Goal: Task Accomplishment & Management: Use online tool/utility

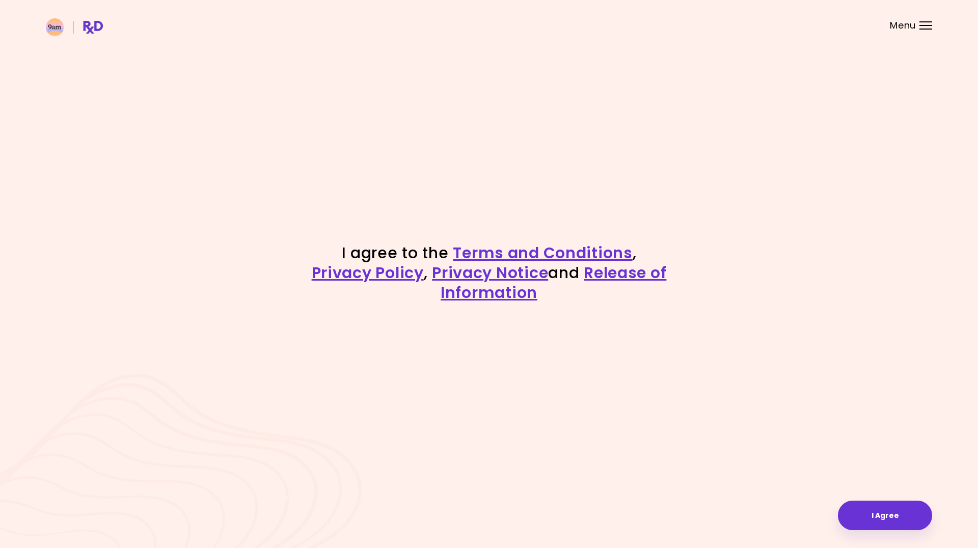
click at [924, 29] on div at bounding box center [926, 29] width 13 height 1
click at [893, 522] on button "I Agree" at bounding box center [885, 516] width 94 height 30
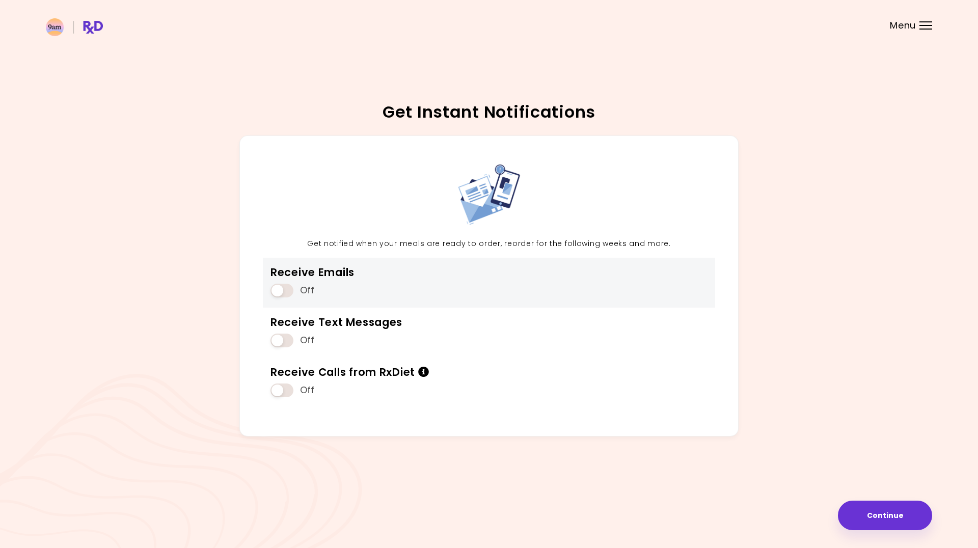
click at [289, 289] on span at bounding box center [282, 291] width 23 height 14
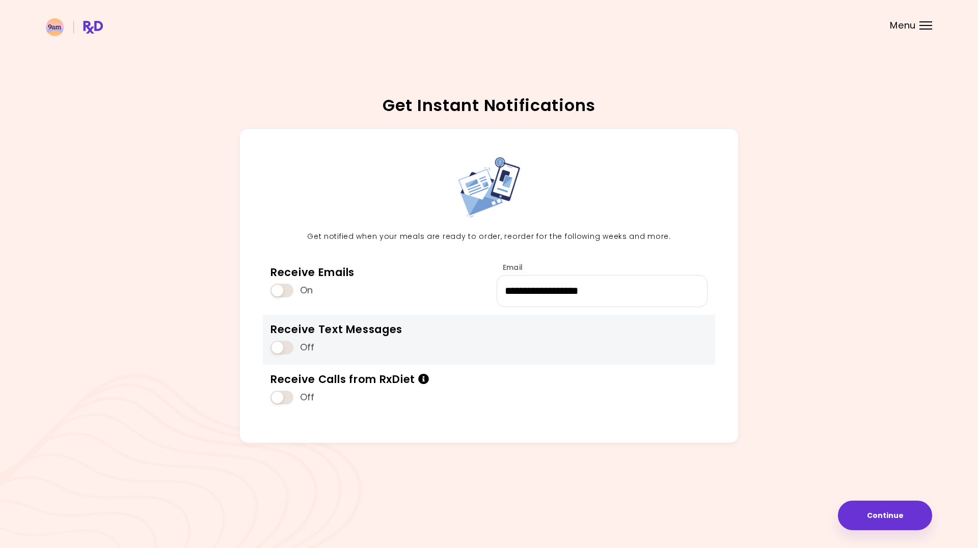
click at [288, 345] on span at bounding box center [282, 348] width 23 height 14
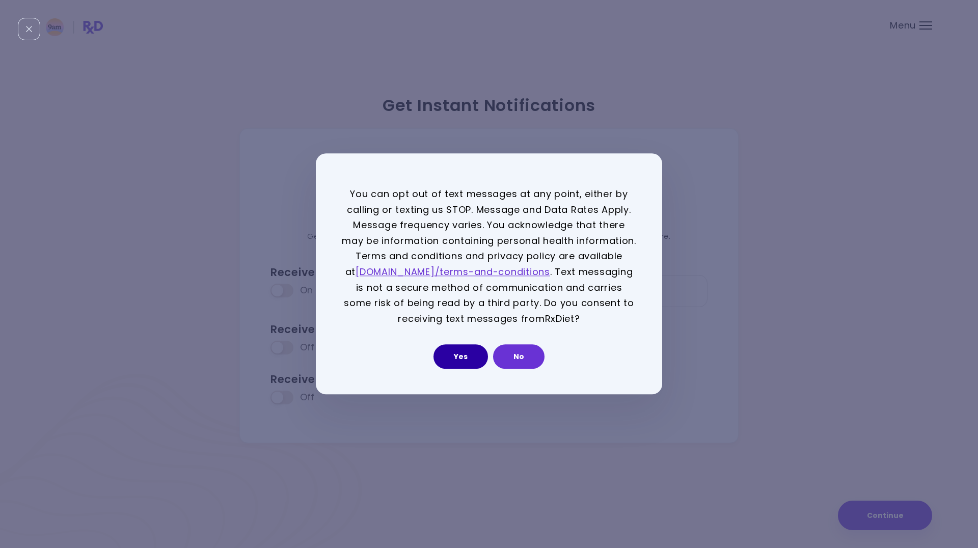
click at [471, 358] on button "Yes" at bounding box center [461, 357] width 55 height 24
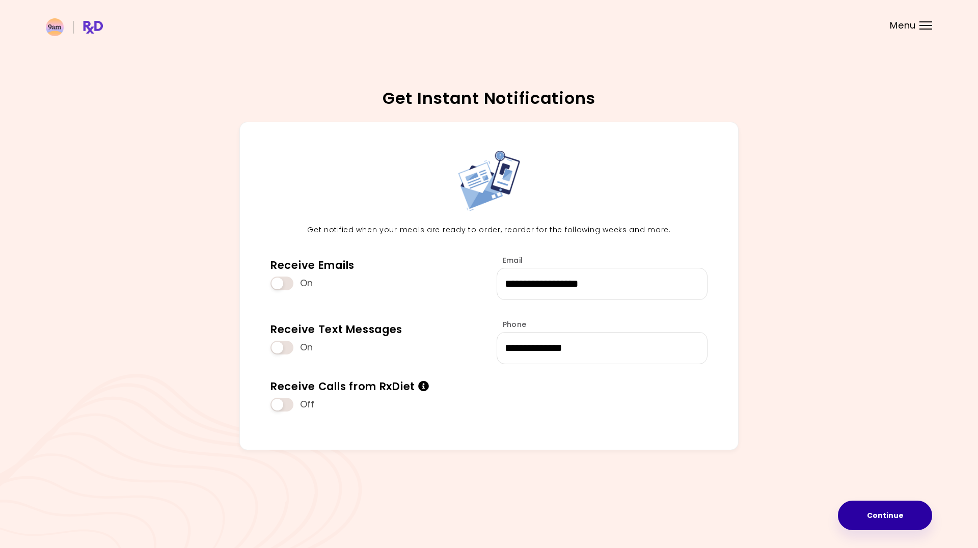
click at [893, 518] on button "Continue" at bounding box center [885, 516] width 94 height 30
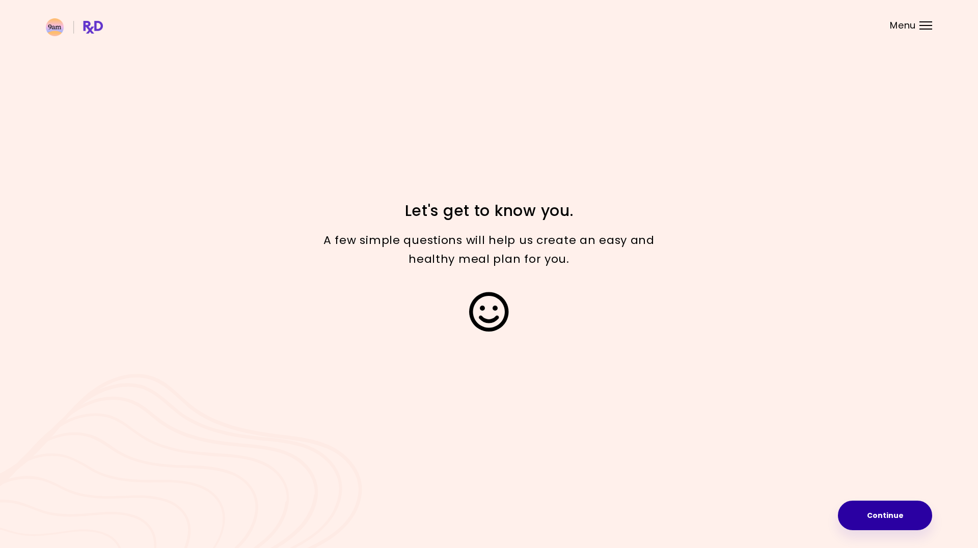
click at [888, 511] on button "Continue" at bounding box center [885, 516] width 94 height 30
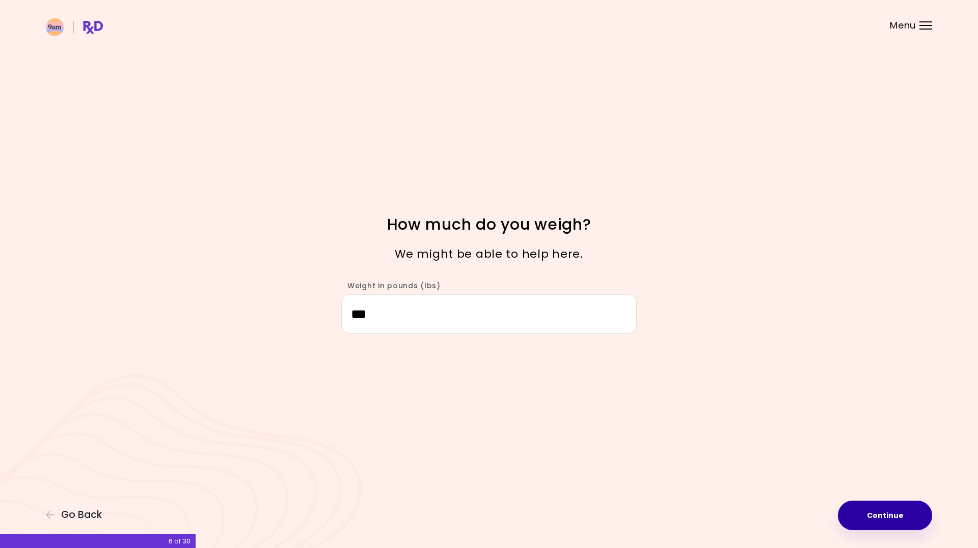
click at [883, 517] on button "Continue" at bounding box center [885, 516] width 94 height 30
select select "****"
click at [888, 511] on button "Continue" at bounding box center [885, 516] width 94 height 30
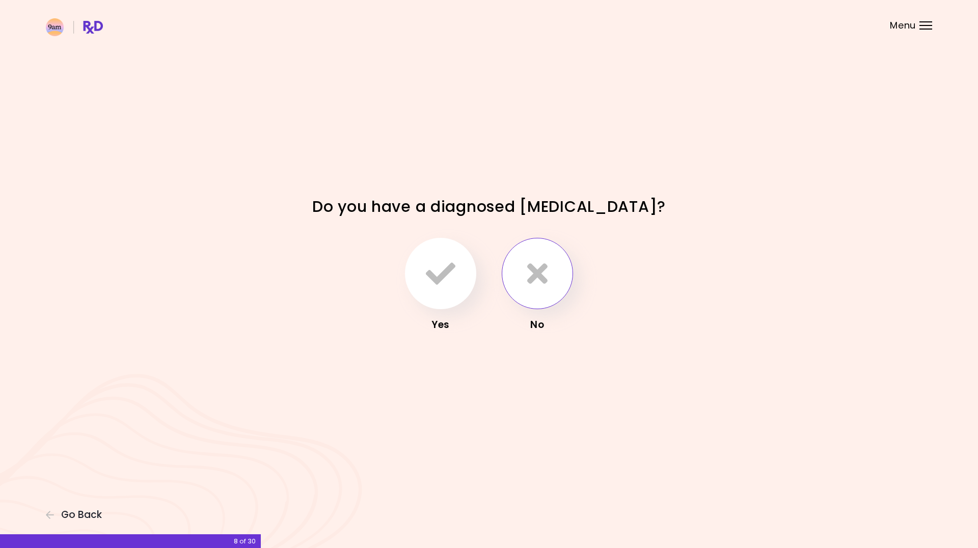
click at [535, 277] on icon "button" at bounding box center [537, 274] width 20 height 30
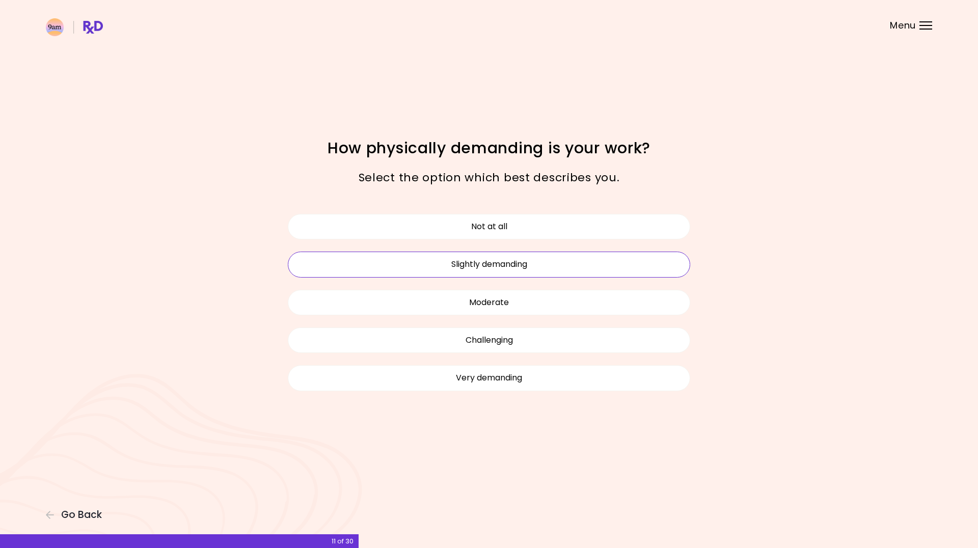
click at [551, 266] on button "Slightly demanding" at bounding box center [489, 264] width 402 height 25
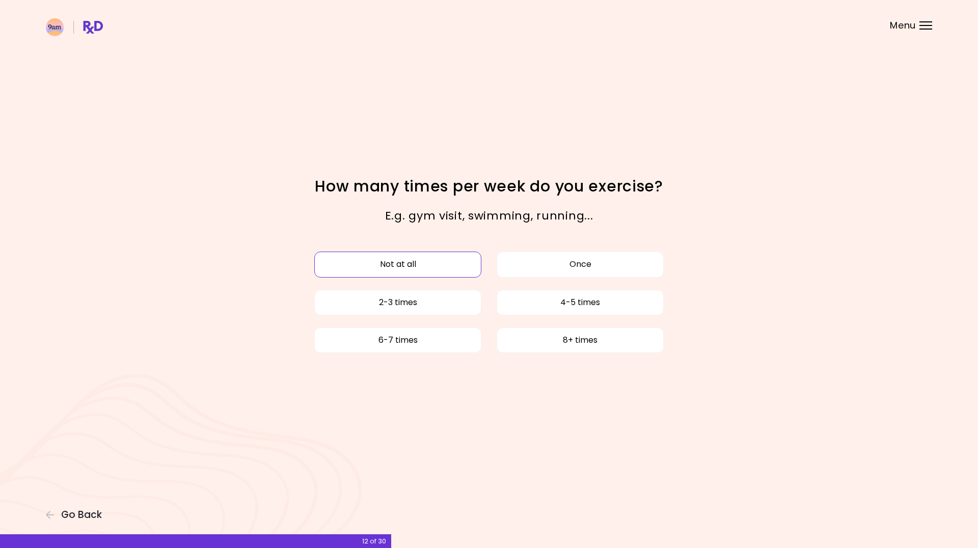
click at [424, 266] on button "Not at all" at bounding box center [397, 264] width 167 height 25
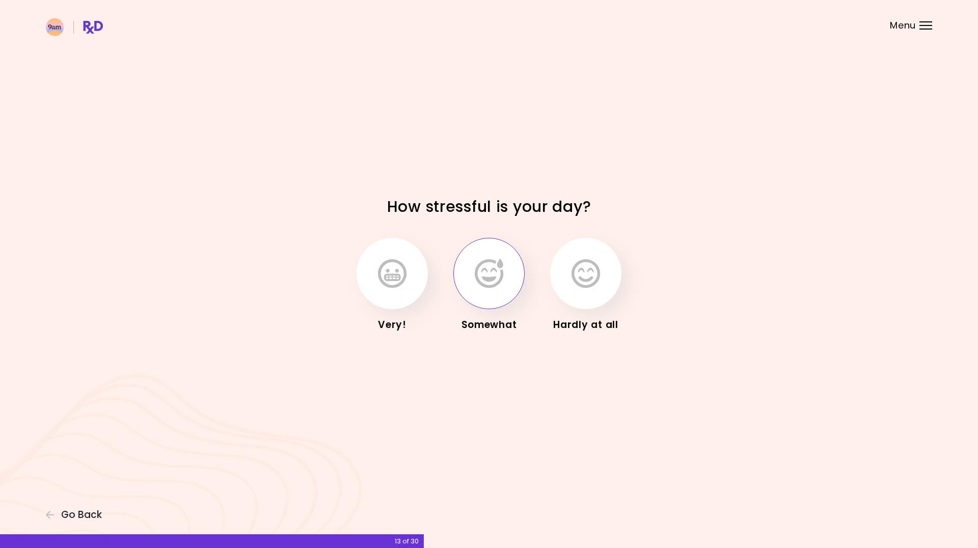
click at [499, 278] on icon "button" at bounding box center [489, 274] width 29 height 30
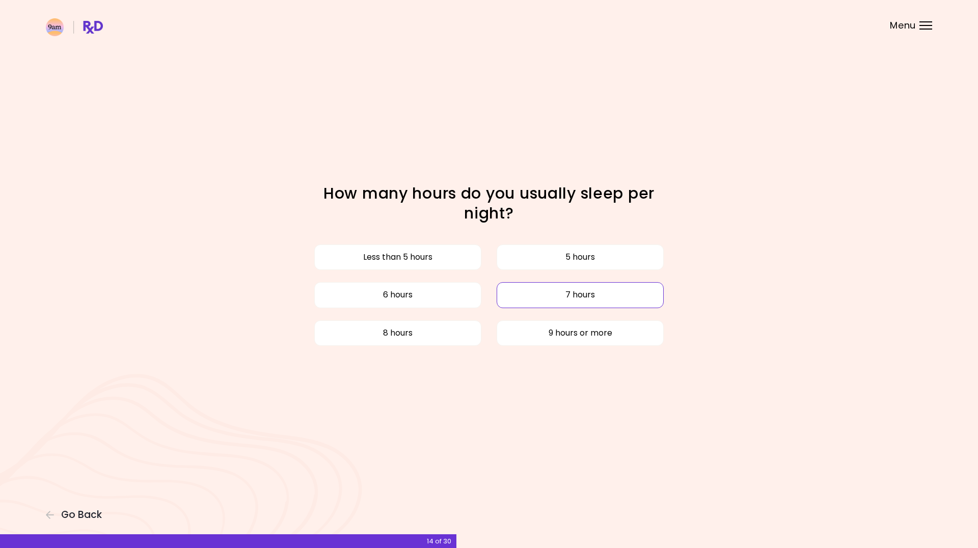
click at [583, 301] on button "7 hours" at bounding box center [580, 294] width 167 height 25
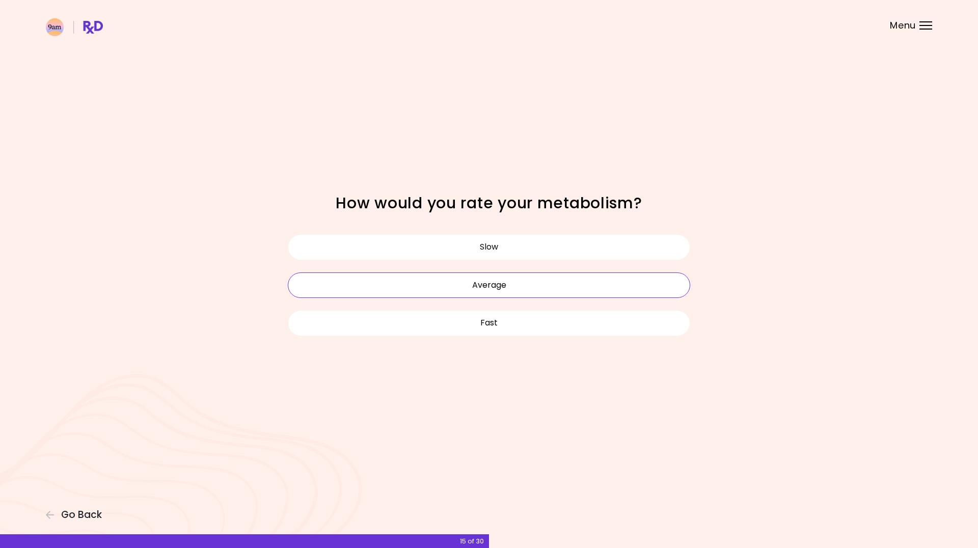
click at [545, 286] on button "Average" at bounding box center [489, 285] width 402 height 25
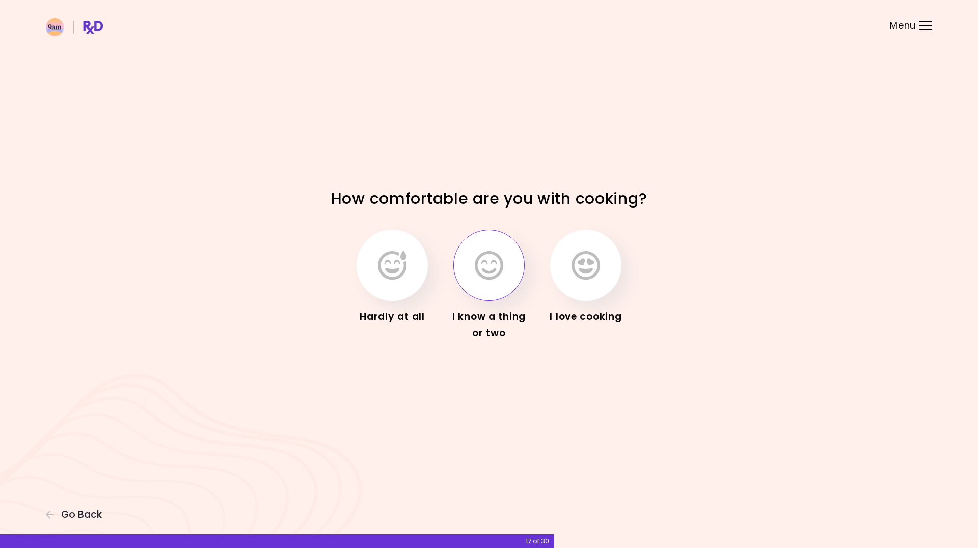
click at [492, 268] on icon "button" at bounding box center [489, 266] width 29 height 30
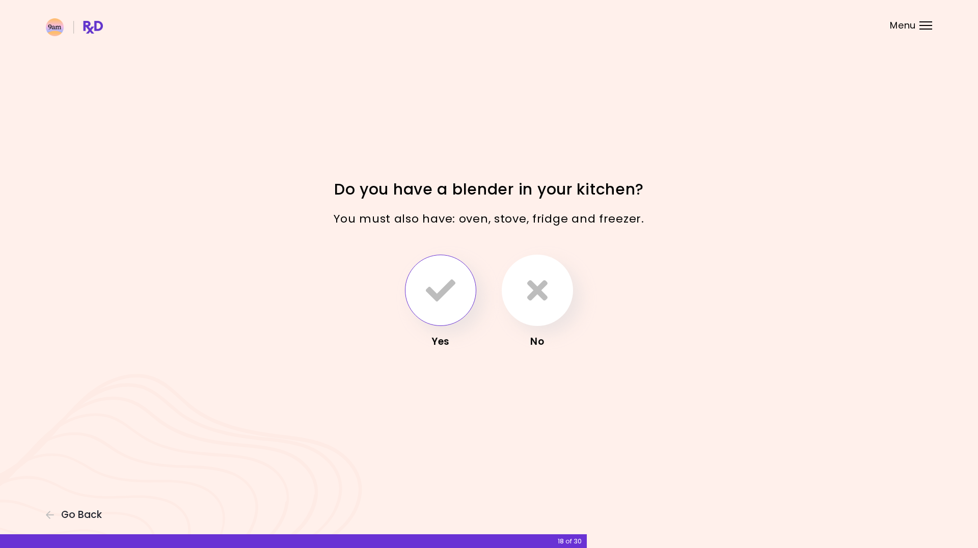
click at [440, 286] on icon "button" at bounding box center [441, 291] width 30 height 30
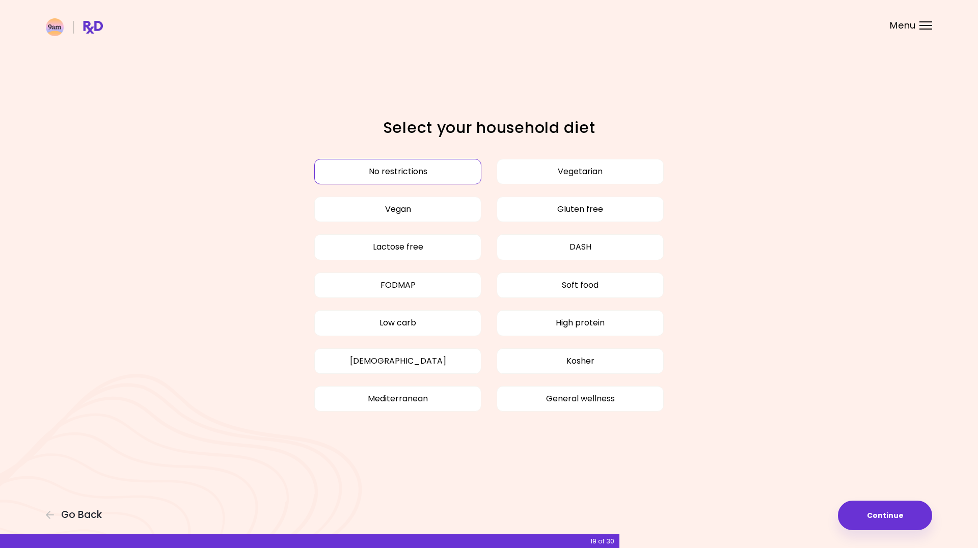
click at [381, 173] on button "No restrictions" at bounding box center [397, 171] width 167 height 25
click at [871, 516] on button "Continue" at bounding box center [885, 516] width 94 height 30
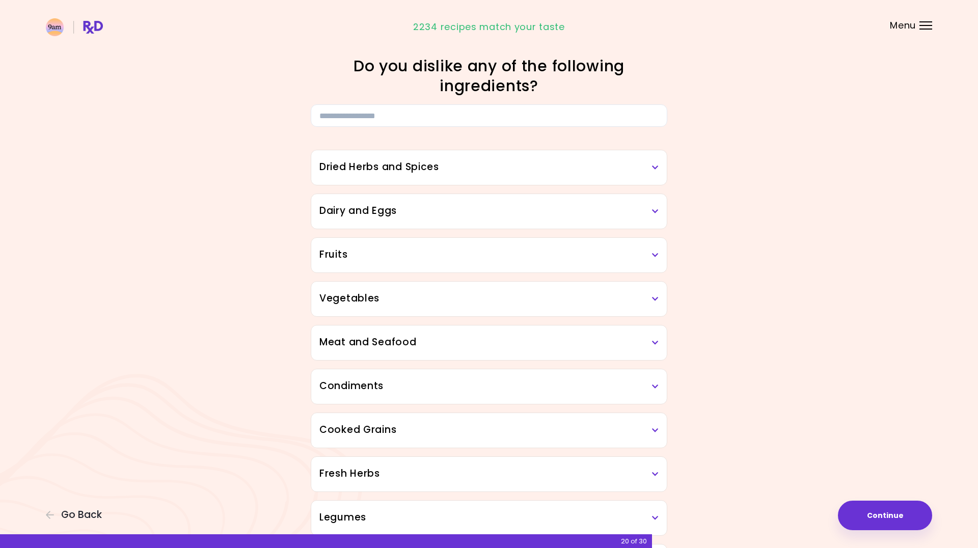
click at [652, 170] on h3 "Dried Herbs and Spices" at bounding box center [488, 167] width 339 height 15
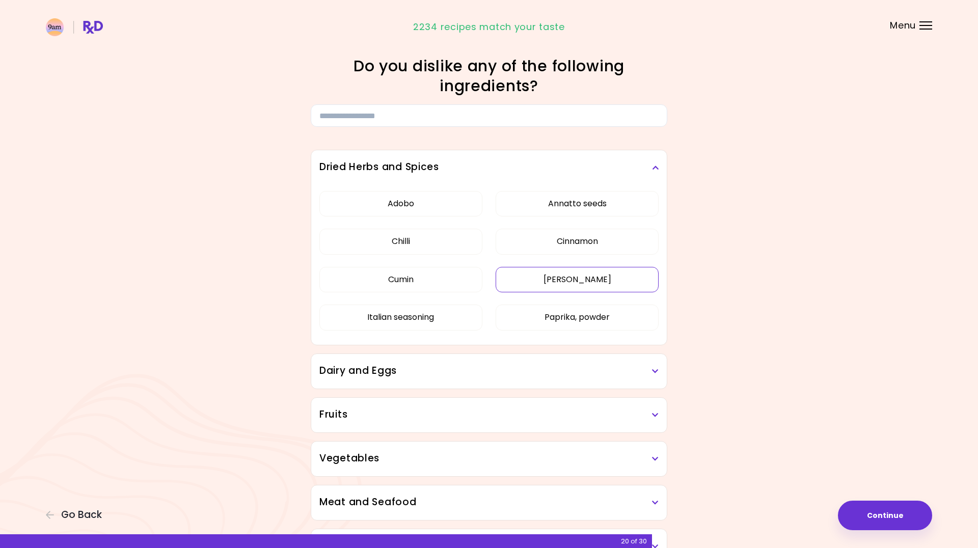
click at [598, 286] on button "Curry" at bounding box center [577, 279] width 163 height 25
click at [599, 317] on button "Paprika, powder" at bounding box center [577, 317] width 163 height 25
click at [435, 278] on button "Cumin" at bounding box center [400, 279] width 163 height 25
click at [429, 199] on button "Adobo" at bounding box center [400, 203] width 163 height 25
click at [651, 166] on h3 "Dried Herbs and Spices" at bounding box center [488, 167] width 339 height 15
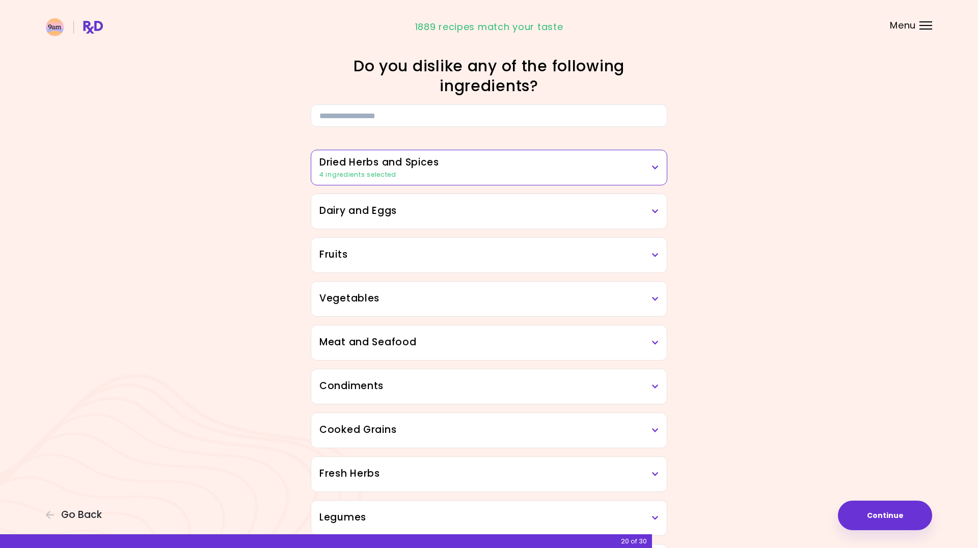
scroll to position [52, 0]
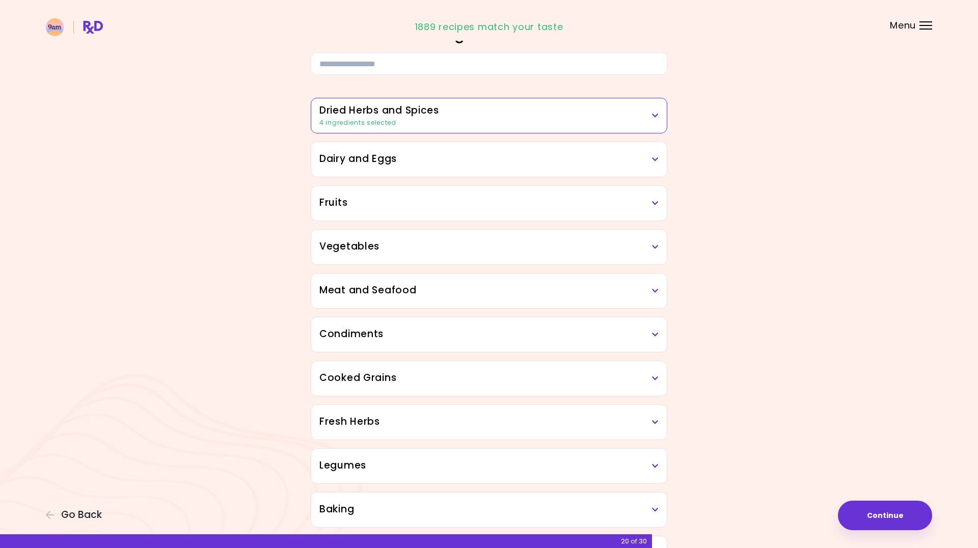
click at [654, 289] on icon at bounding box center [655, 290] width 7 height 7
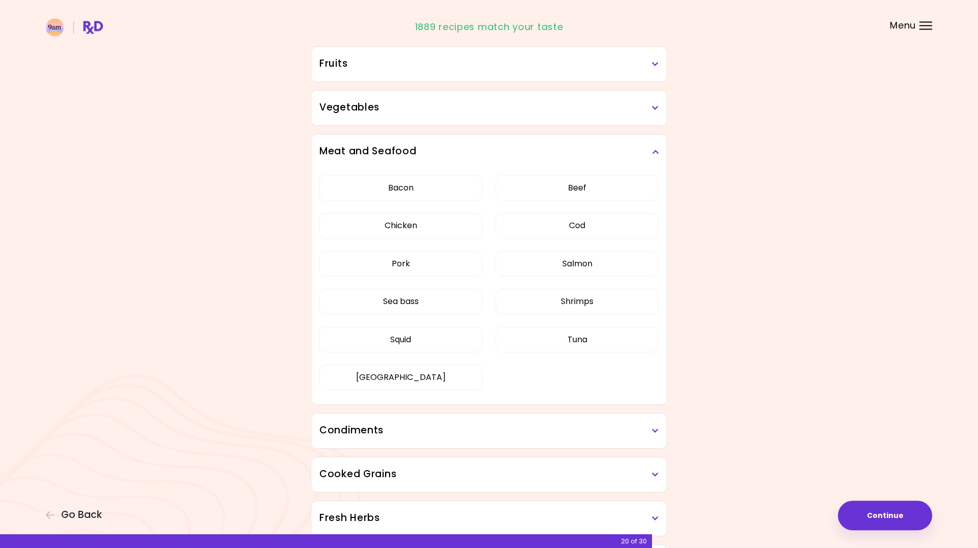
scroll to position [208, 0]
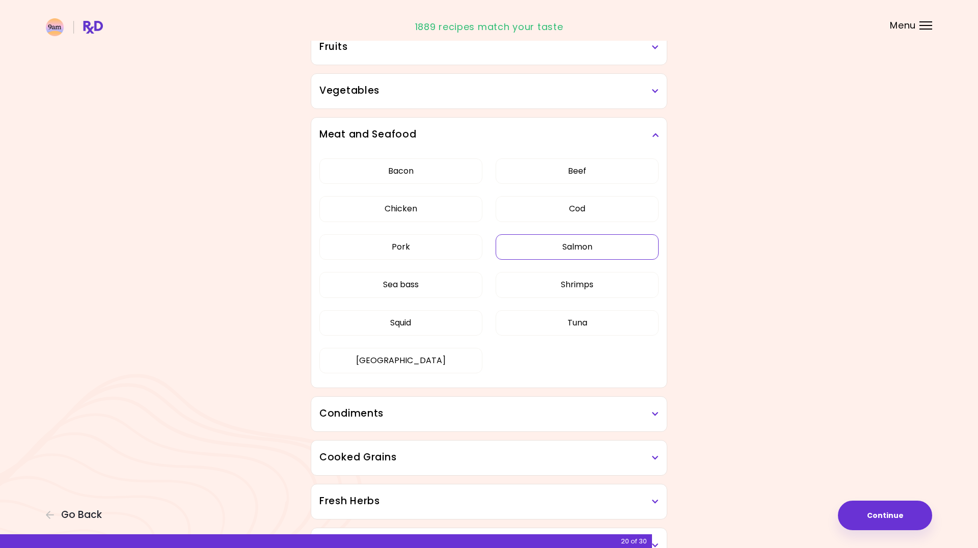
click at [586, 248] on button "Salmon" at bounding box center [577, 246] width 163 height 25
click at [437, 289] on button "Sea bass" at bounding box center [400, 284] width 163 height 25
click at [429, 321] on button "Squid" at bounding box center [400, 322] width 163 height 25
click at [405, 357] on button "Turkey" at bounding box center [400, 360] width 163 height 25
click at [656, 134] on icon at bounding box center [655, 134] width 7 height 7
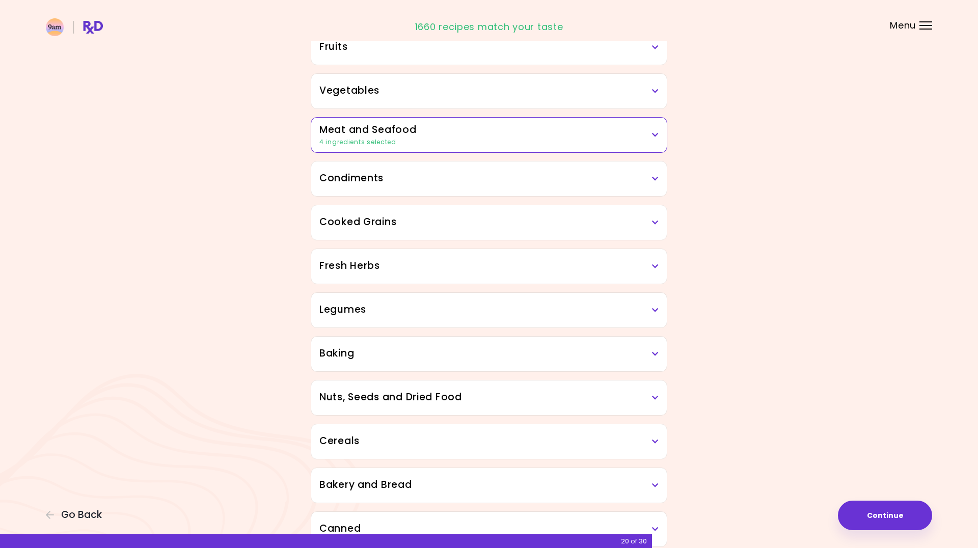
click at [658, 181] on icon at bounding box center [655, 178] width 7 height 7
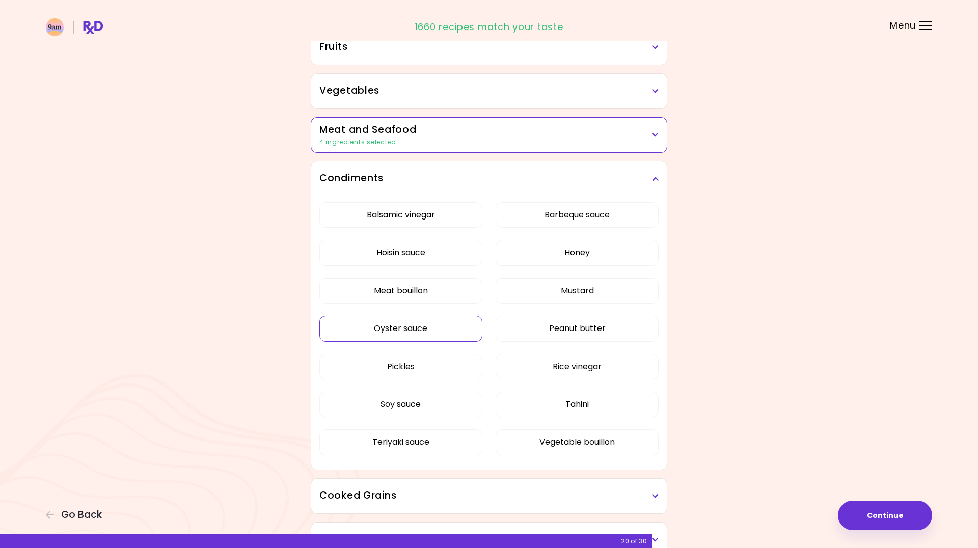
click at [392, 329] on button "Oyster sauce" at bounding box center [400, 328] width 163 height 25
click at [654, 177] on icon at bounding box center [655, 178] width 7 height 7
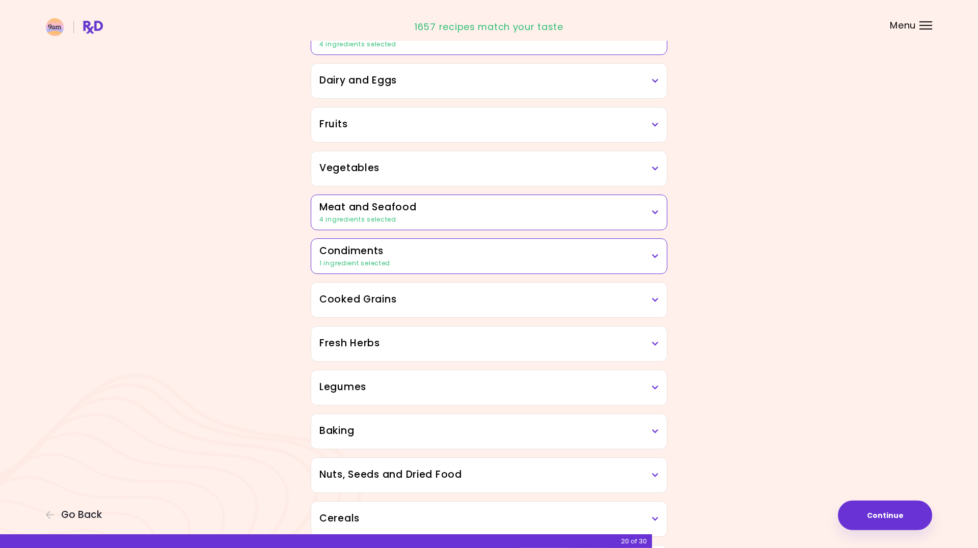
scroll to position [0, 0]
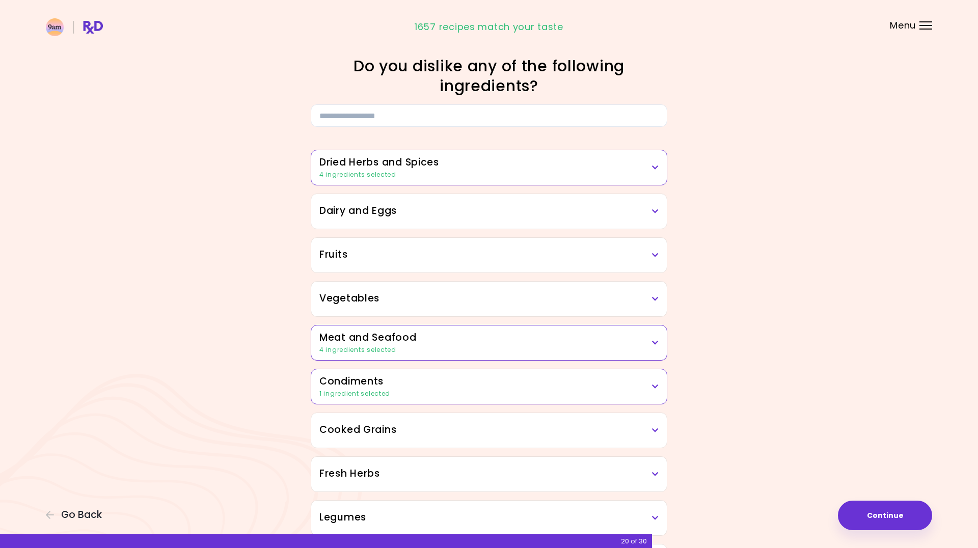
click at [654, 212] on icon at bounding box center [655, 211] width 7 height 7
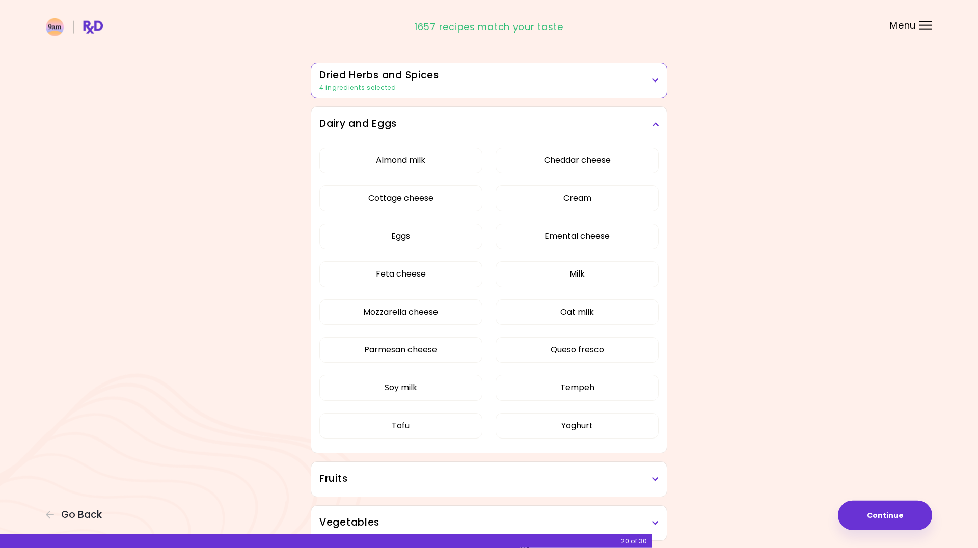
scroll to position [104, 0]
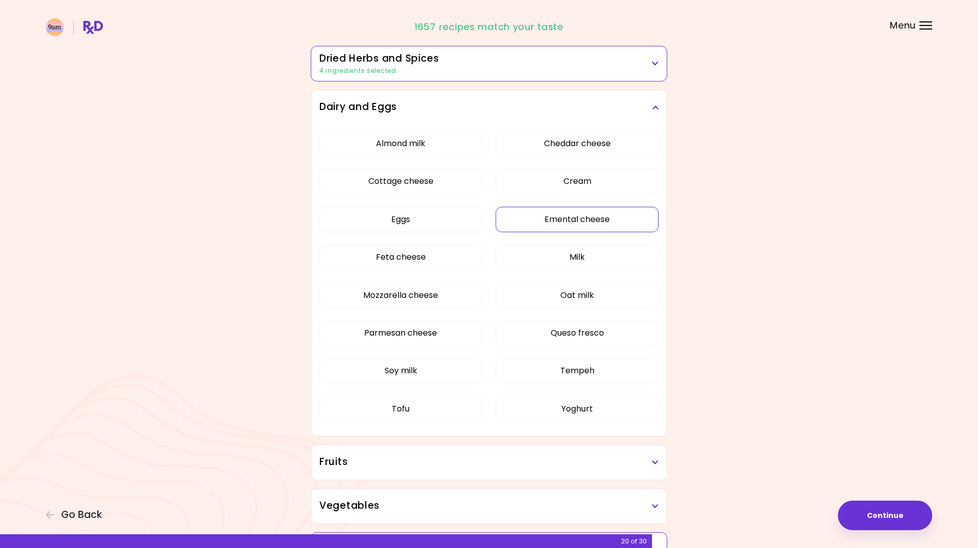
click at [601, 226] on button "Emental cheese" at bounding box center [577, 219] width 163 height 25
click at [404, 410] on button "Tofu" at bounding box center [400, 408] width 163 height 25
click at [561, 375] on button "Tempeh" at bounding box center [577, 370] width 163 height 25
click at [587, 334] on button "Queso fresco" at bounding box center [577, 332] width 163 height 25
click at [656, 104] on icon at bounding box center [655, 107] width 7 height 7
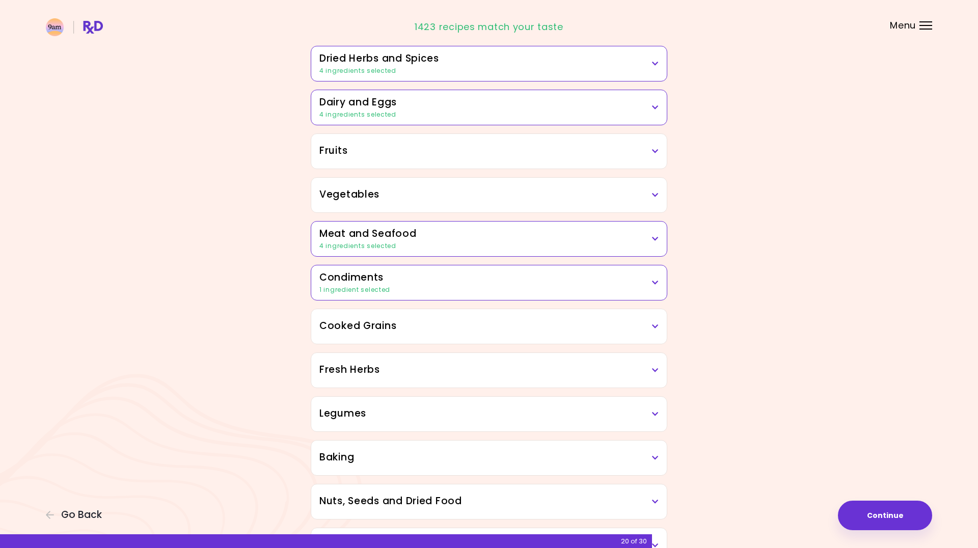
click at [655, 195] on icon at bounding box center [655, 195] width 7 height 7
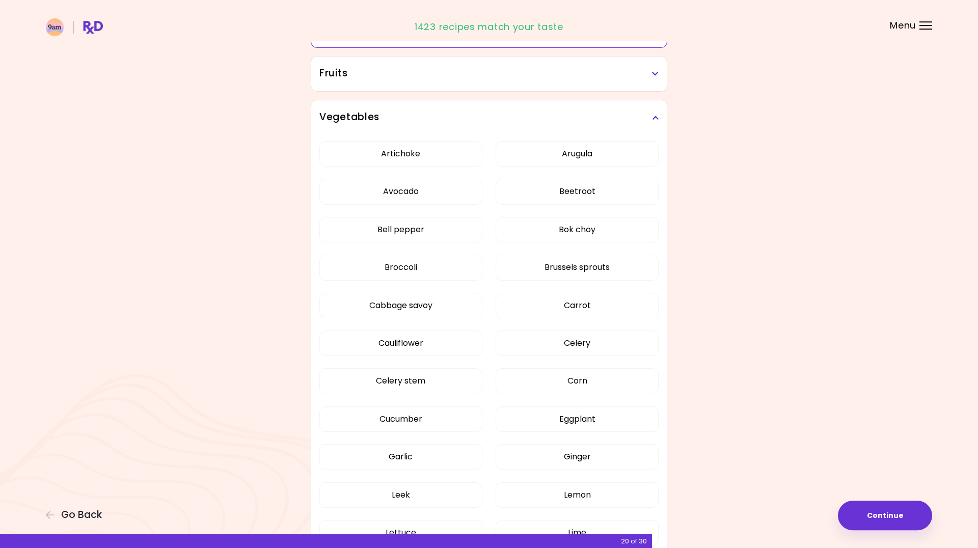
scroll to position [208, 0]
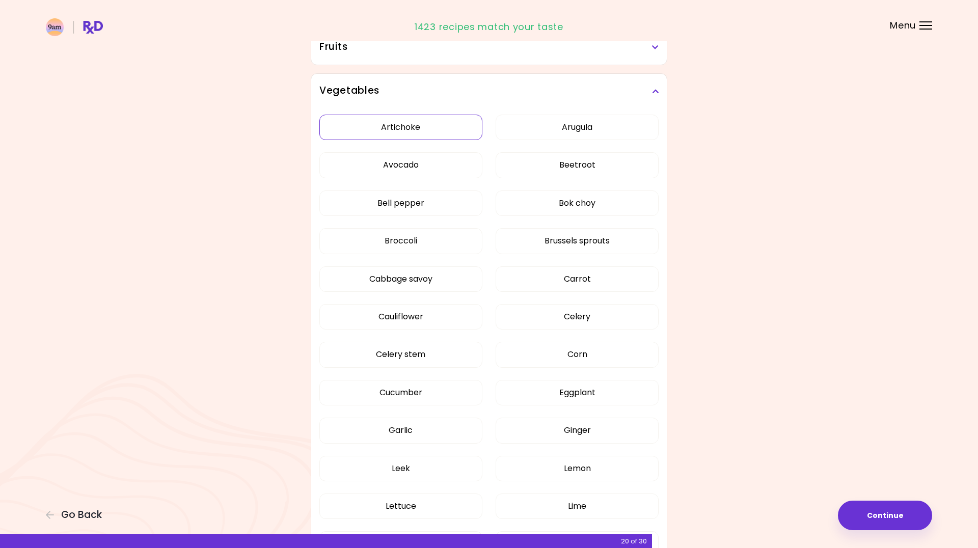
click at [430, 136] on button "Artichoke" at bounding box center [400, 127] width 163 height 25
click at [424, 166] on button "Avocado" at bounding box center [400, 164] width 163 height 25
click at [600, 125] on button "Arugula" at bounding box center [577, 127] width 163 height 25
click at [605, 173] on button "Beetroot" at bounding box center [577, 164] width 163 height 25
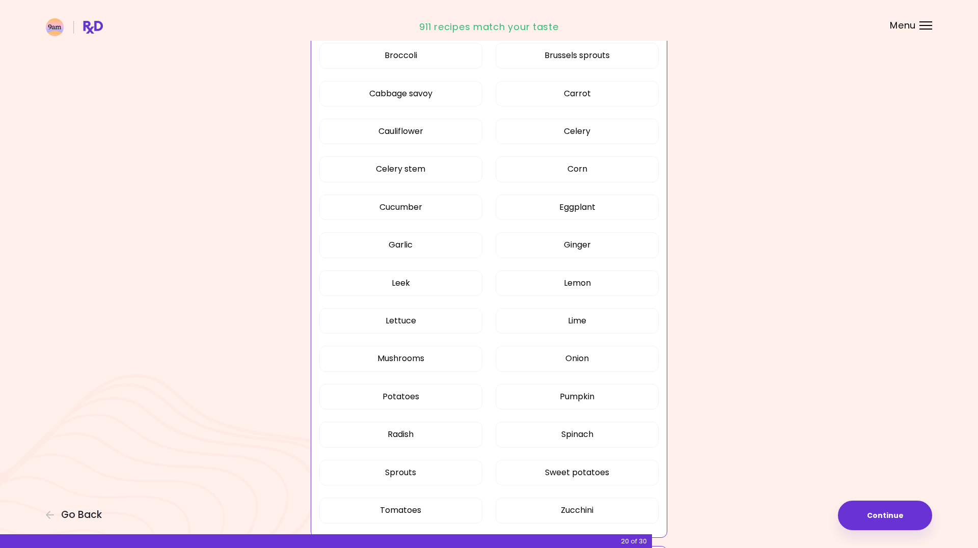
scroll to position [416, 0]
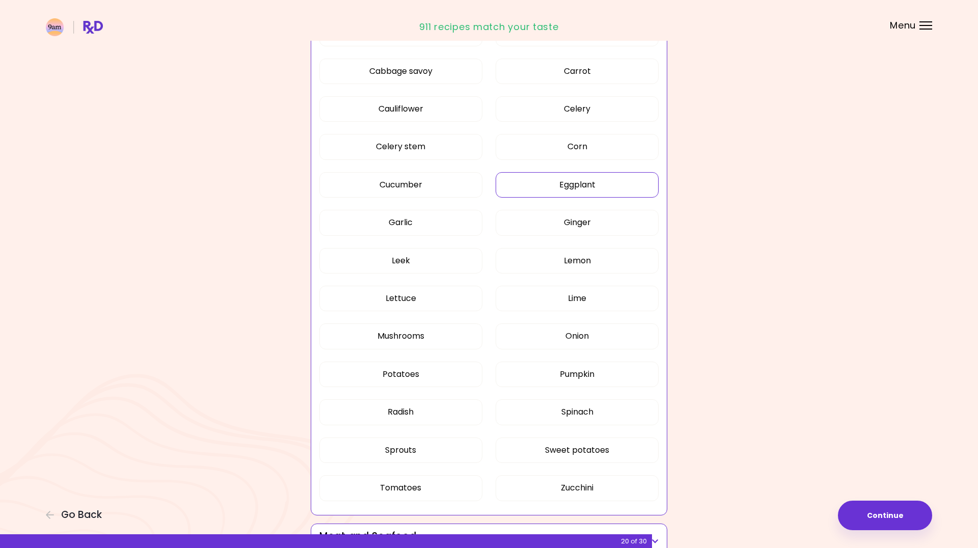
click at [576, 184] on button "Eggplant" at bounding box center [577, 184] width 163 height 25
click at [593, 220] on button "Ginger" at bounding box center [577, 222] width 163 height 25
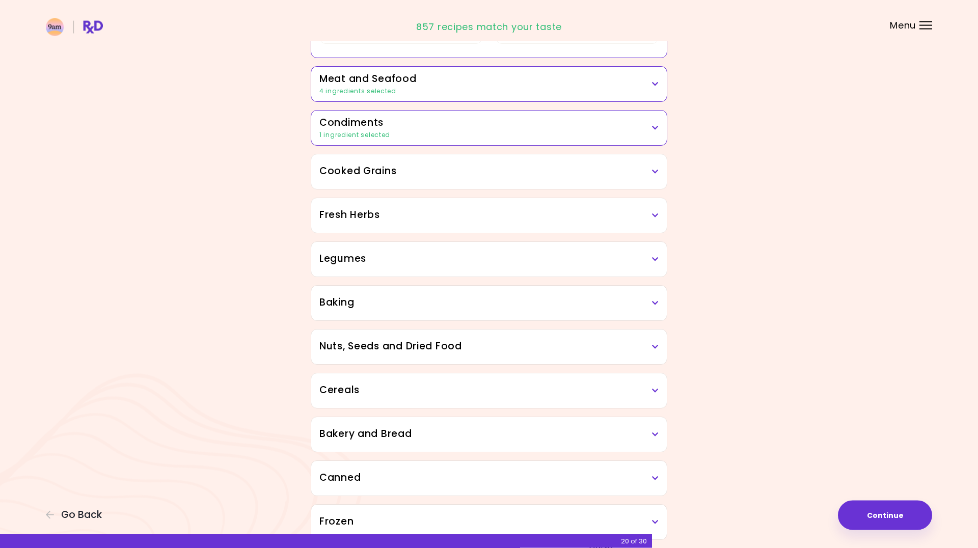
scroll to position [883, 0]
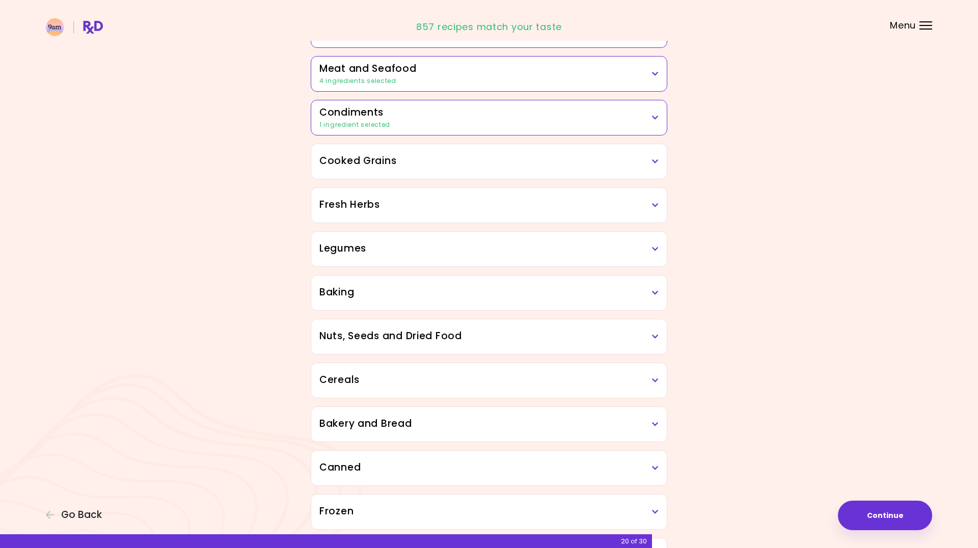
click at [651, 163] on h3 "Cooked Grains" at bounding box center [488, 161] width 339 height 15
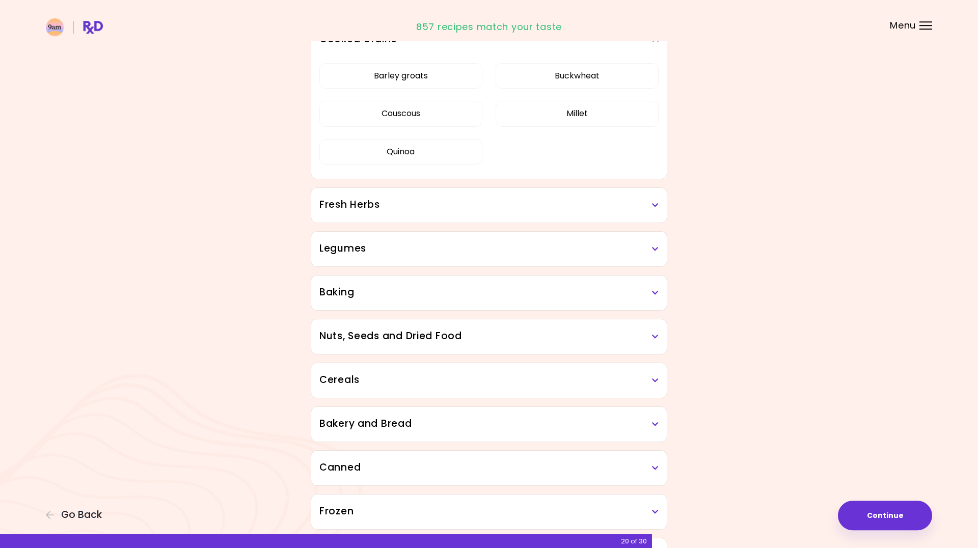
scroll to position [1039, 0]
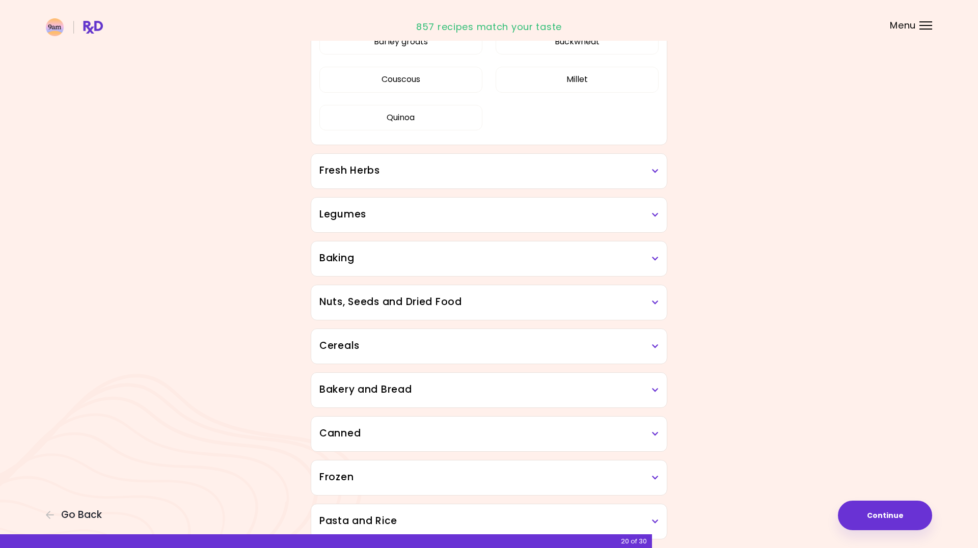
click at [657, 172] on icon at bounding box center [655, 171] width 7 height 7
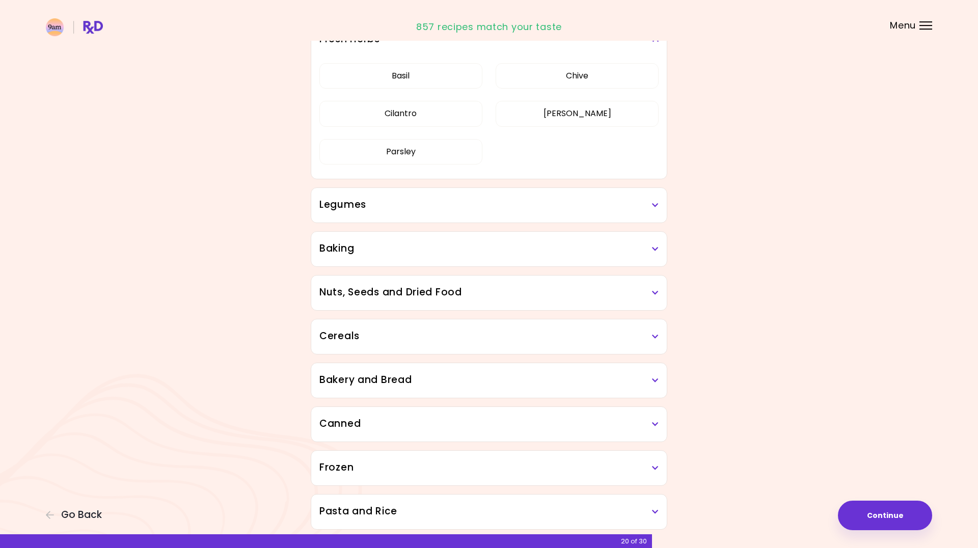
scroll to position [1195, 0]
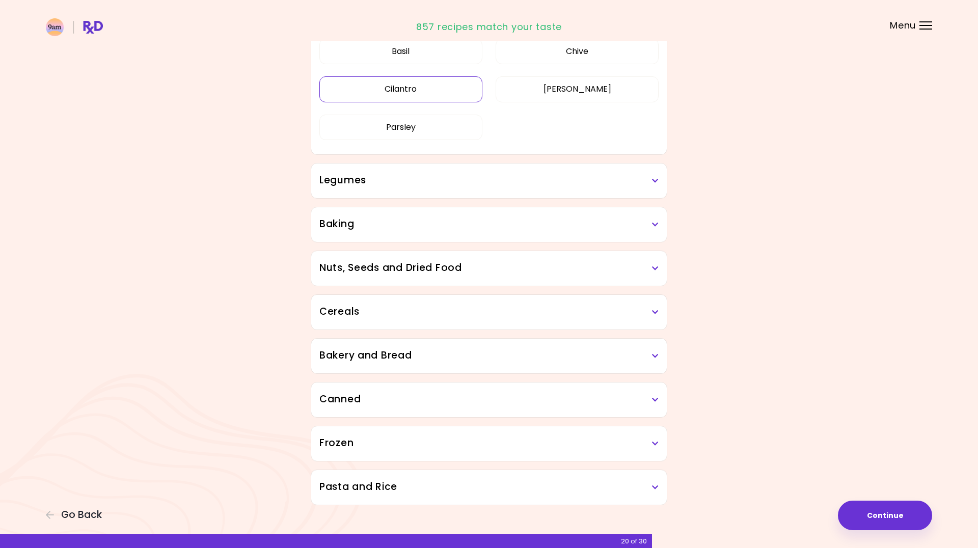
click at [414, 96] on button "Cilantro" at bounding box center [400, 88] width 163 height 25
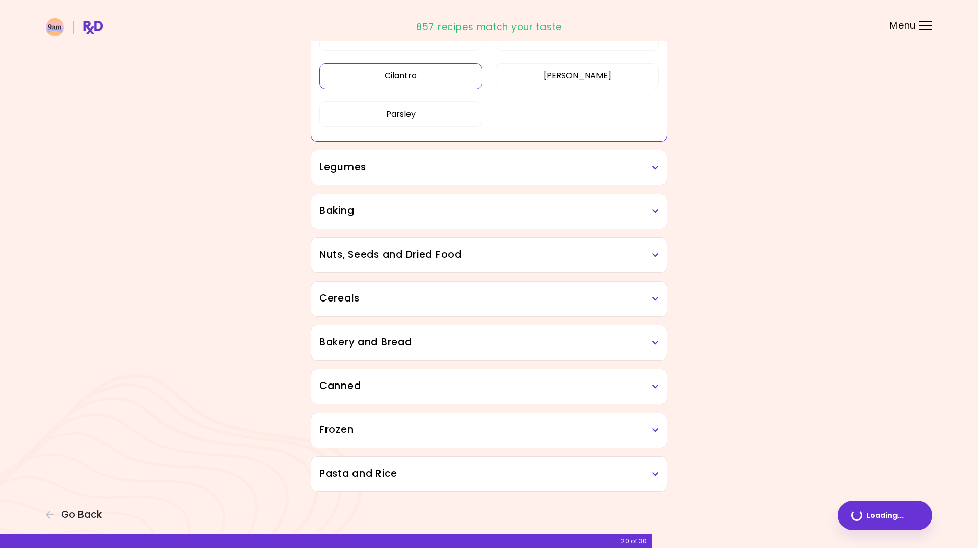
scroll to position [459, 0]
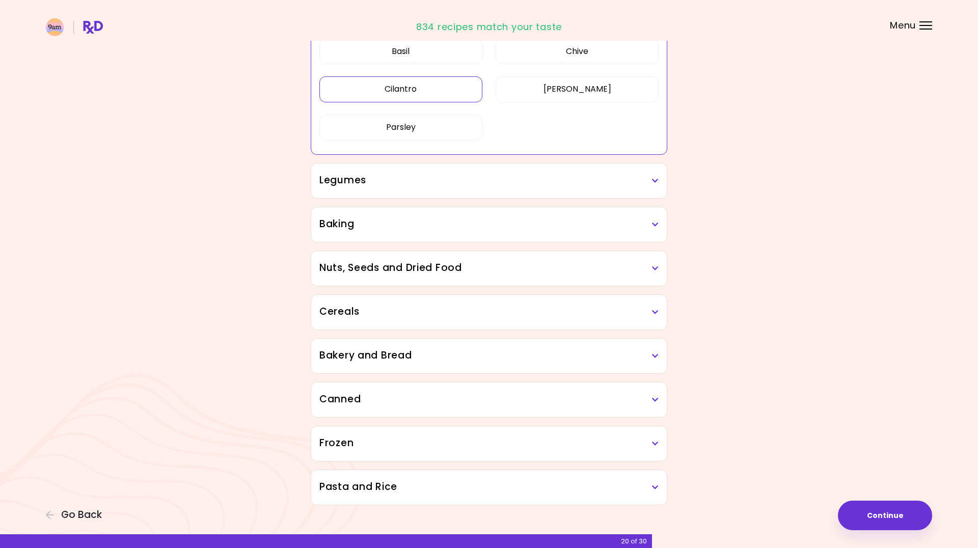
click at [656, 182] on icon at bounding box center [655, 180] width 7 height 7
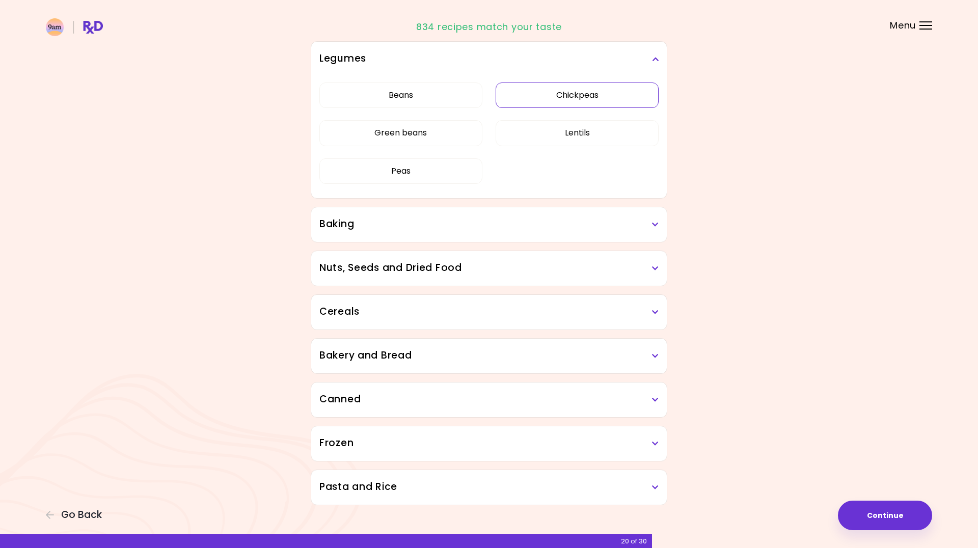
click at [583, 108] on button "Chickpeas" at bounding box center [577, 95] width 163 height 25
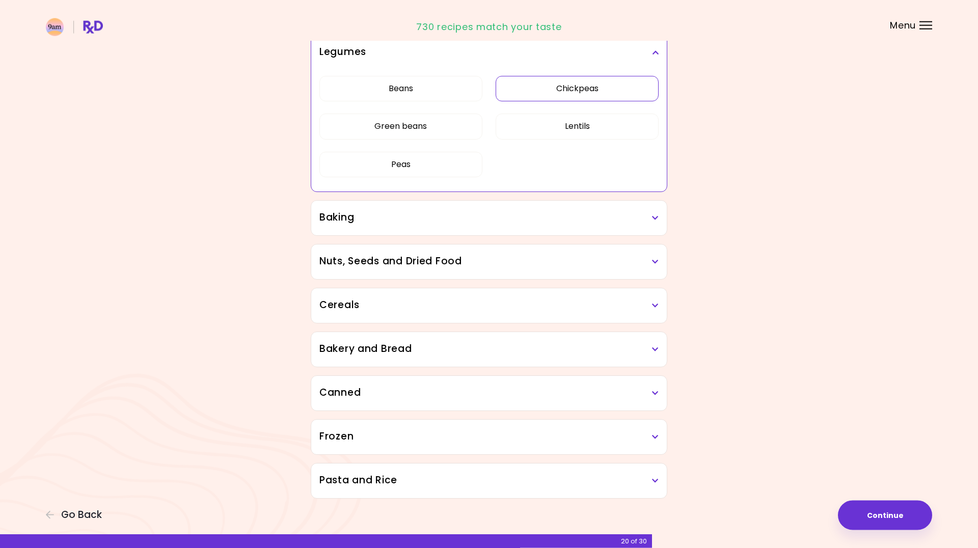
scroll to position [472, 0]
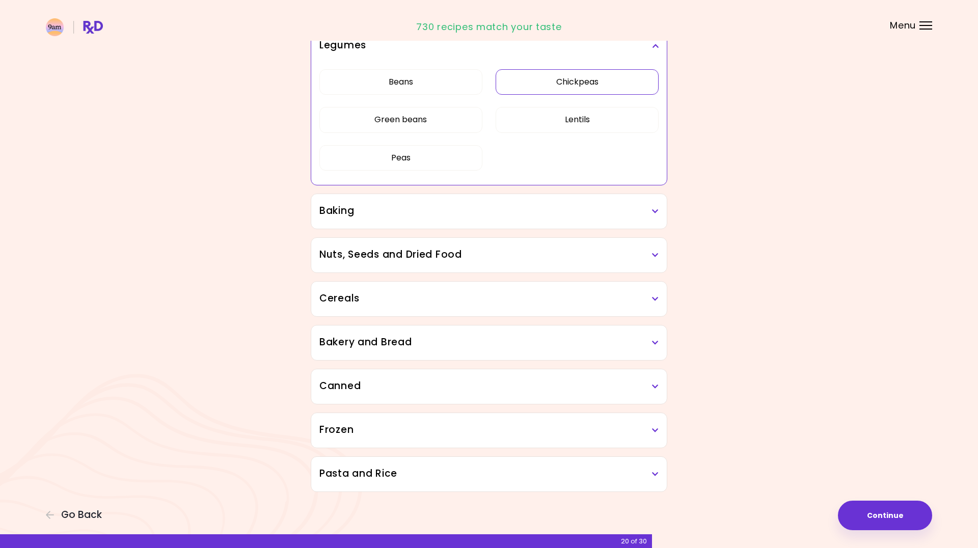
click at [656, 210] on icon at bounding box center [655, 211] width 7 height 7
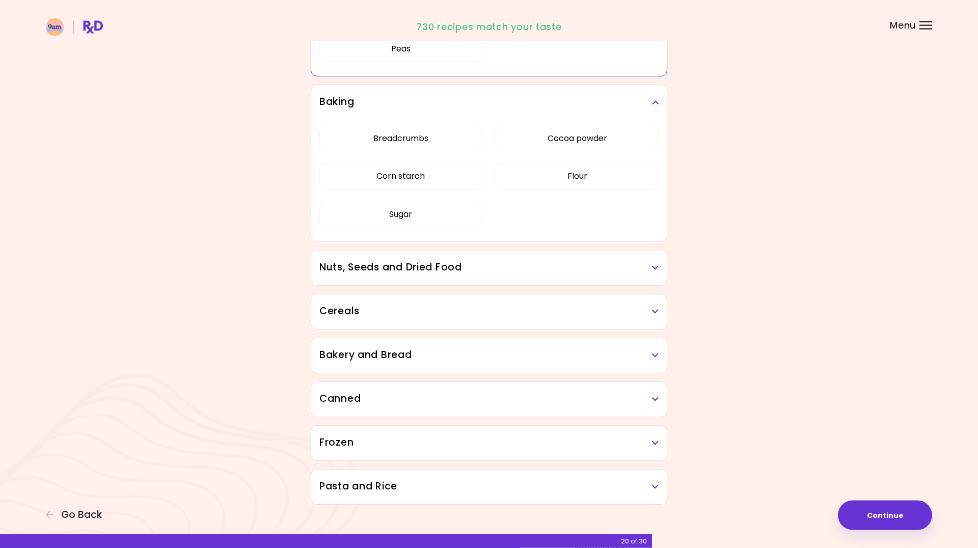
scroll to position [594, 0]
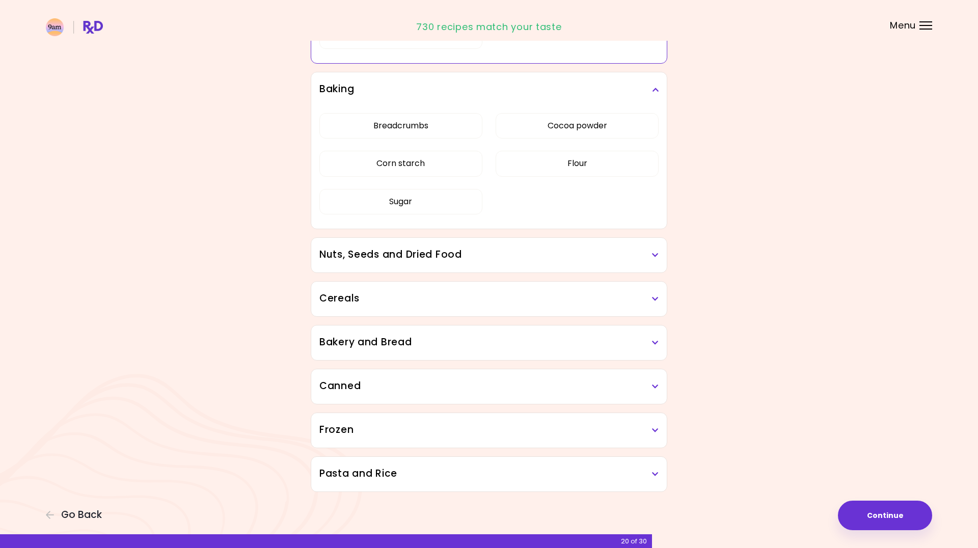
click at [648, 254] on h3 "Nuts, Seeds and Dried Food" at bounding box center [488, 255] width 339 height 15
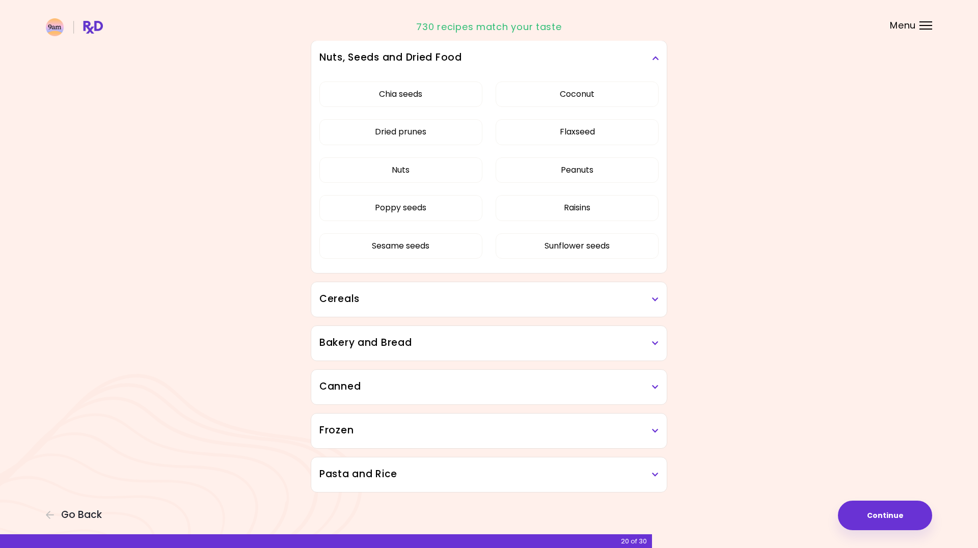
scroll to position [792, 0]
click at [655, 298] on icon at bounding box center [655, 298] width 7 height 7
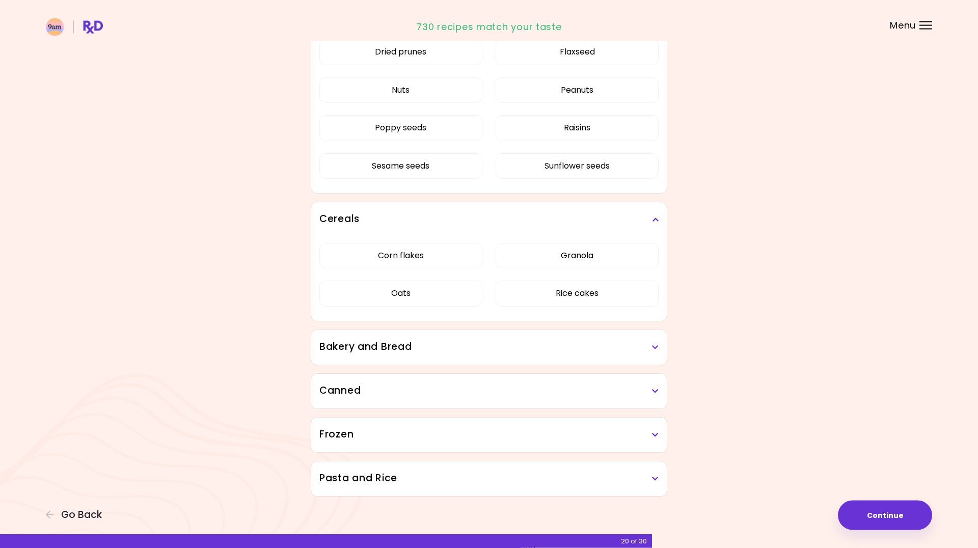
scroll to position [876, 0]
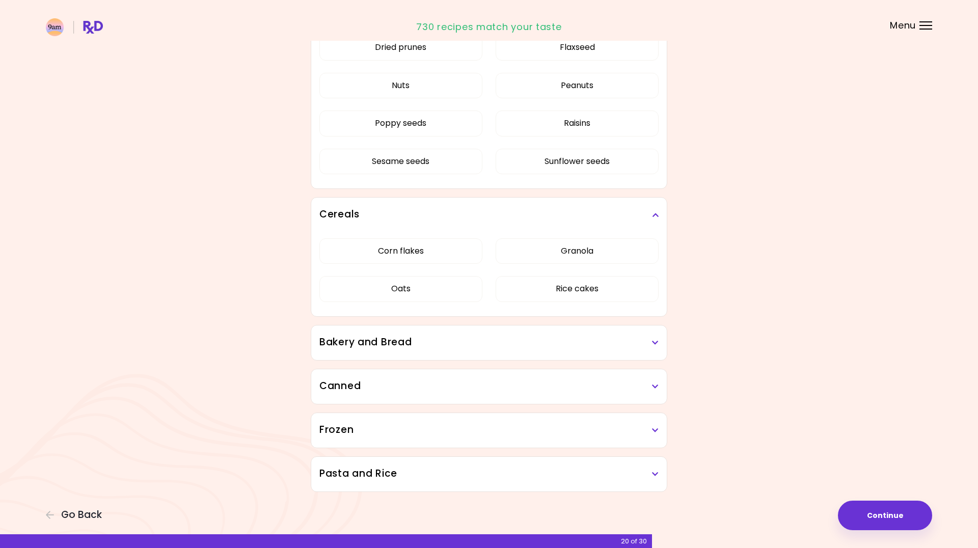
click at [654, 344] on icon at bounding box center [655, 342] width 7 height 7
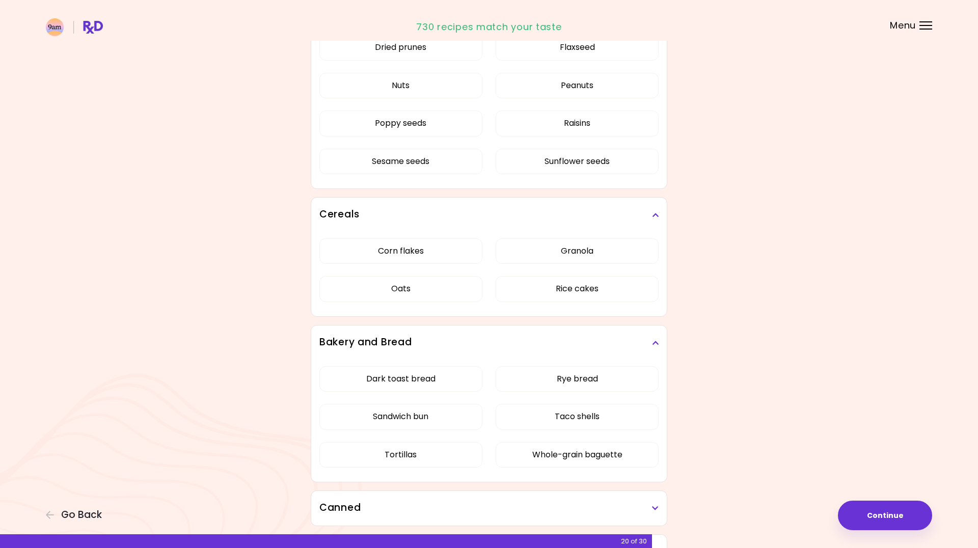
scroll to position [997, 0]
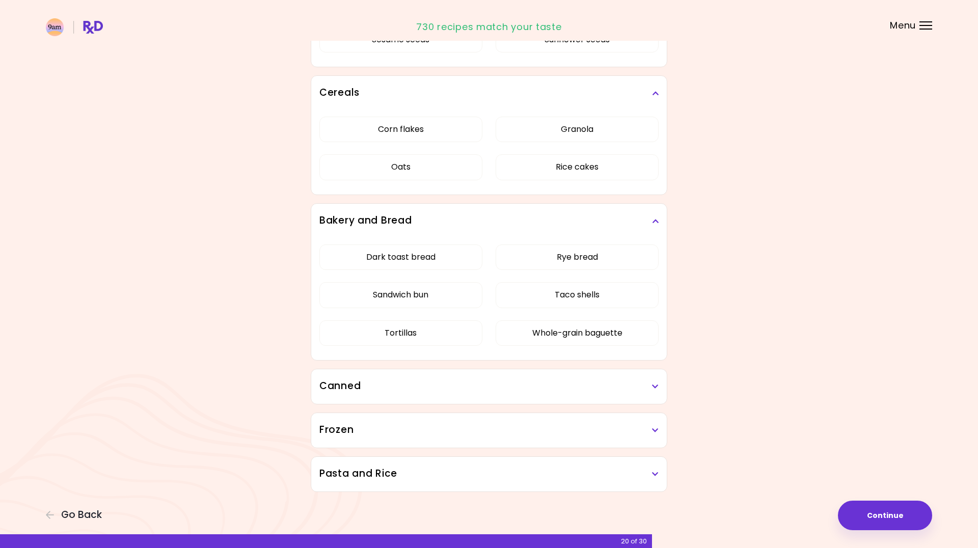
click at [651, 387] on h3 "Canned" at bounding box center [488, 386] width 339 height 15
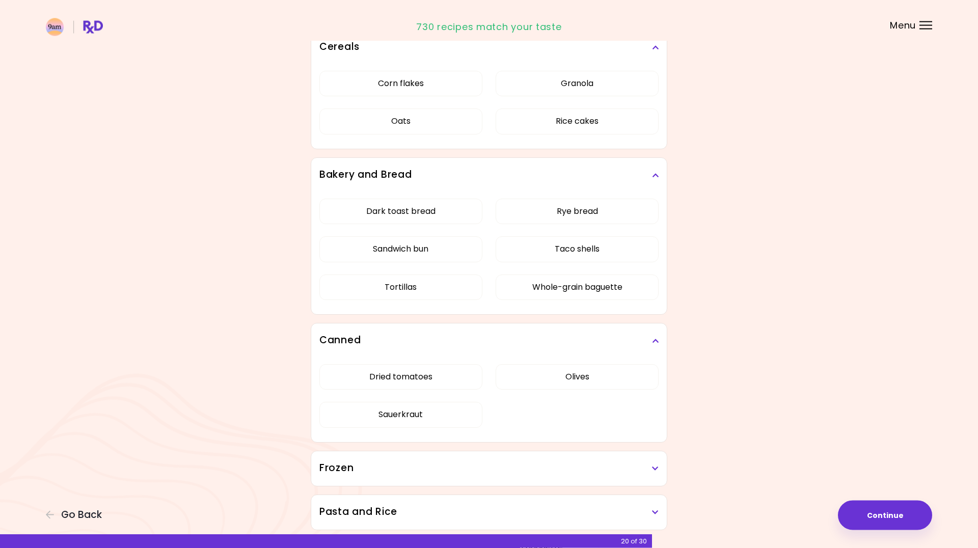
scroll to position [1082, 0]
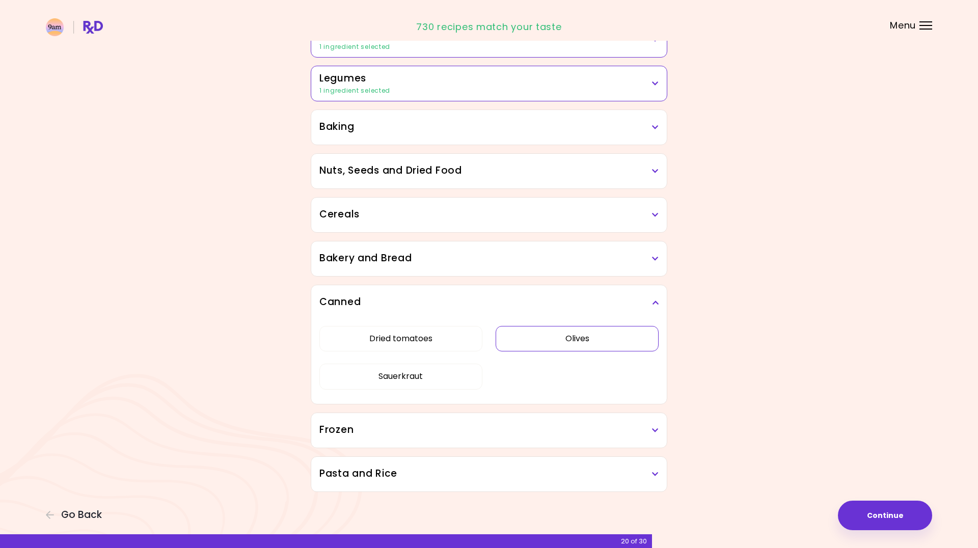
click at [592, 339] on button "Olives" at bounding box center [577, 338] width 163 height 25
click at [648, 427] on h3 "Frozen" at bounding box center [488, 430] width 339 height 15
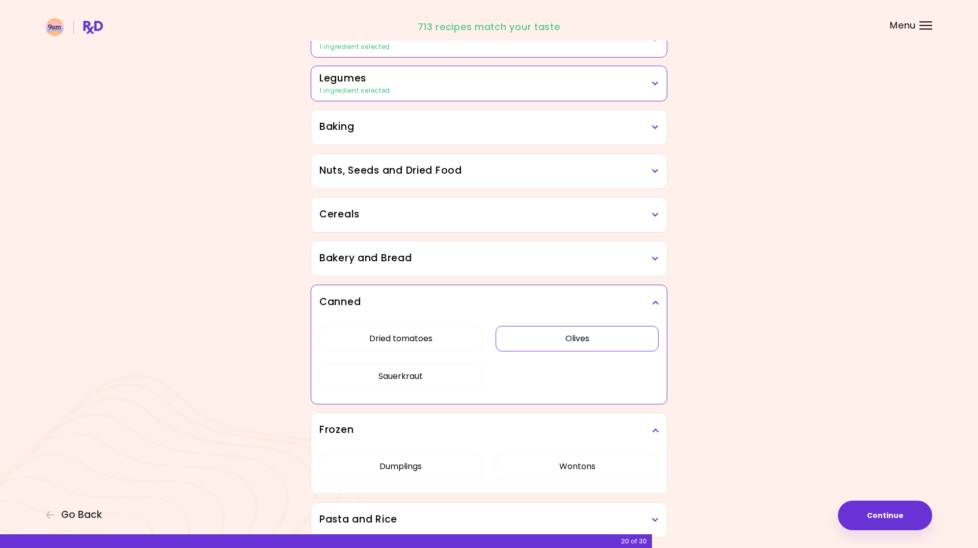
scroll to position [480, 0]
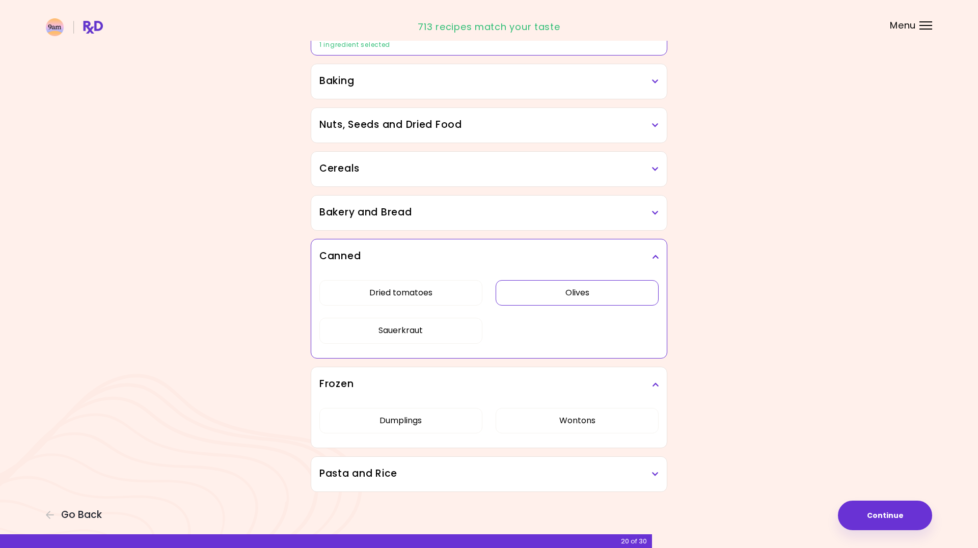
drag, startPoint x: 651, startPoint y: 474, endPoint x: 657, endPoint y: 472, distance: 6.4
click at [651, 474] on h3 "Pasta and Rice" at bounding box center [488, 474] width 339 height 15
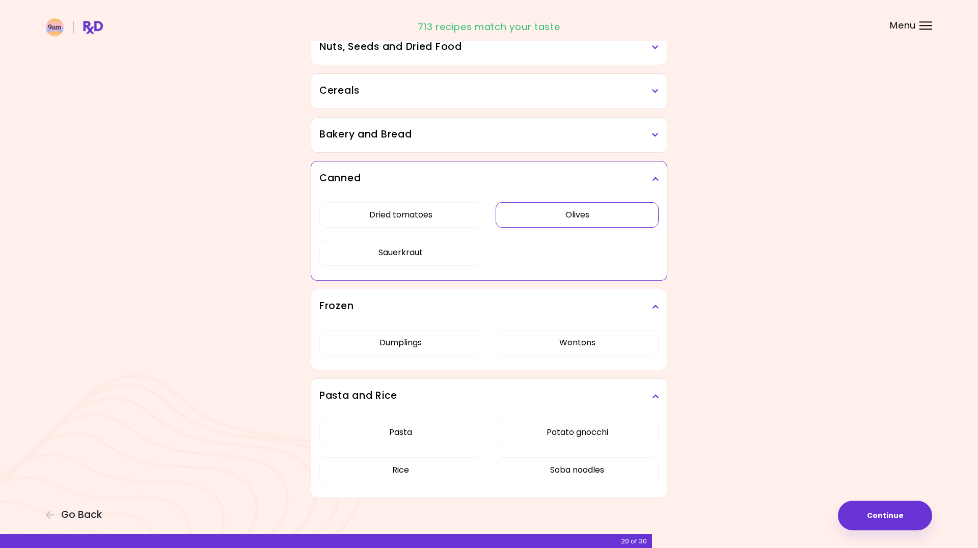
scroll to position [564, 0]
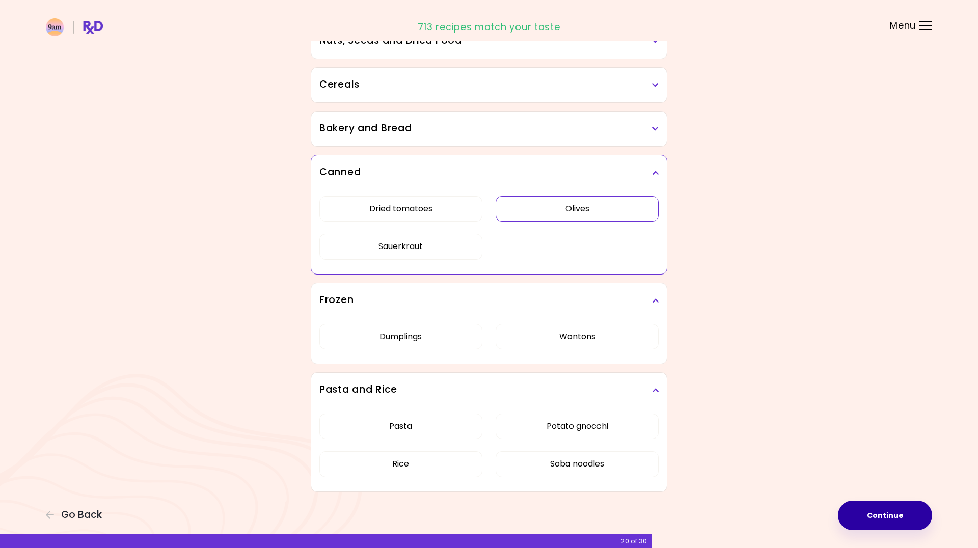
click at [874, 518] on button "Continue" at bounding box center [885, 516] width 94 height 30
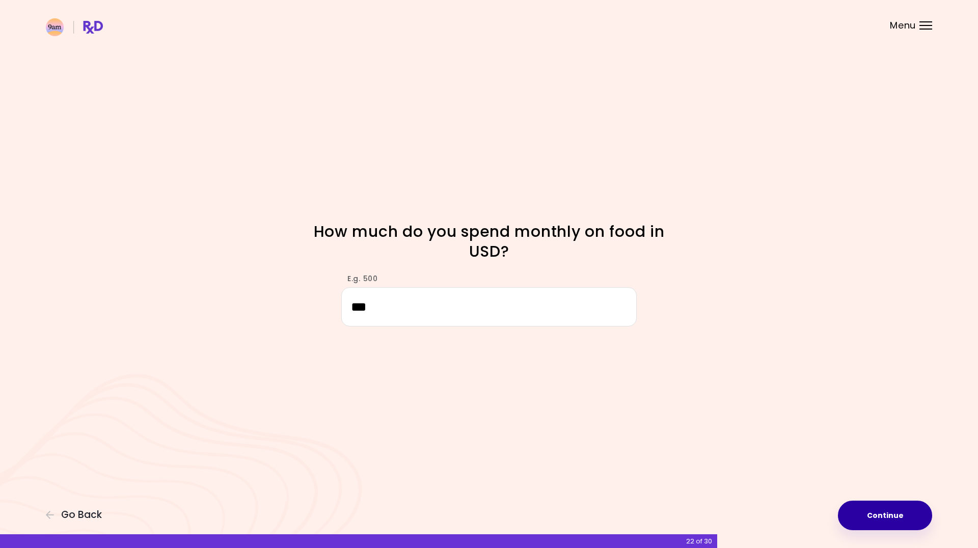
type input "***"
click at [866, 511] on button "Continue" at bounding box center [885, 516] width 94 height 30
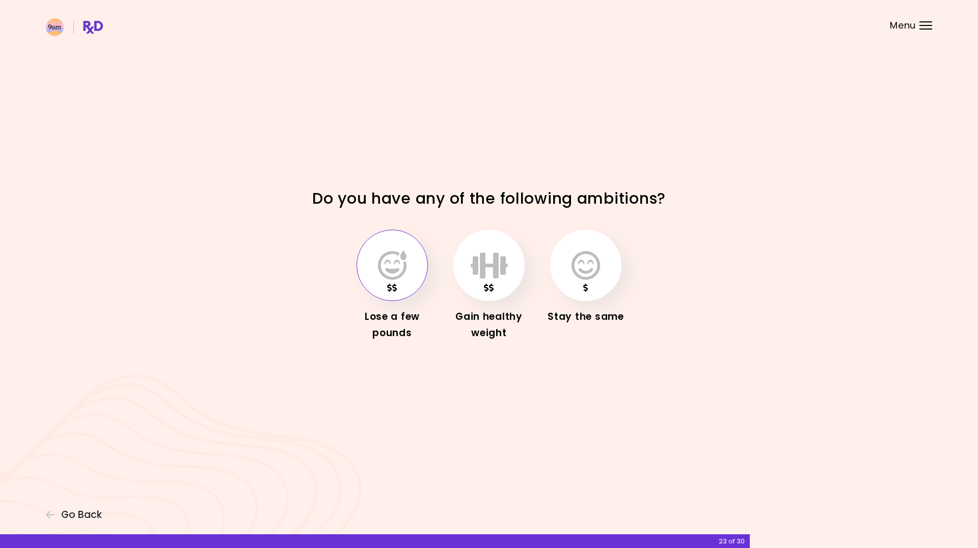
click at [396, 279] on icon "button" at bounding box center [392, 266] width 29 height 30
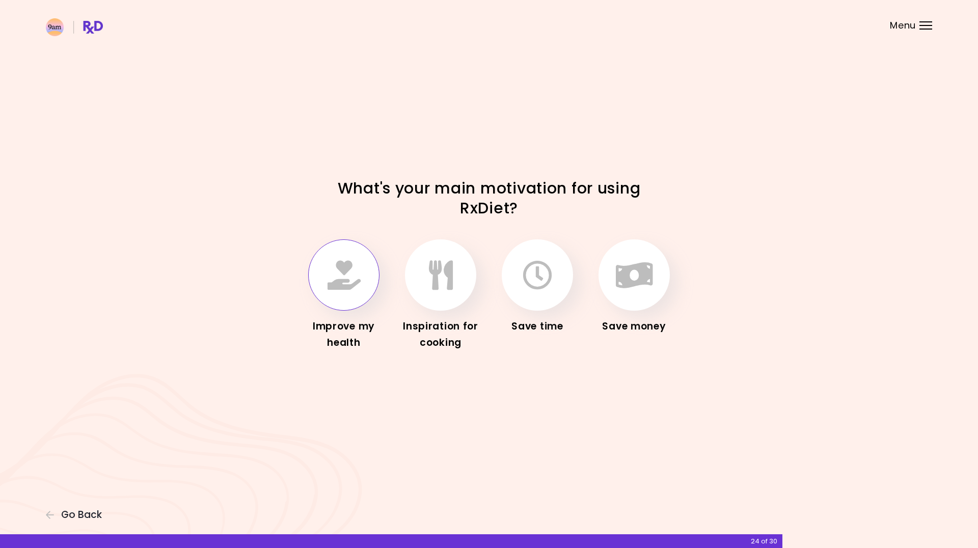
click at [339, 272] on icon "button" at bounding box center [344, 275] width 33 height 30
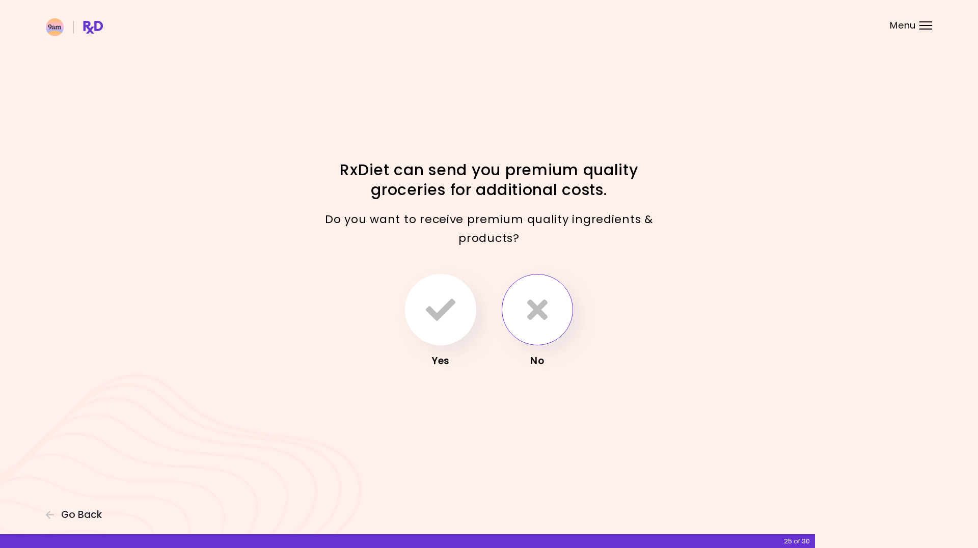
click at [535, 317] on icon "button" at bounding box center [537, 310] width 20 height 30
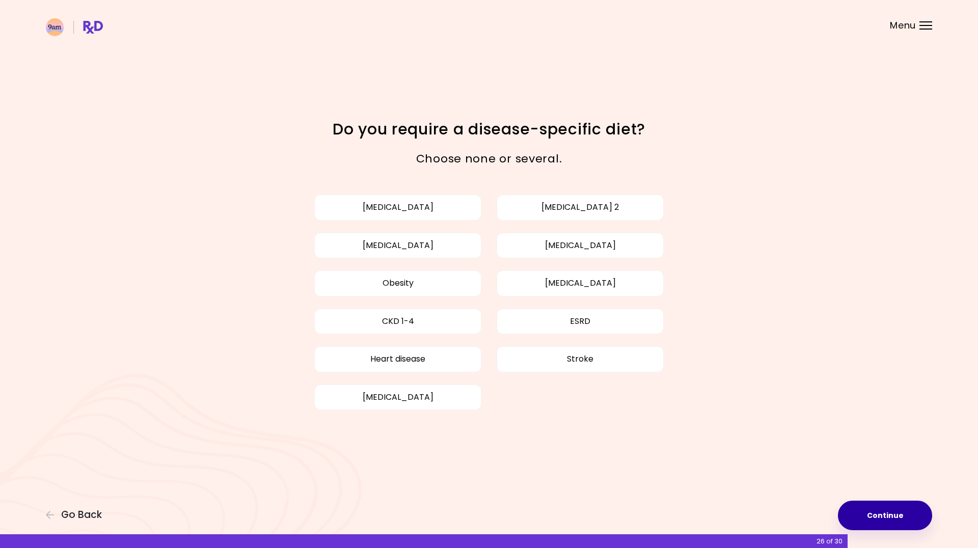
click at [894, 511] on button "Continue" at bounding box center [885, 516] width 94 height 30
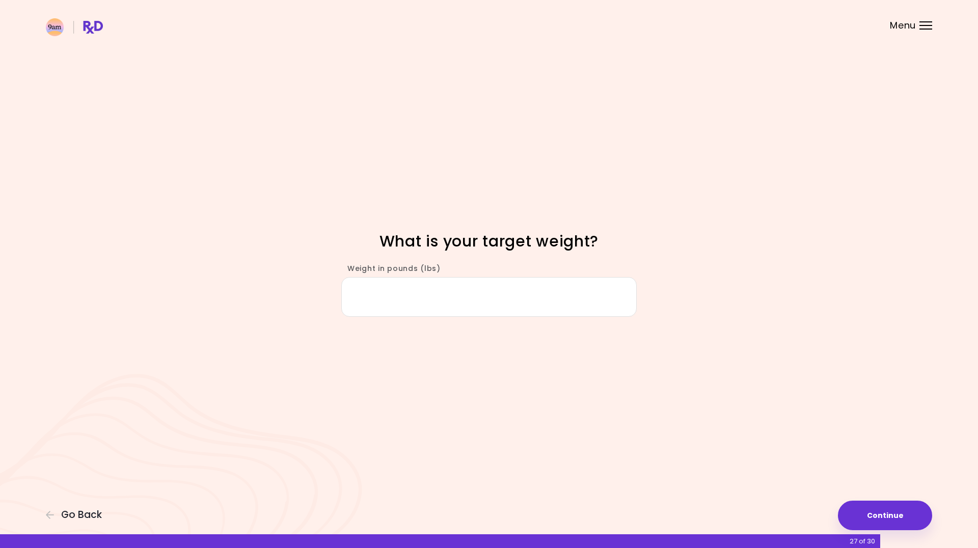
click at [417, 292] on input "Weight in pounds (lbs)" at bounding box center [488, 296] width 295 height 39
type input "***"
click at [913, 518] on button "Continue" at bounding box center [885, 516] width 94 height 30
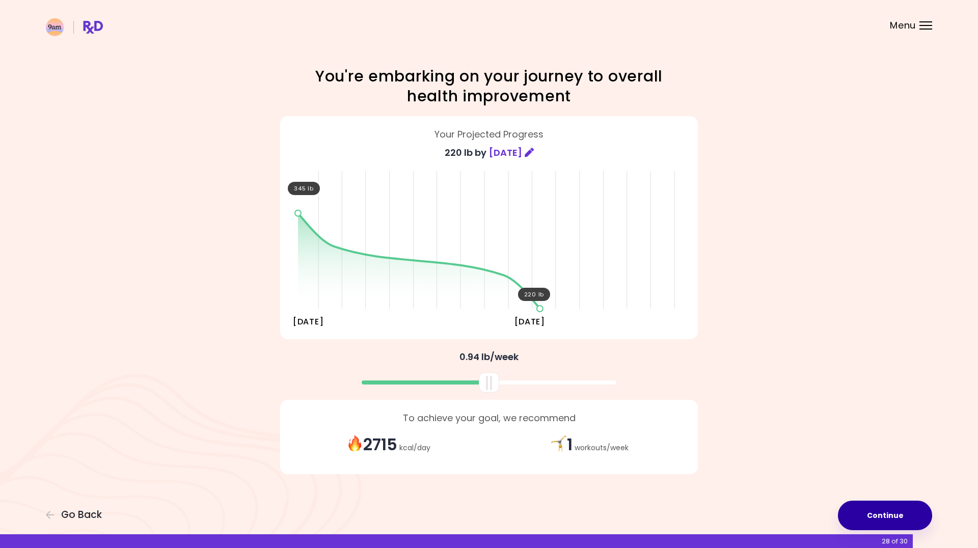
click at [893, 509] on button "Continue" at bounding box center [885, 516] width 94 height 30
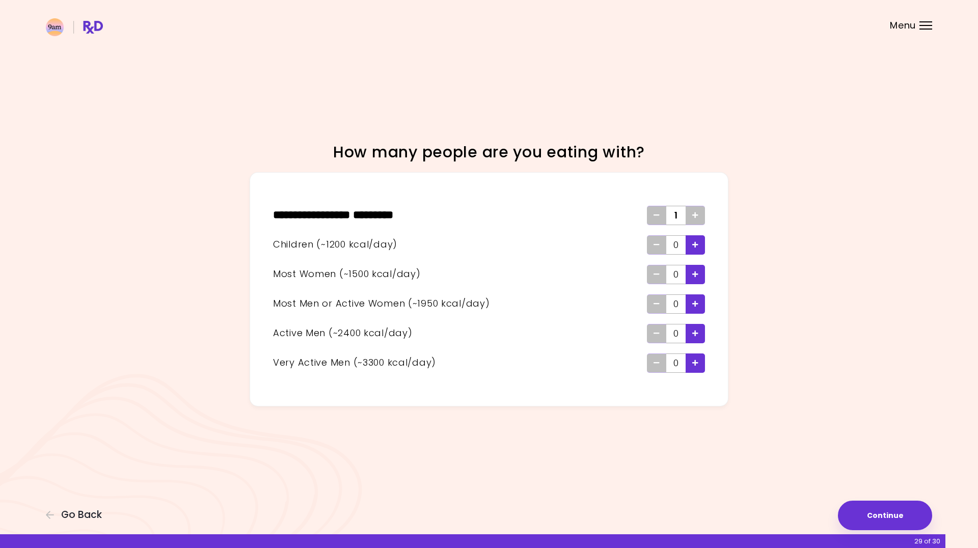
click at [695, 213] on icon "Add" at bounding box center [695, 215] width 6 height 7
click at [702, 273] on div "Add - Woman" at bounding box center [695, 274] width 19 height 19
click at [876, 515] on button "Continue" at bounding box center [885, 516] width 94 height 30
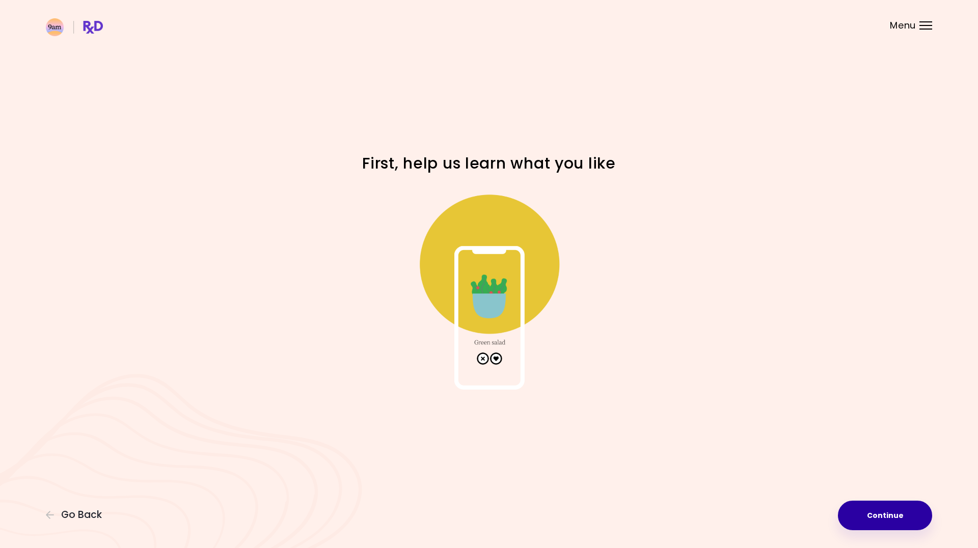
click at [884, 512] on button "Continue" at bounding box center [885, 516] width 94 height 30
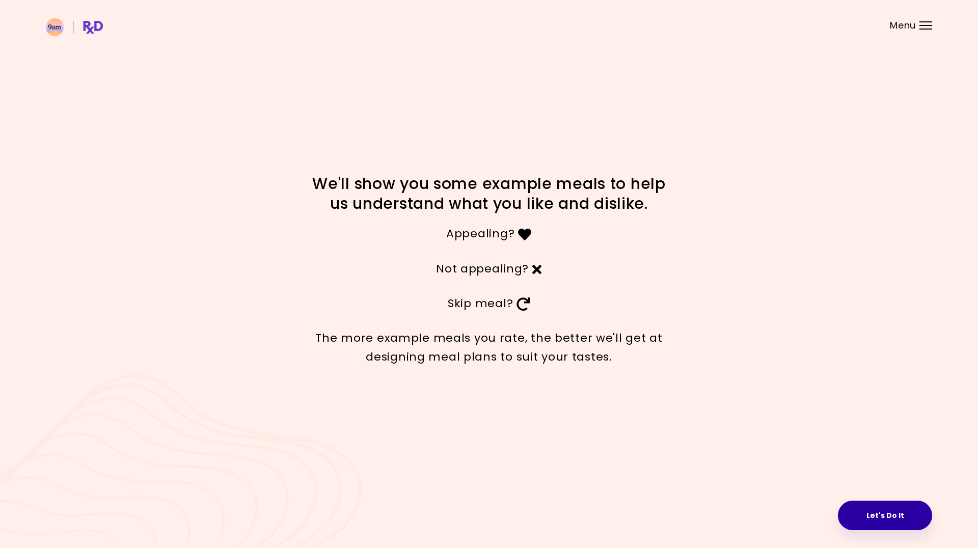
click at [897, 518] on button "Let's Do It" at bounding box center [885, 516] width 94 height 30
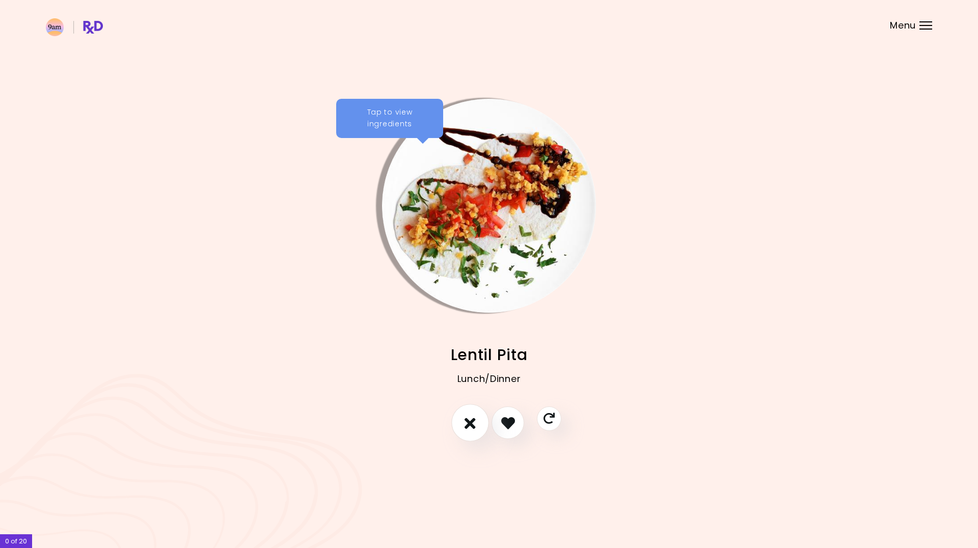
click at [465, 424] on button "I don't like this recipe" at bounding box center [470, 423] width 38 height 38
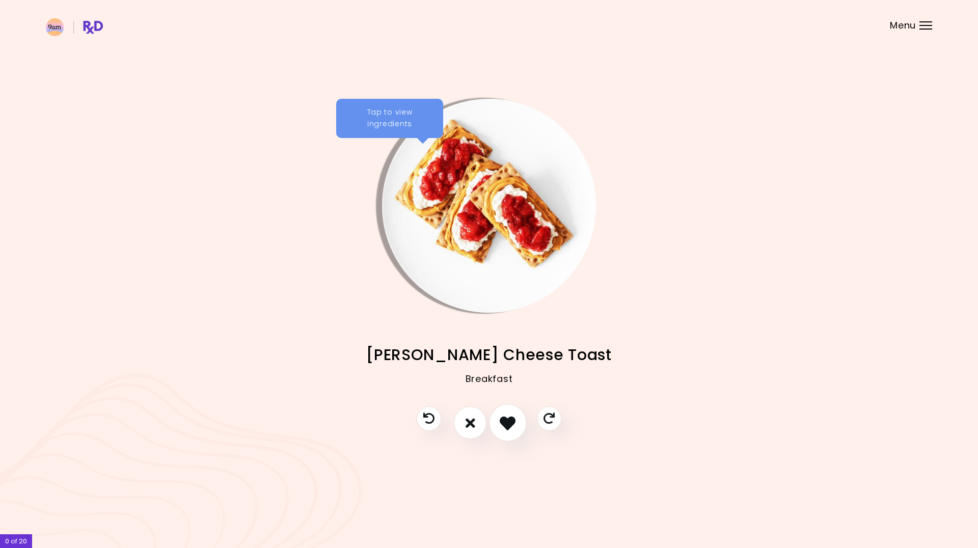
click at [510, 424] on icon "I like this recipe" at bounding box center [508, 423] width 16 height 16
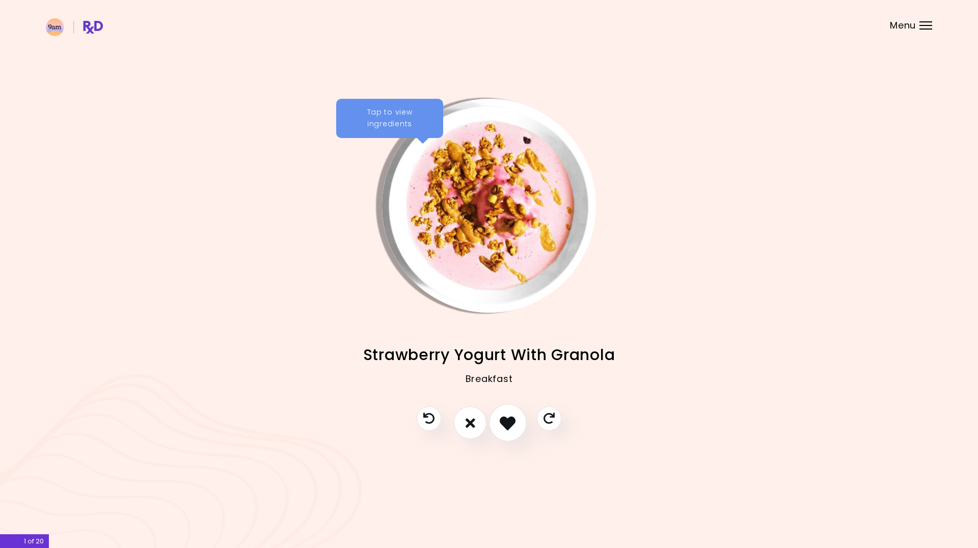
click at [510, 424] on icon "I like this recipe" at bounding box center [508, 423] width 16 height 16
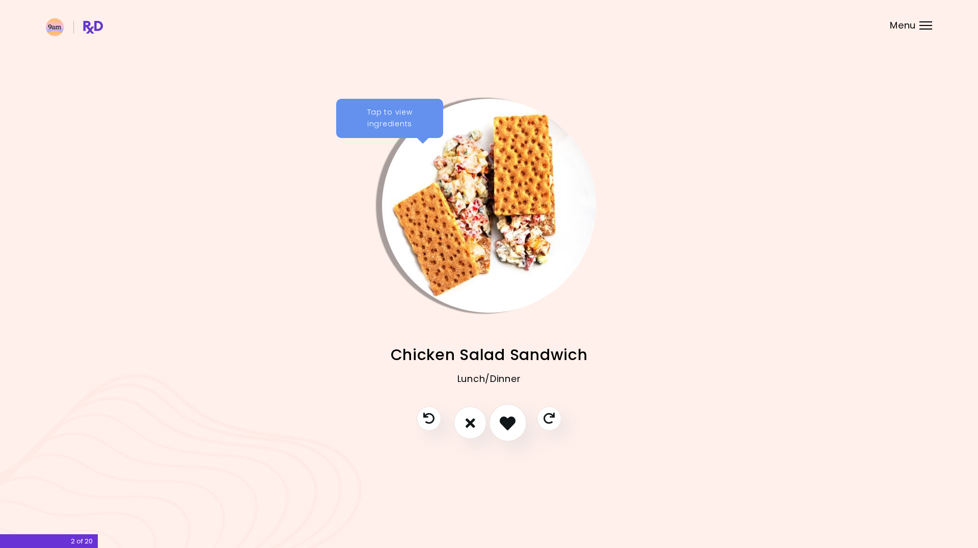
click at [510, 424] on icon "I like this recipe" at bounding box center [508, 423] width 16 height 16
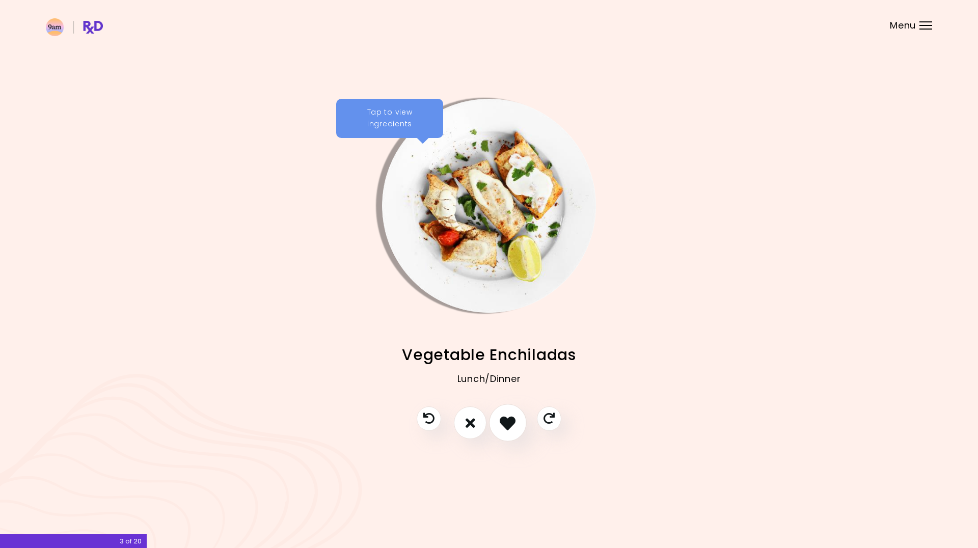
click at [510, 424] on icon "I like this recipe" at bounding box center [508, 423] width 16 height 16
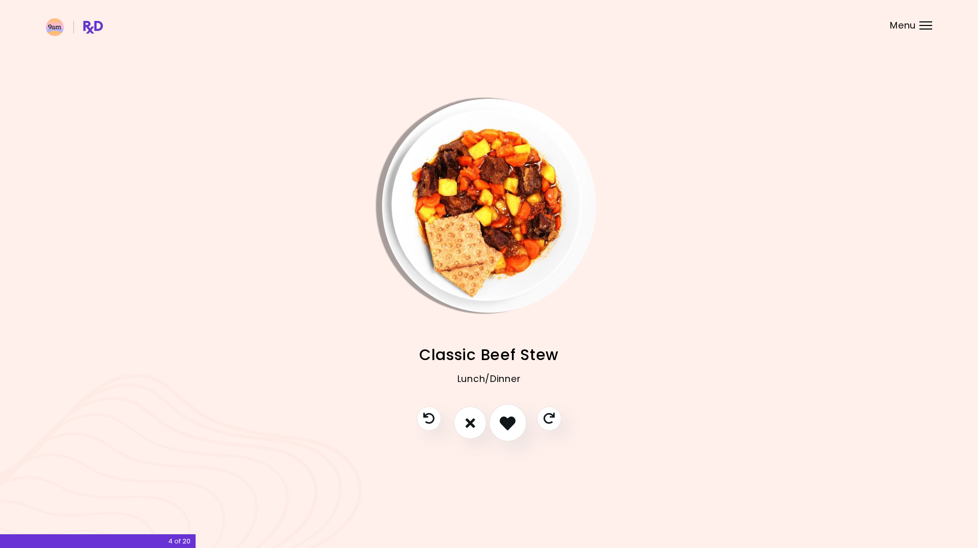
click at [510, 424] on icon "I like this recipe" at bounding box center [508, 423] width 16 height 16
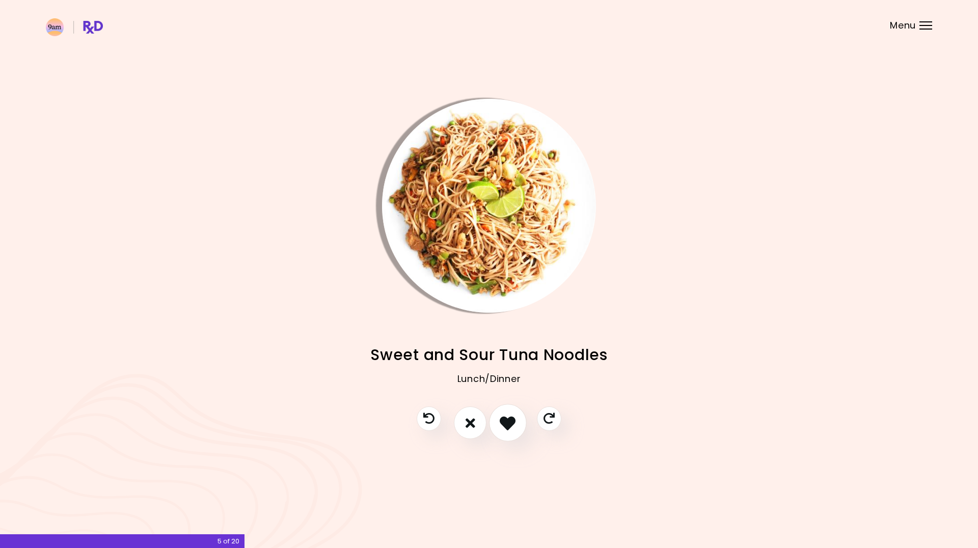
click at [510, 424] on icon "I like this recipe" at bounding box center [508, 423] width 16 height 16
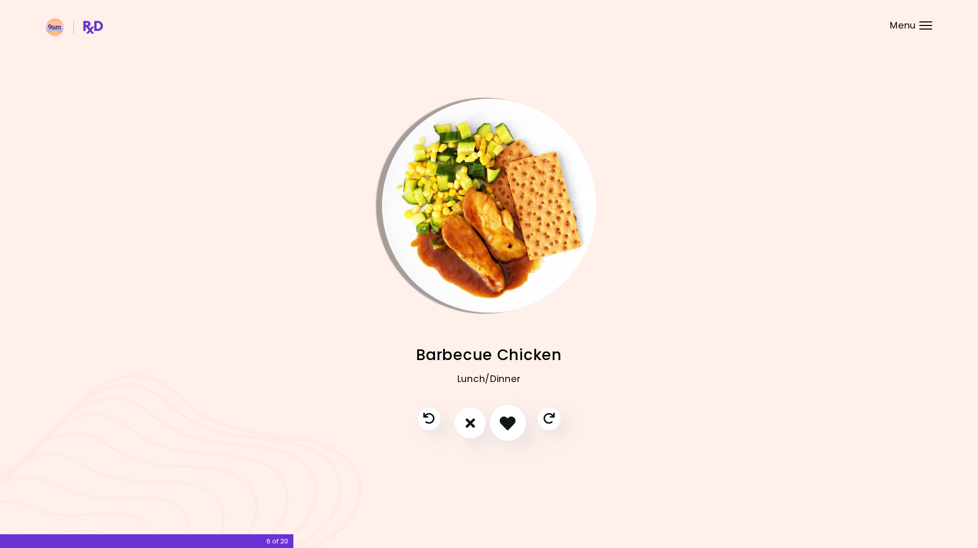
click at [510, 424] on icon "I like this recipe" at bounding box center [508, 423] width 16 height 16
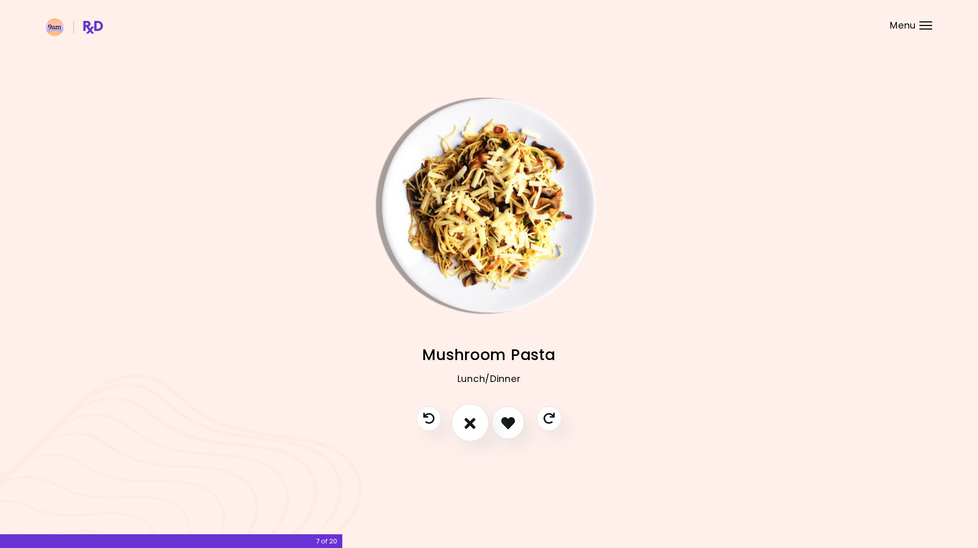
click at [464, 417] on button "I don't like this recipe" at bounding box center [470, 423] width 38 height 38
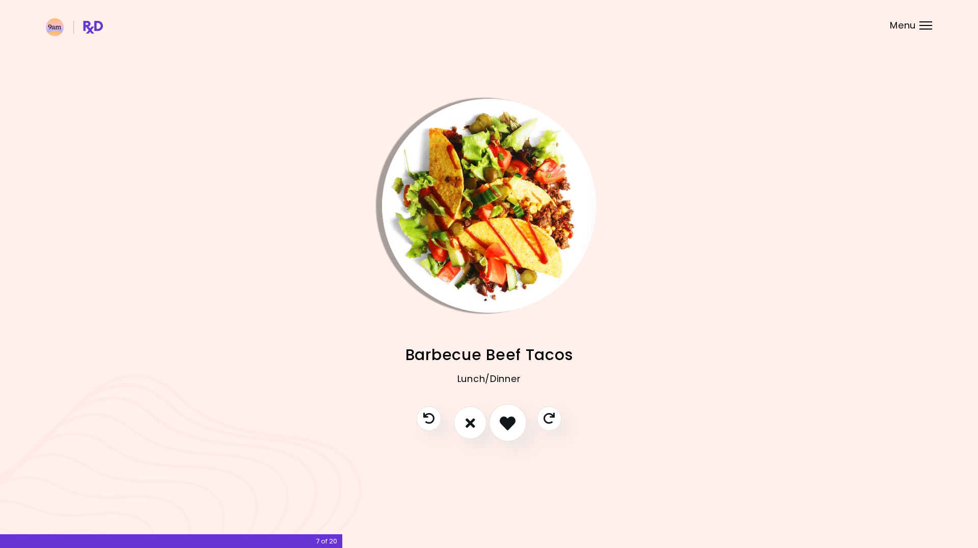
click at [507, 419] on icon "I like this recipe" at bounding box center [508, 423] width 16 height 16
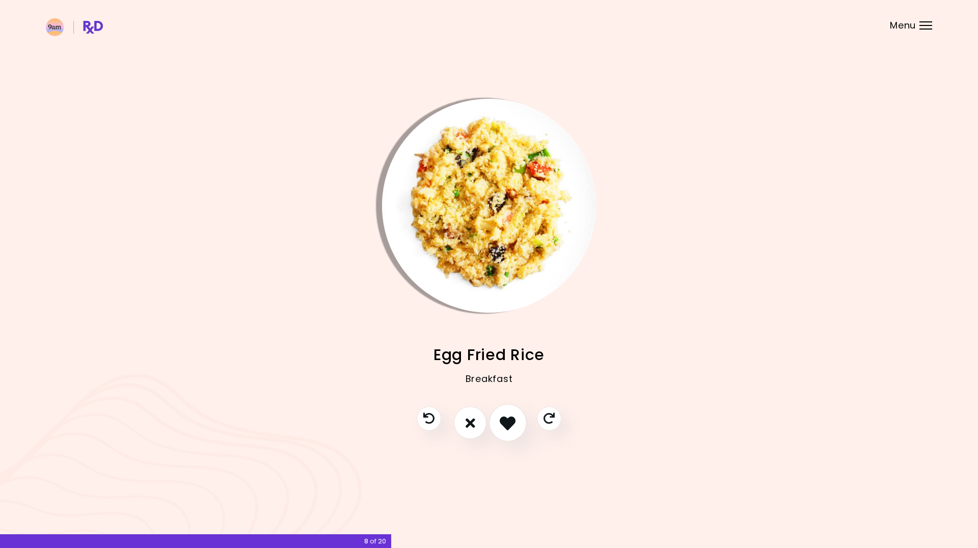
click at [507, 419] on icon "I like this recipe" at bounding box center [508, 423] width 16 height 16
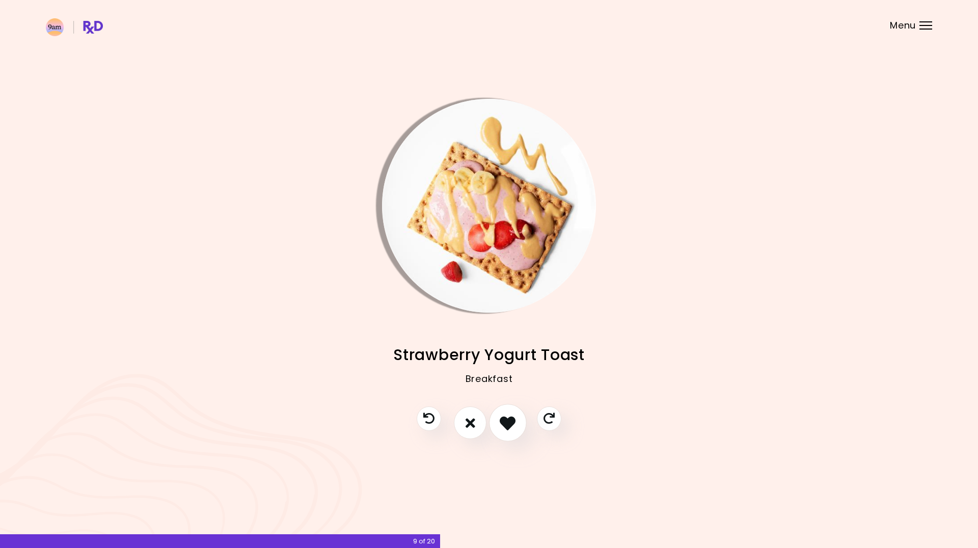
click at [507, 419] on icon "I like this recipe" at bounding box center [508, 423] width 16 height 16
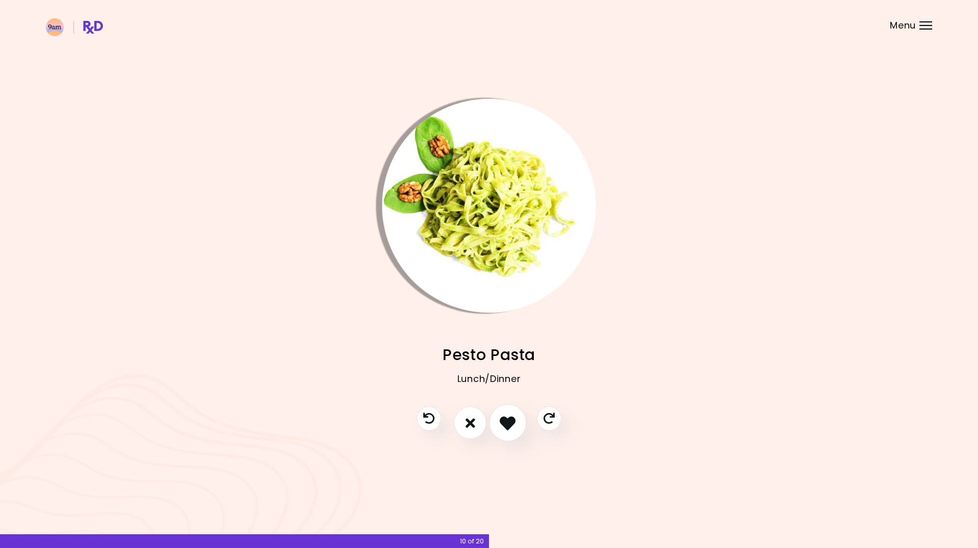
click at [507, 419] on icon "I like this recipe" at bounding box center [508, 423] width 16 height 16
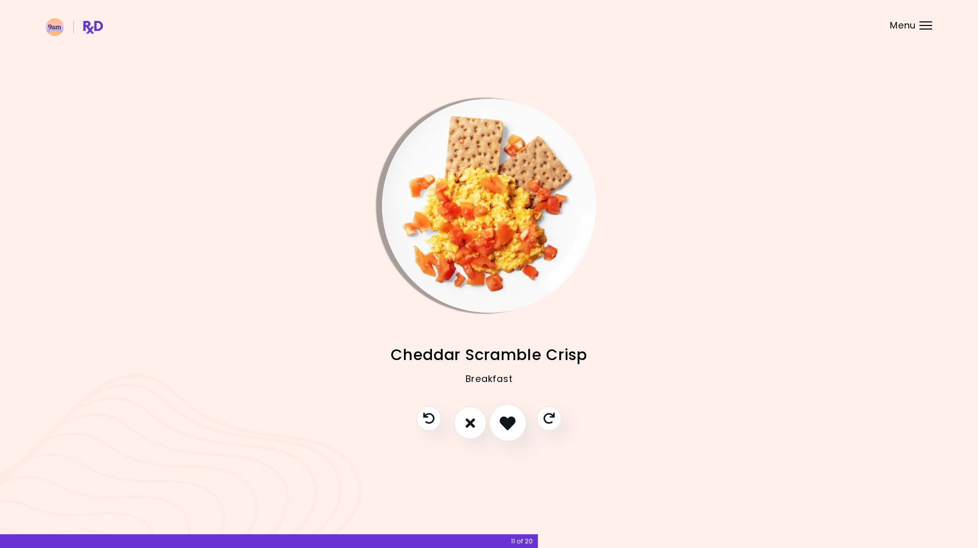
click at [507, 419] on icon "I like this recipe" at bounding box center [508, 423] width 16 height 16
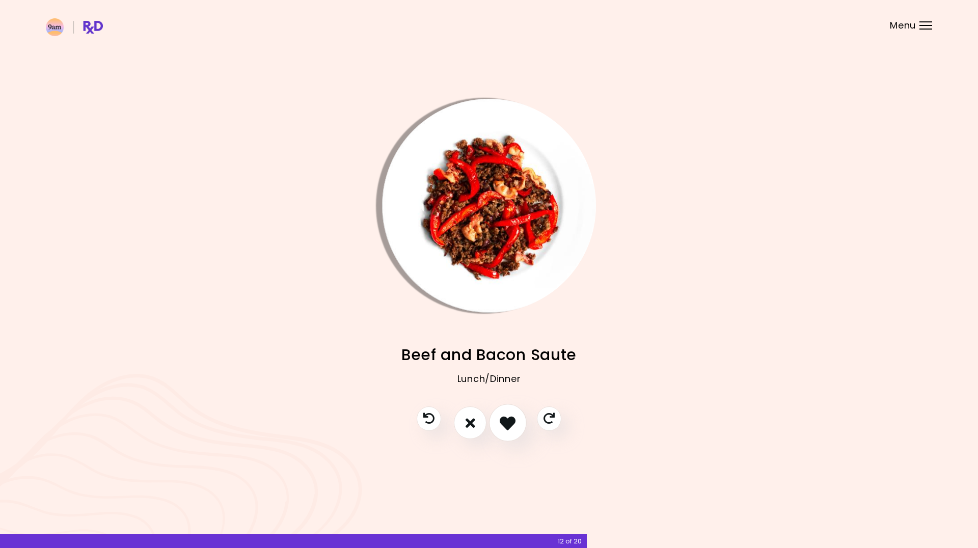
click at [507, 419] on icon "I like this recipe" at bounding box center [508, 423] width 16 height 16
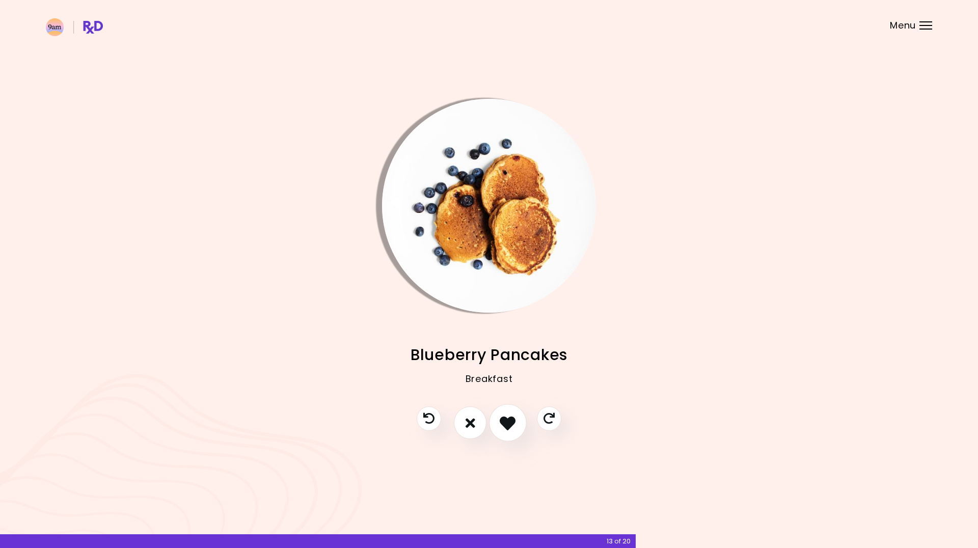
click at [507, 419] on icon "I like this recipe" at bounding box center [508, 423] width 16 height 16
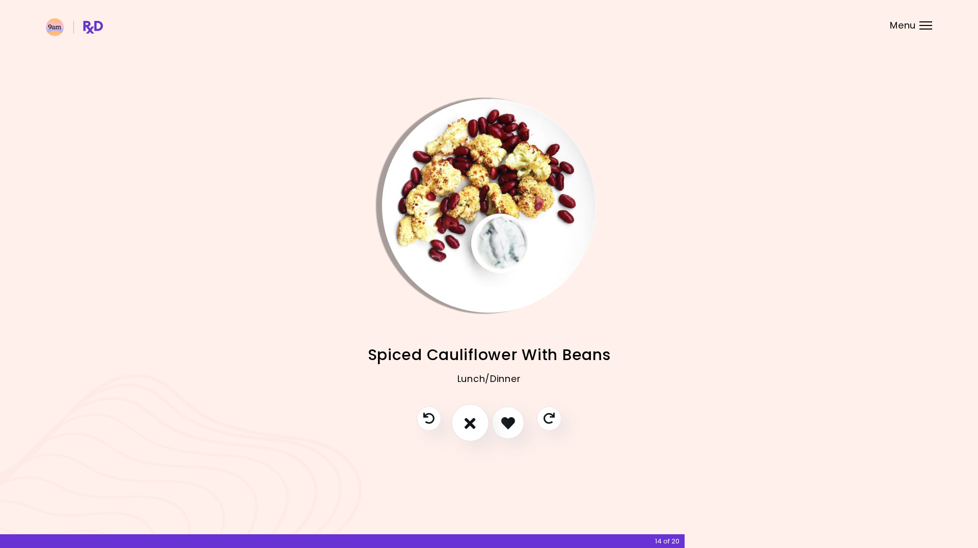
click at [473, 422] on icon "I don't like this recipe" at bounding box center [470, 423] width 11 height 16
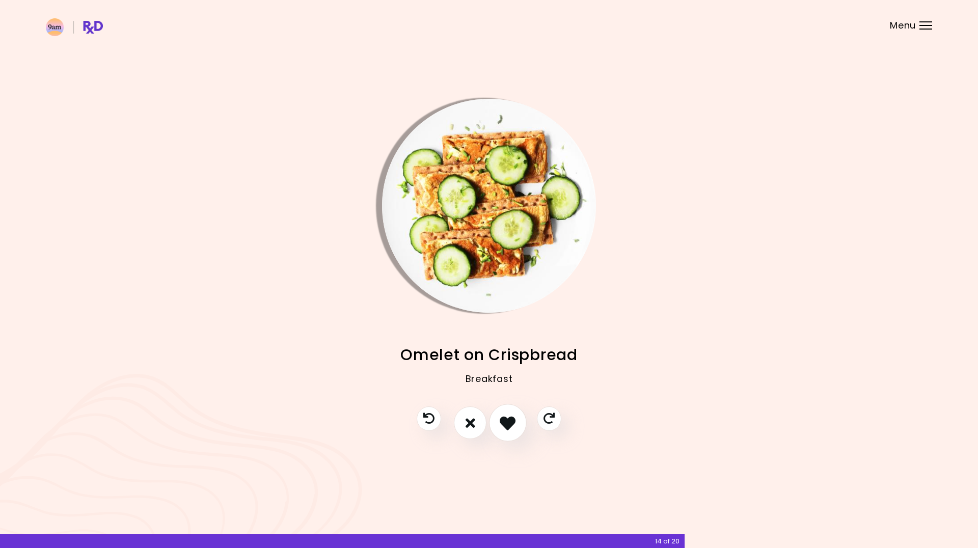
click at [506, 424] on icon "I like this recipe" at bounding box center [508, 423] width 16 height 16
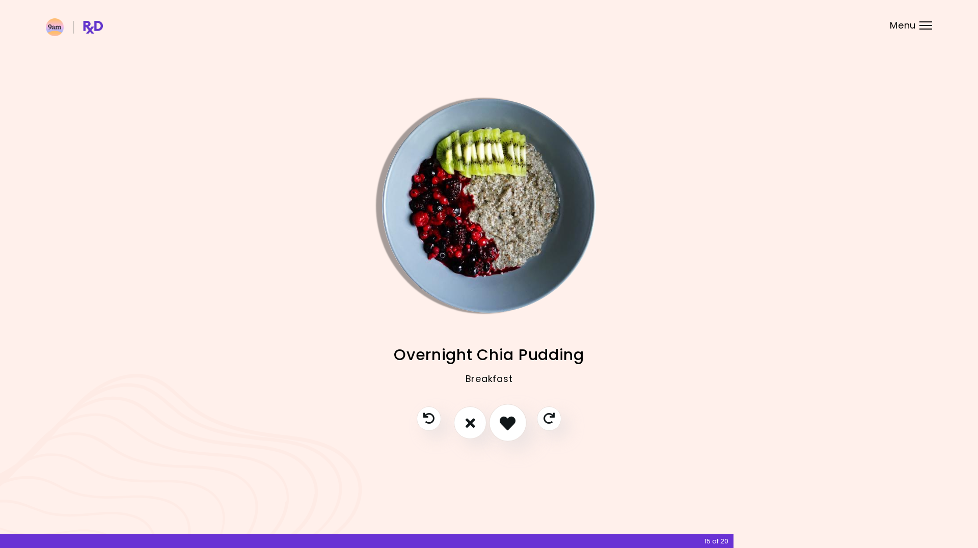
click at [506, 424] on icon "I like this recipe" at bounding box center [508, 423] width 16 height 16
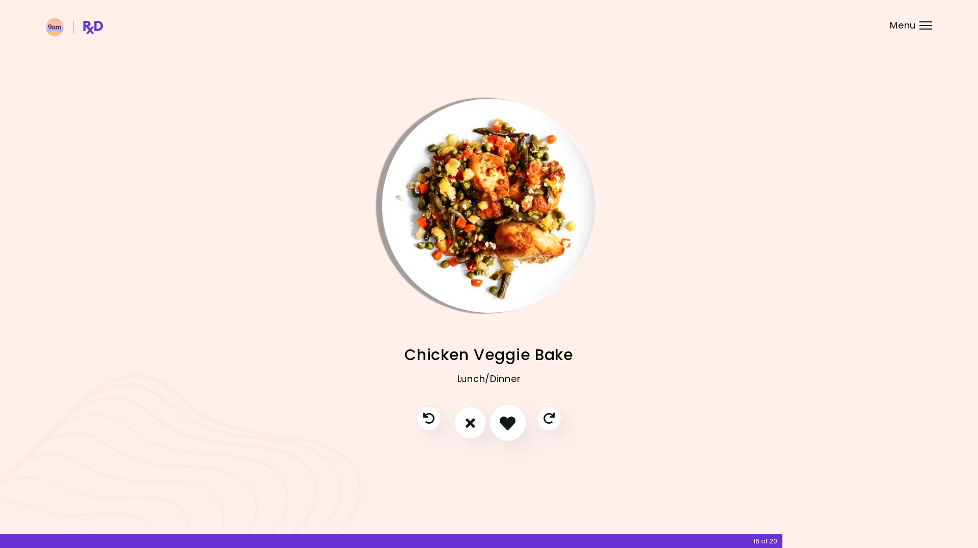
click at [506, 424] on icon "I like this recipe" at bounding box center [508, 423] width 16 height 16
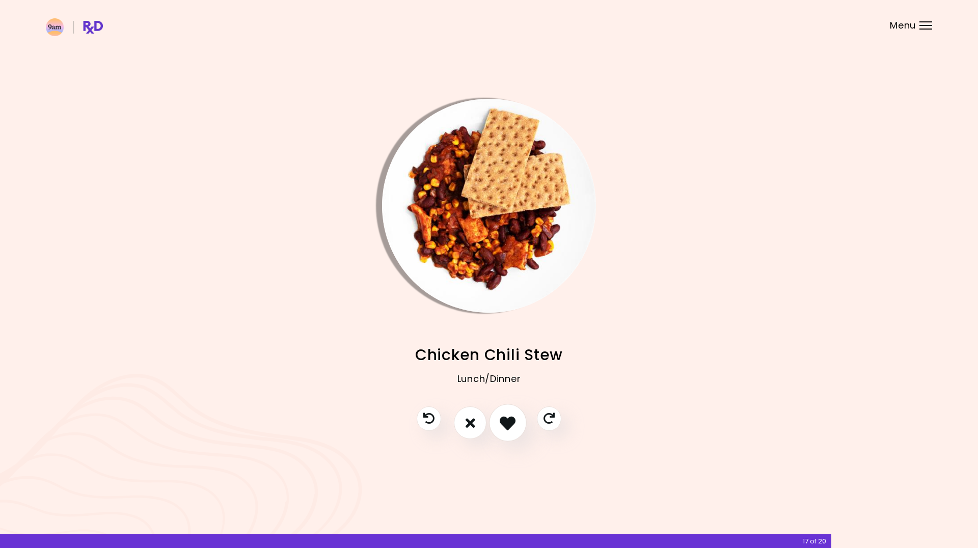
click at [506, 424] on icon "I like this recipe" at bounding box center [508, 423] width 16 height 16
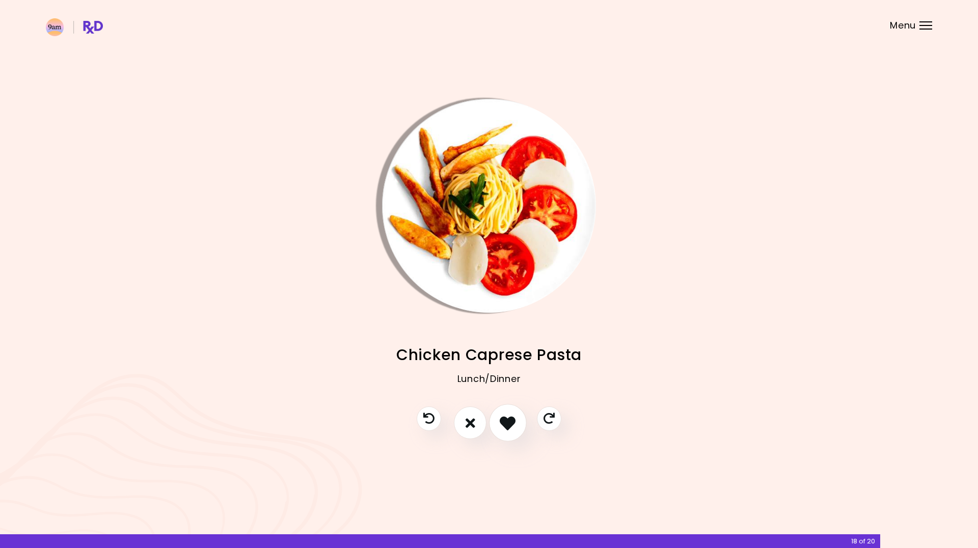
click at [506, 424] on icon "I like this recipe" at bounding box center [508, 423] width 16 height 16
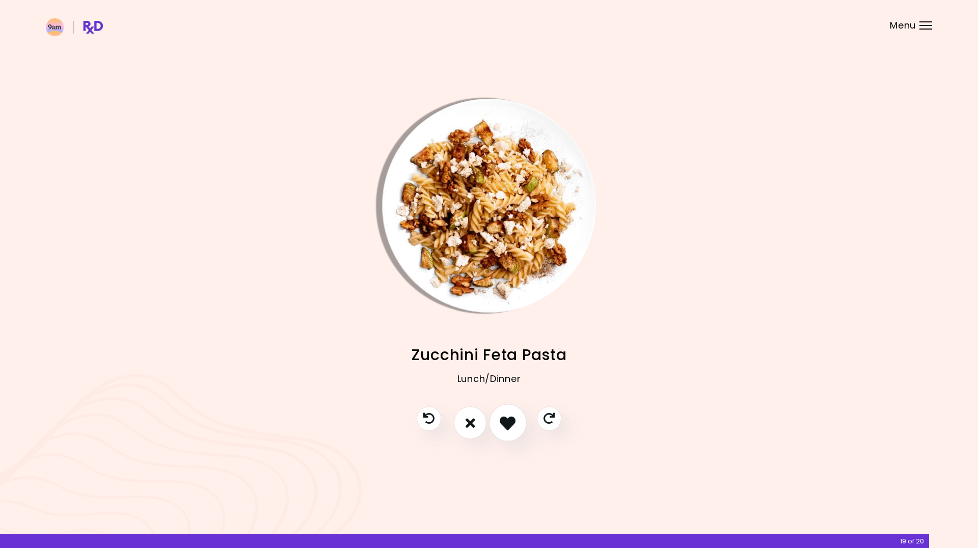
click at [506, 424] on icon "I like this recipe" at bounding box center [508, 423] width 16 height 16
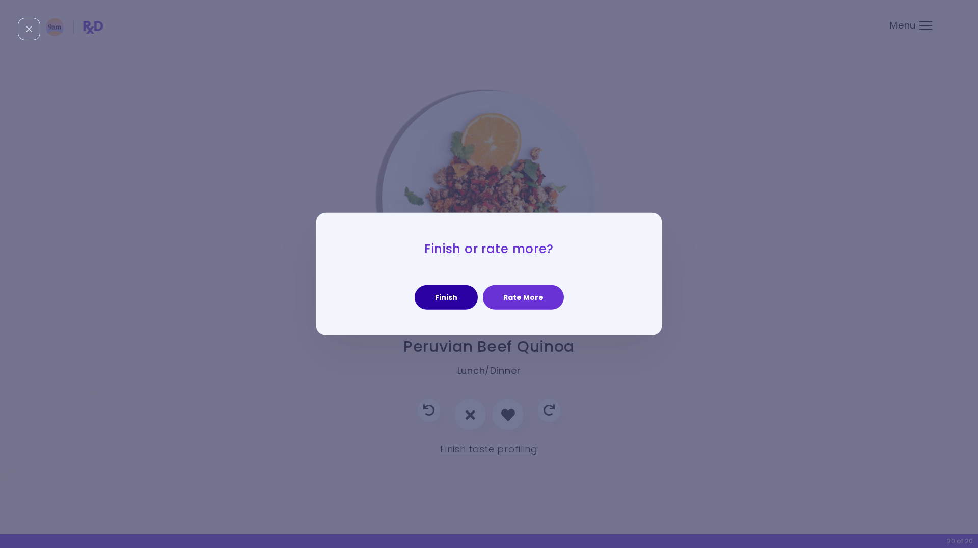
click at [457, 304] on button "Finish" at bounding box center [446, 297] width 63 height 24
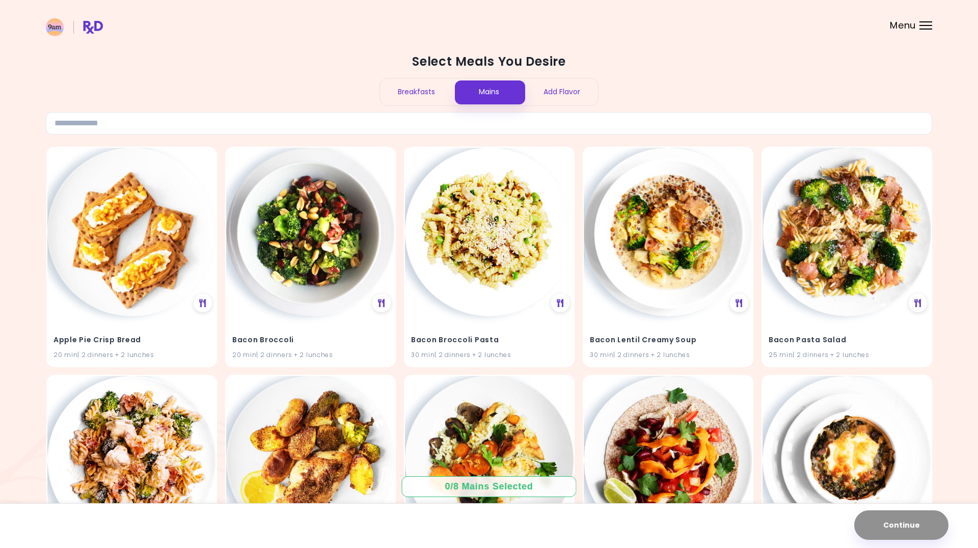
click at [414, 93] on div "Breakfasts" at bounding box center [416, 91] width 73 height 27
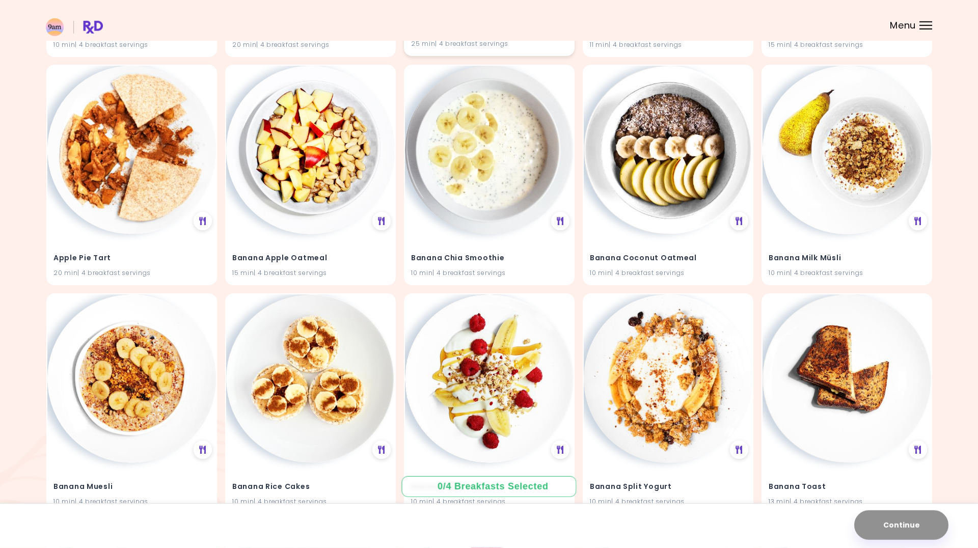
scroll to position [312, 0]
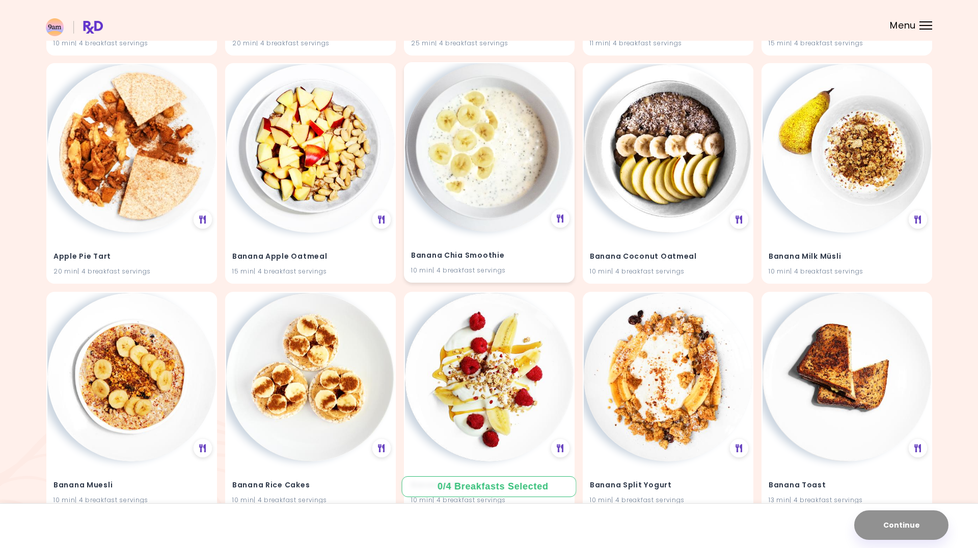
click at [493, 172] on img at bounding box center [489, 147] width 169 height 169
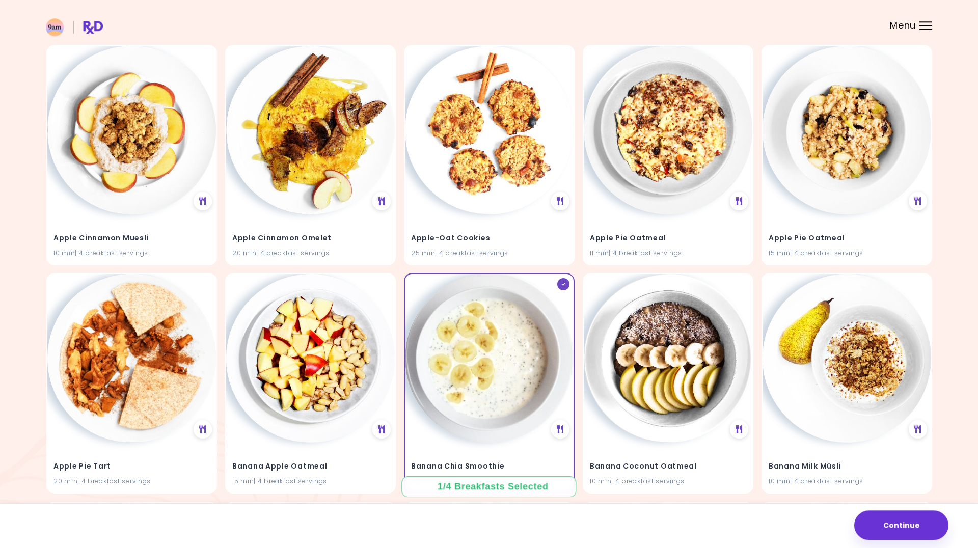
scroll to position [104, 0]
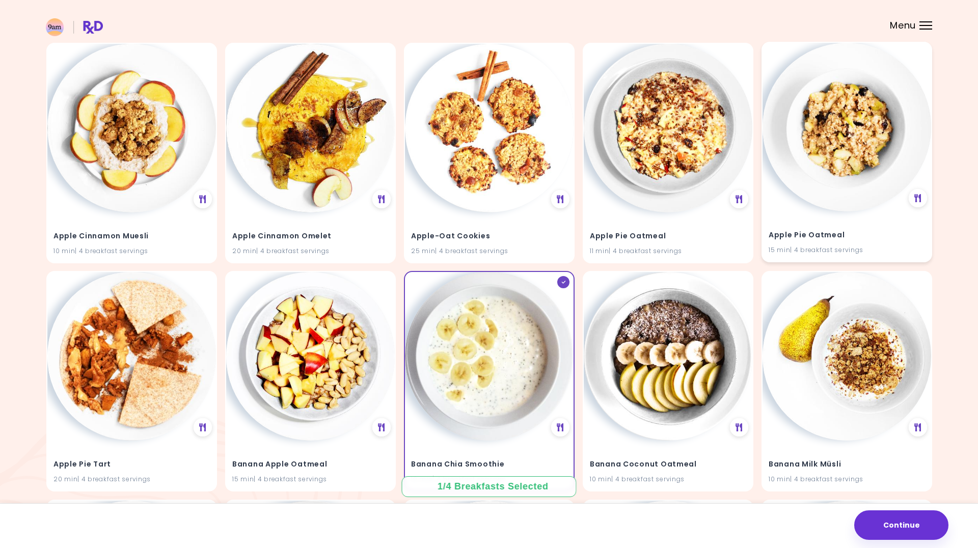
click at [831, 140] on img at bounding box center [847, 127] width 169 height 169
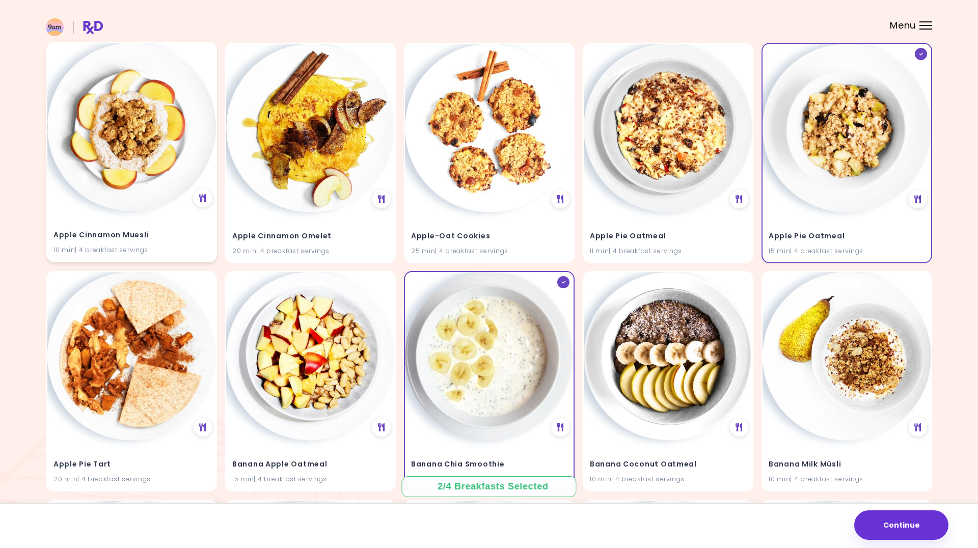
click at [166, 154] on img at bounding box center [131, 127] width 169 height 169
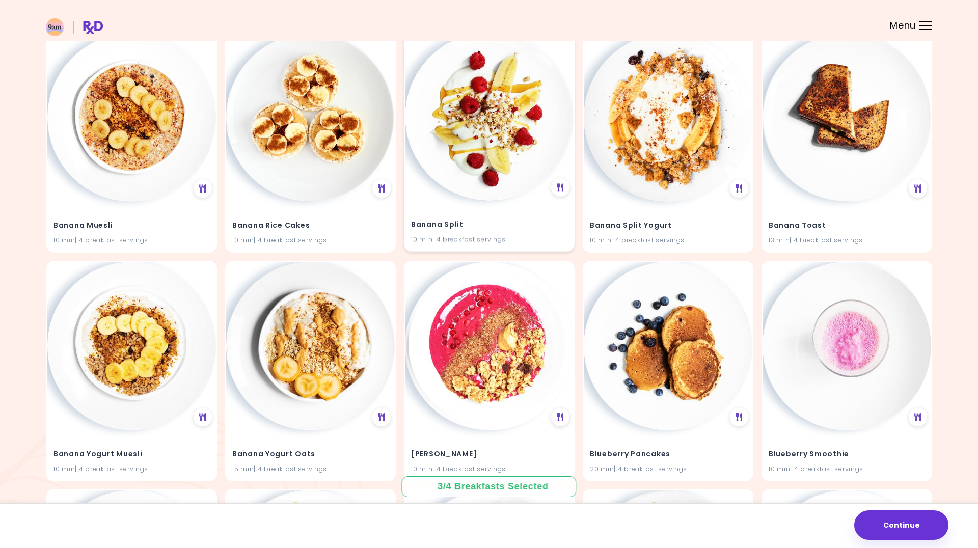
scroll to position [624, 0]
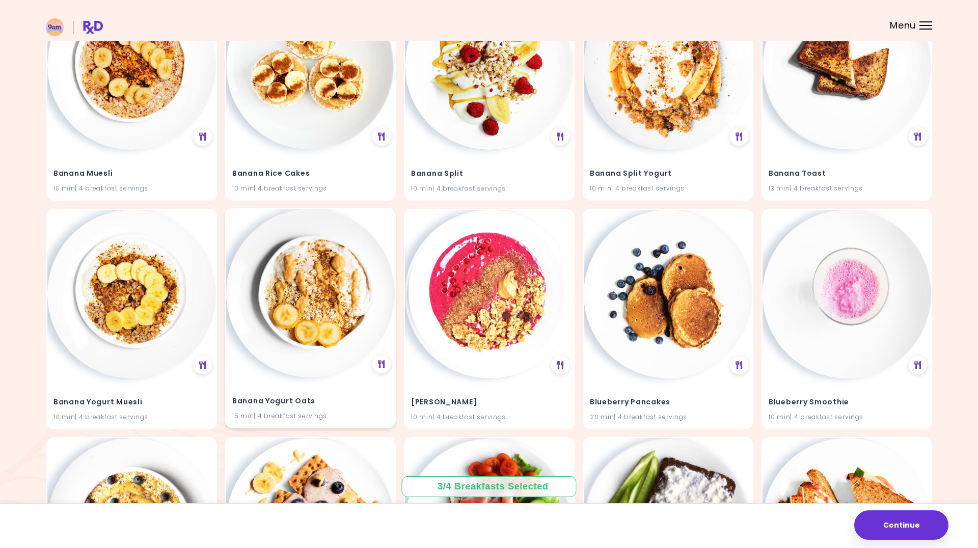
click at [296, 298] on img at bounding box center [310, 293] width 169 height 169
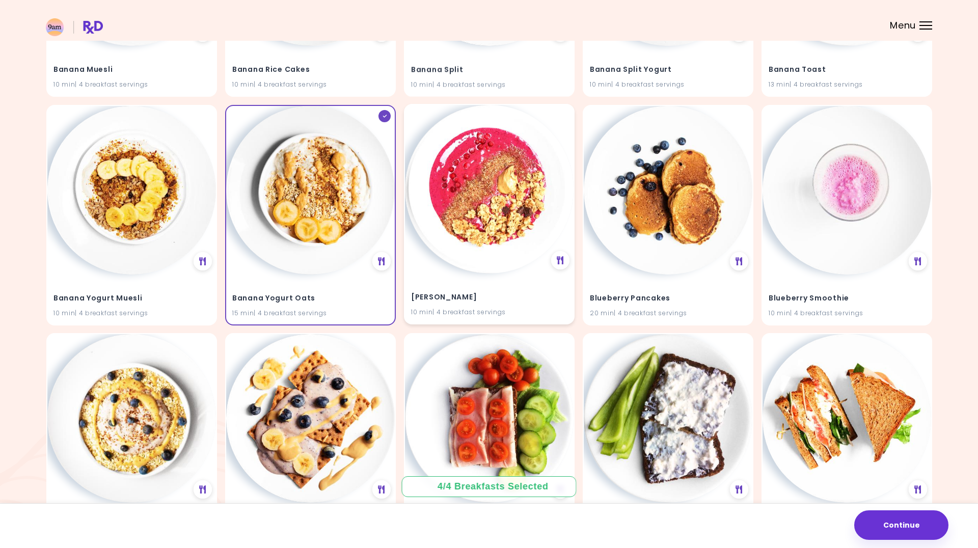
scroll to position [831, 0]
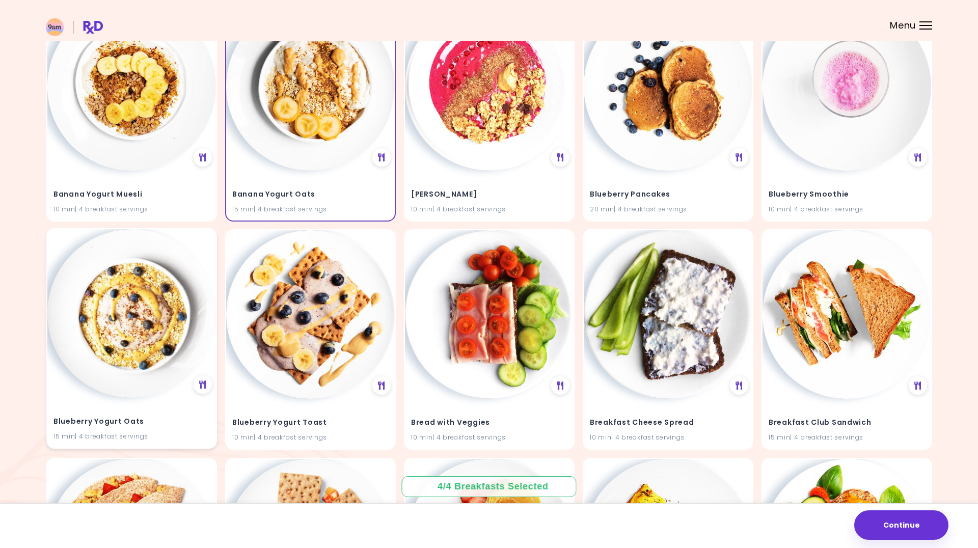
click at [124, 314] on img at bounding box center [131, 313] width 169 height 169
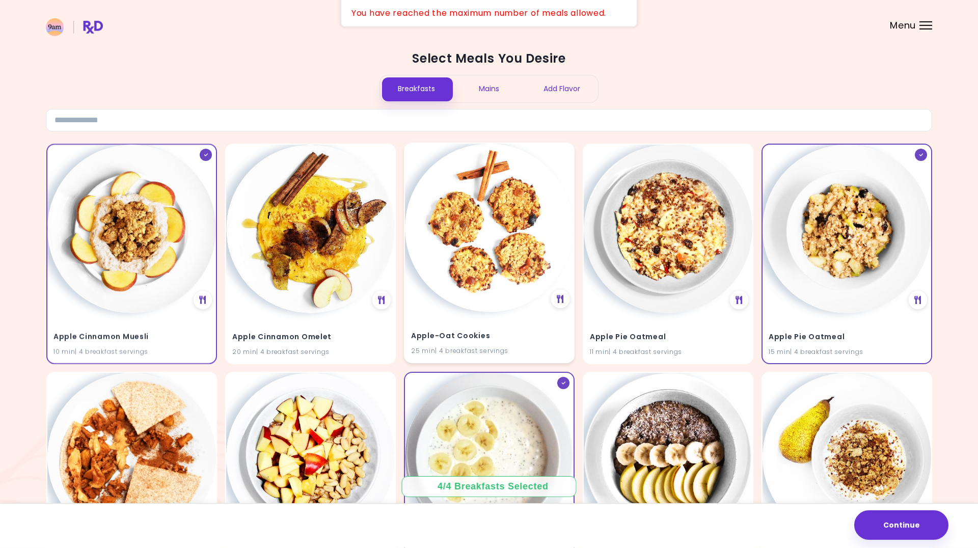
scroll to position [0, 0]
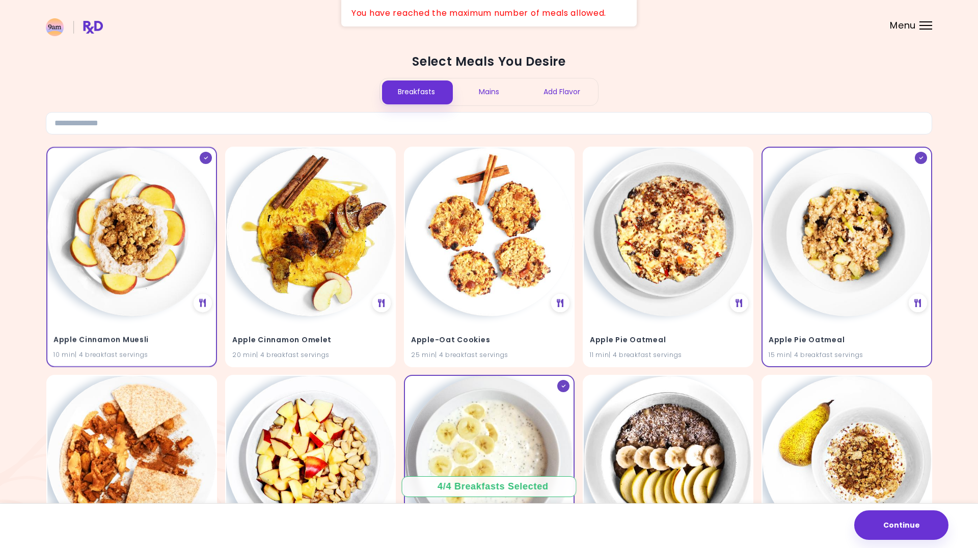
click at [485, 87] on div "Mains" at bounding box center [489, 91] width 73 height 27
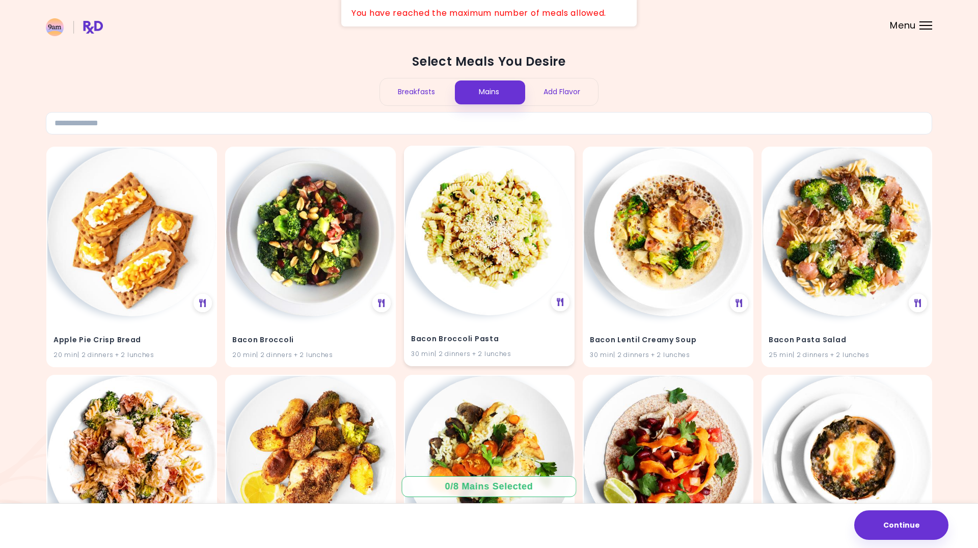
click at [477, 244] on img at bounding box center [489, 231] width 169 height 169
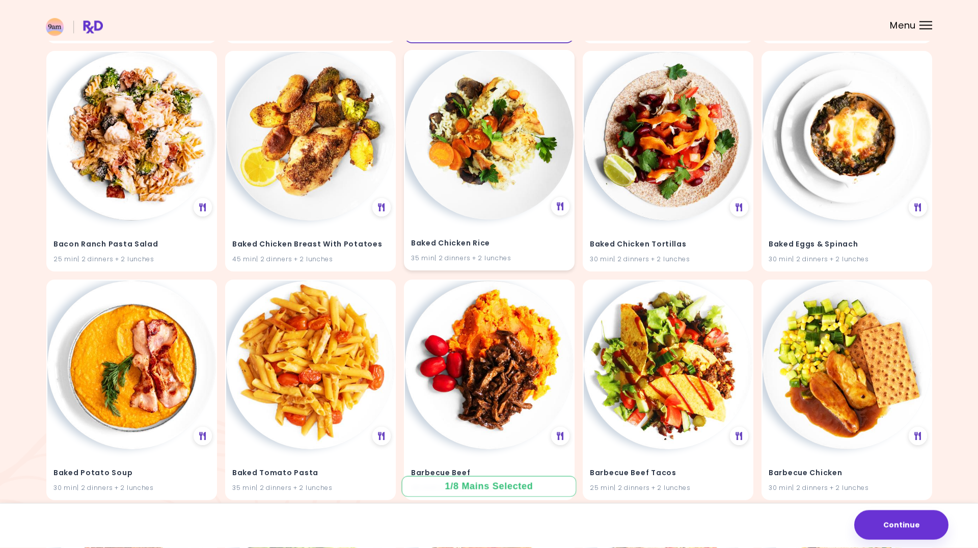
scroll to position [416, 0]
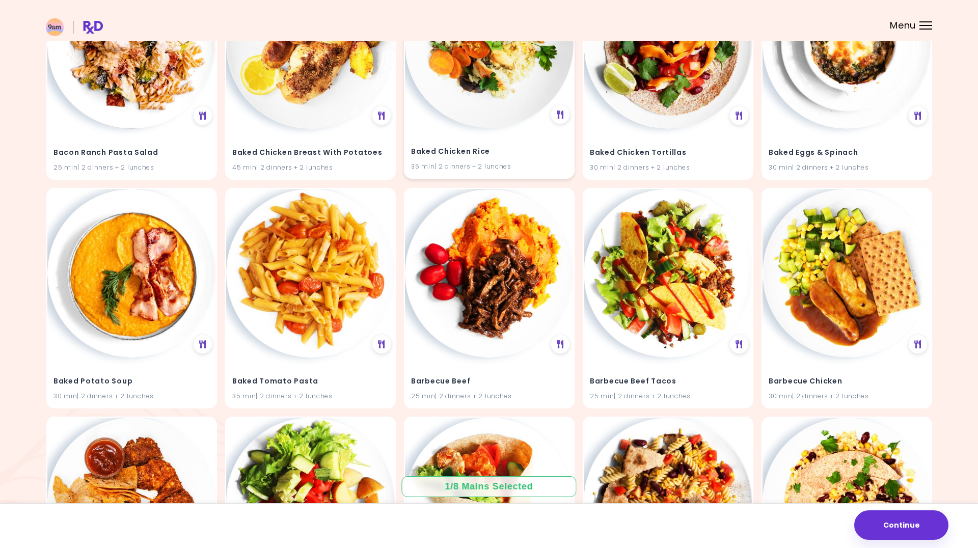
click at [479, 246] on img at bounding box center [489, 273] width 169 height 169
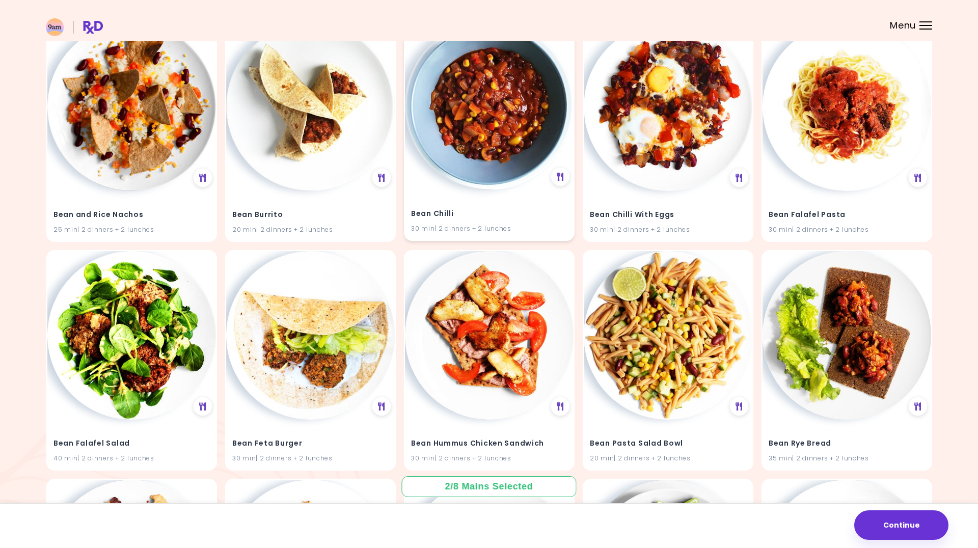
scroll to position [1195, 0]
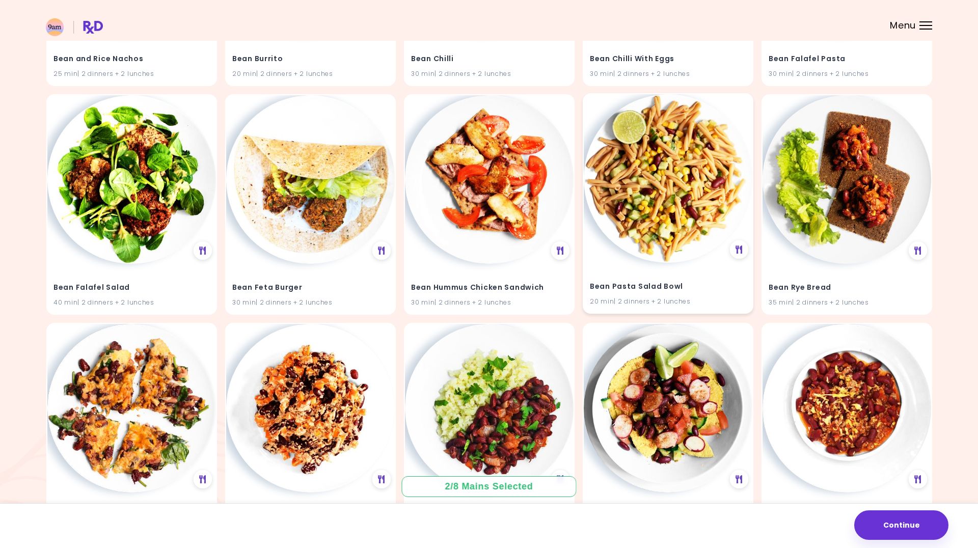
click at [660, 193] on img at bounding box center [668, 178] width 169 height 169
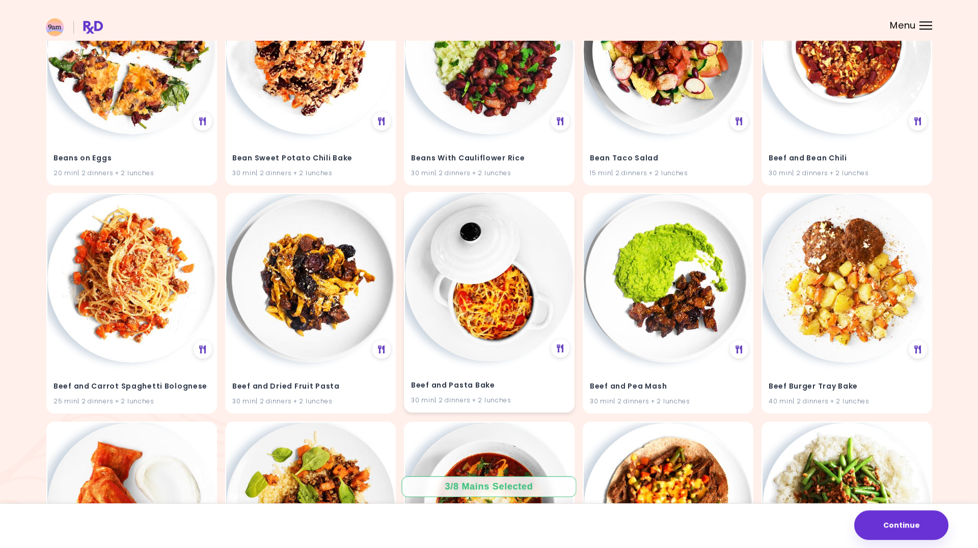
scroll to position [1559, 0]
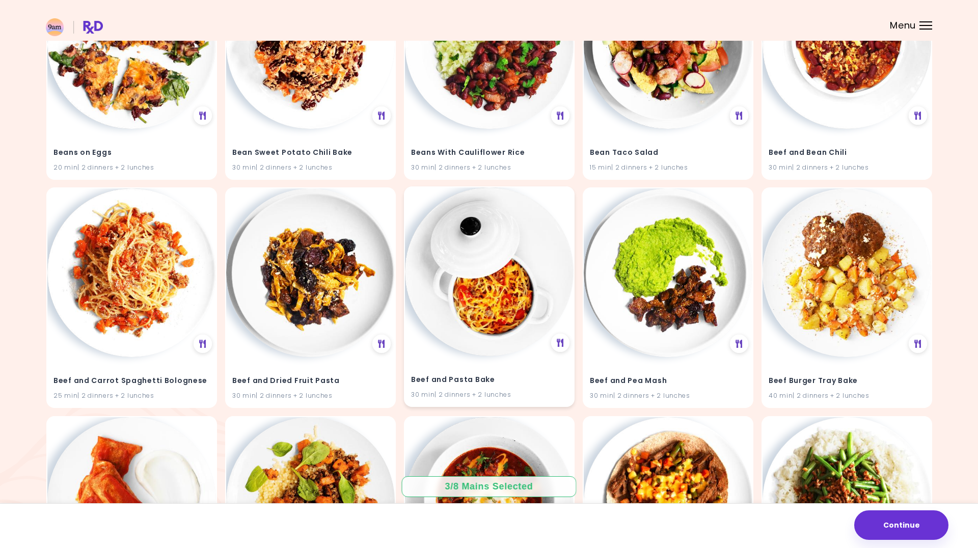
click at [492, 299] on img at bounding box center [489, 271] width 169 height 169
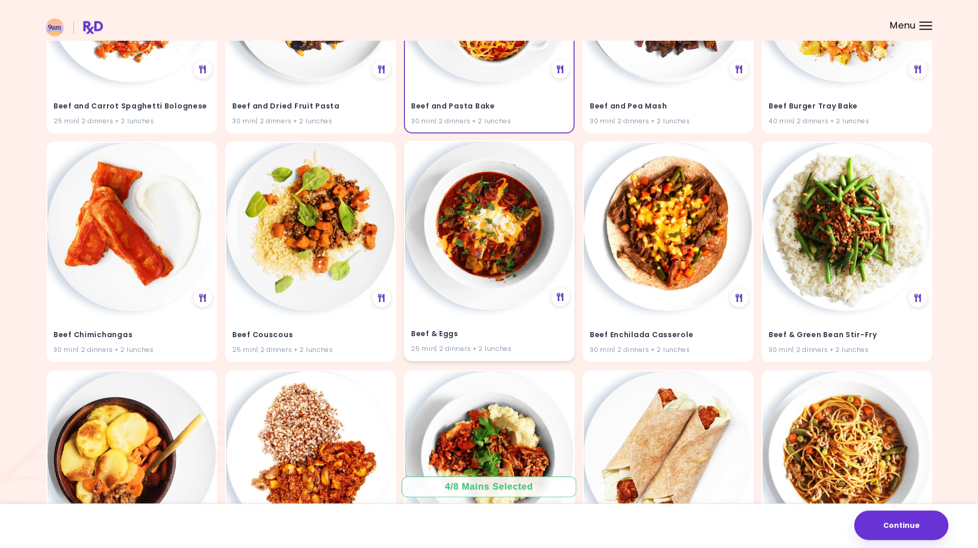
scroll to position [1819, 0]
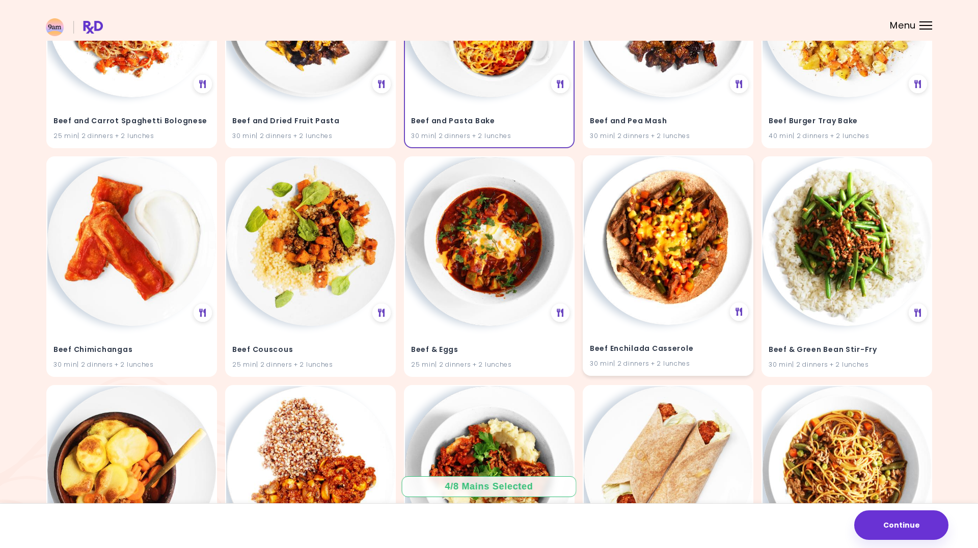
click at [651, 264] on img at bounding box center [668, 240] width 169 height 169
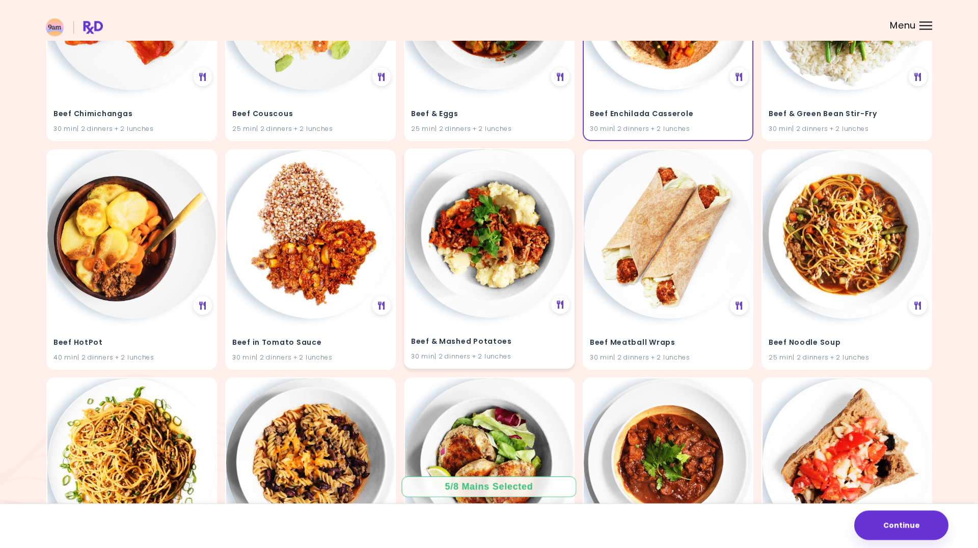
scroll to position [2078, 0]
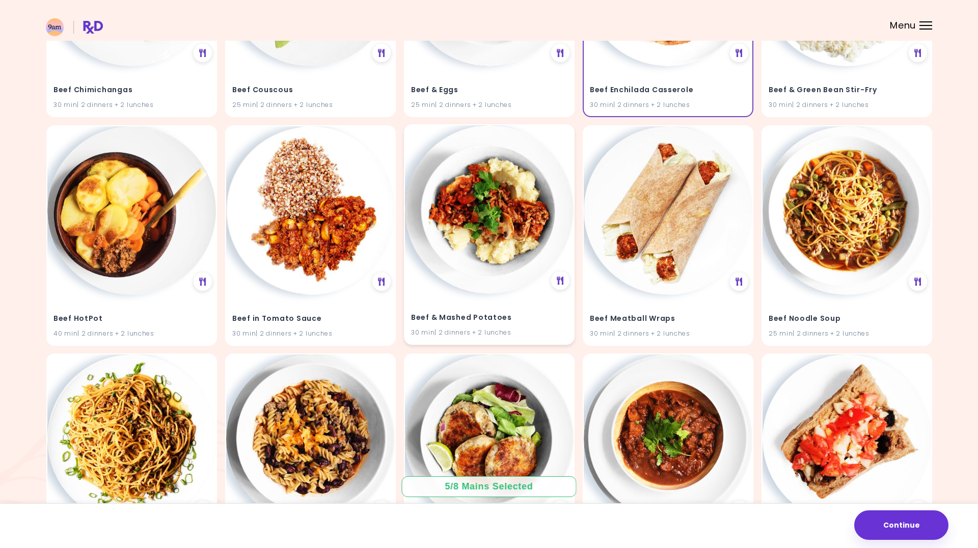
click at [495, 277] on img at bounding box center [489, 209] width 169 height 169
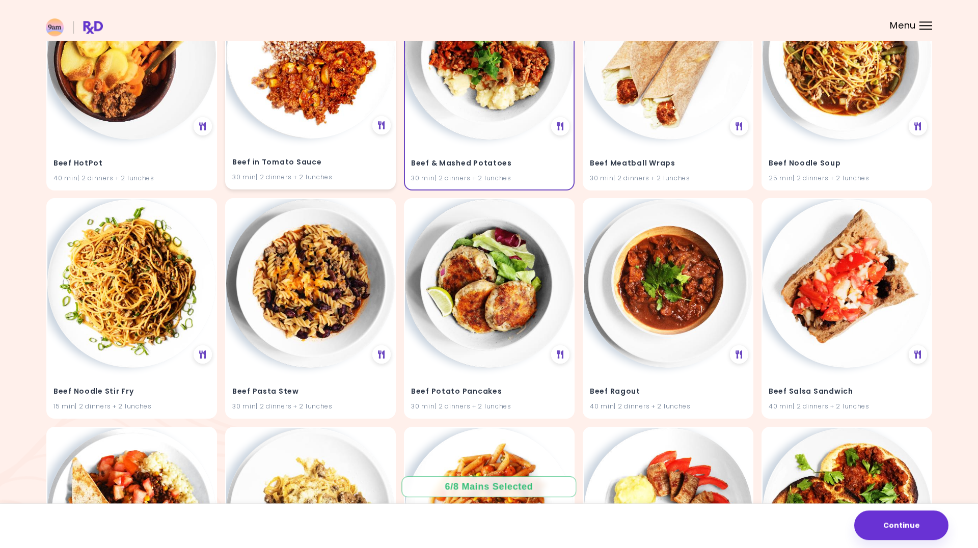
scroll to position [2234, 0]
click at [93, 104] on img at bounding box center [131, 53] width 169 height 169
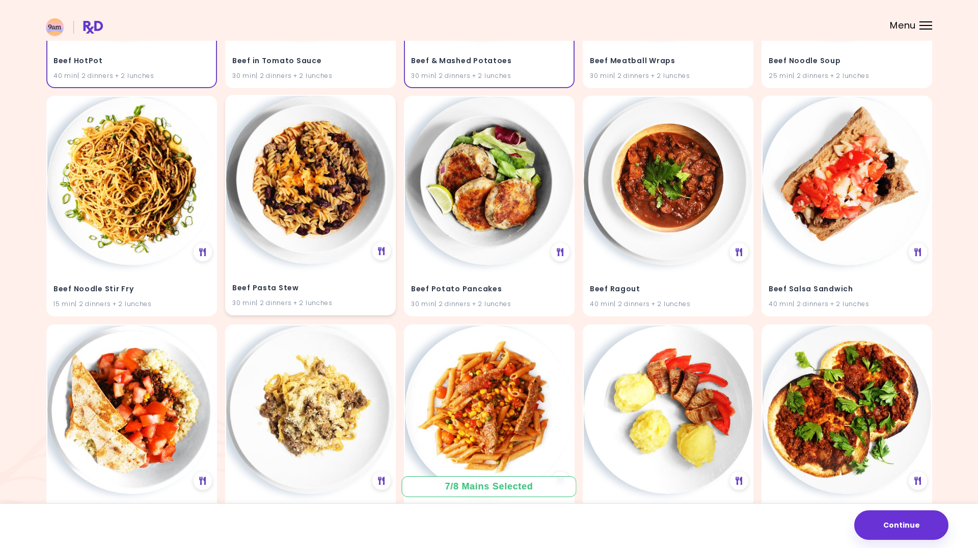
scroll to position [2338, 0]
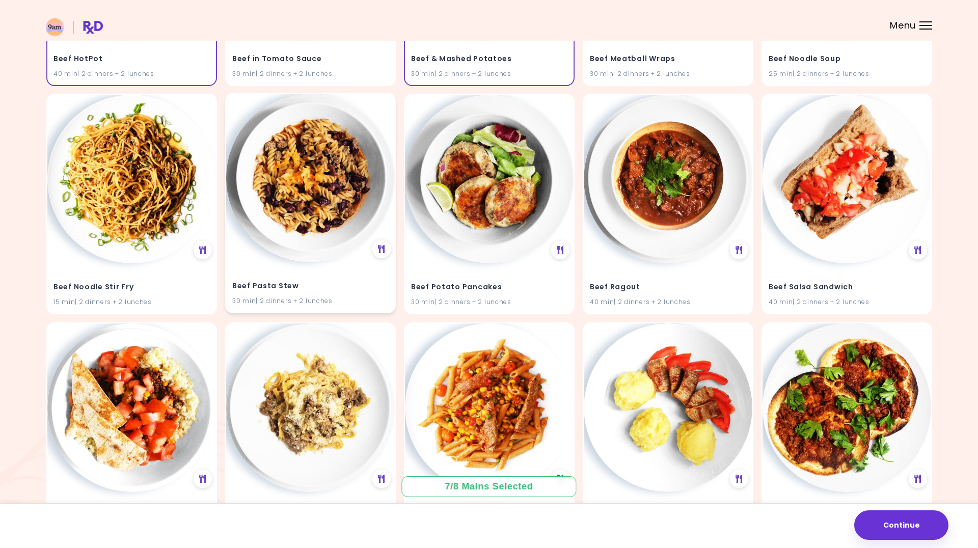
click at [333, 198] on img at bounding box center [310, 178] width 169 height 169
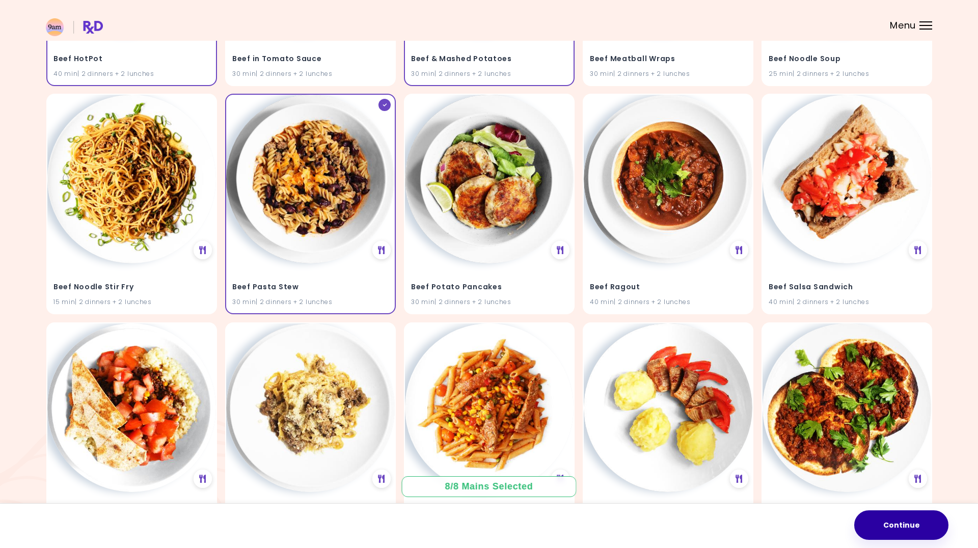
click at [900, 530] on button "Continue" at bounding box center [901, 525] width 94 height 30
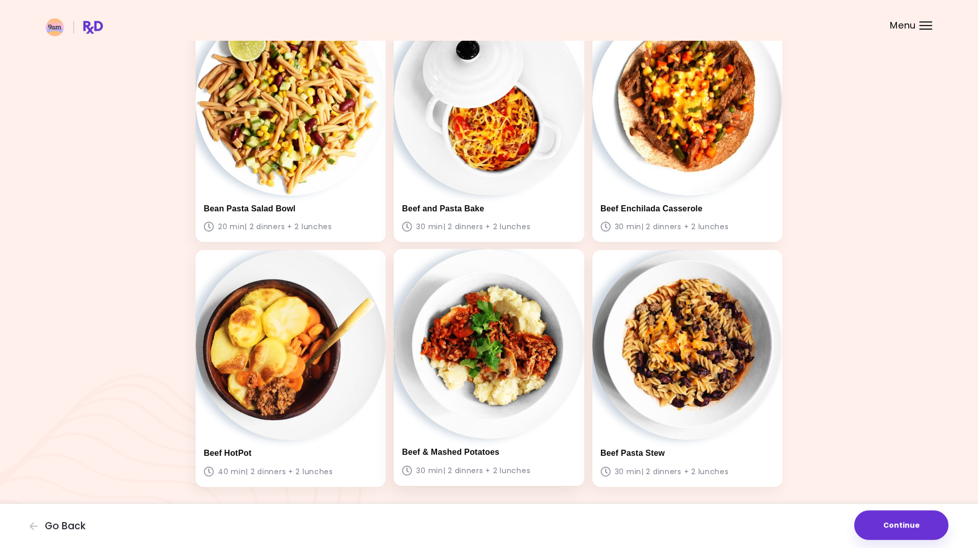
scroll to position [612, 0]
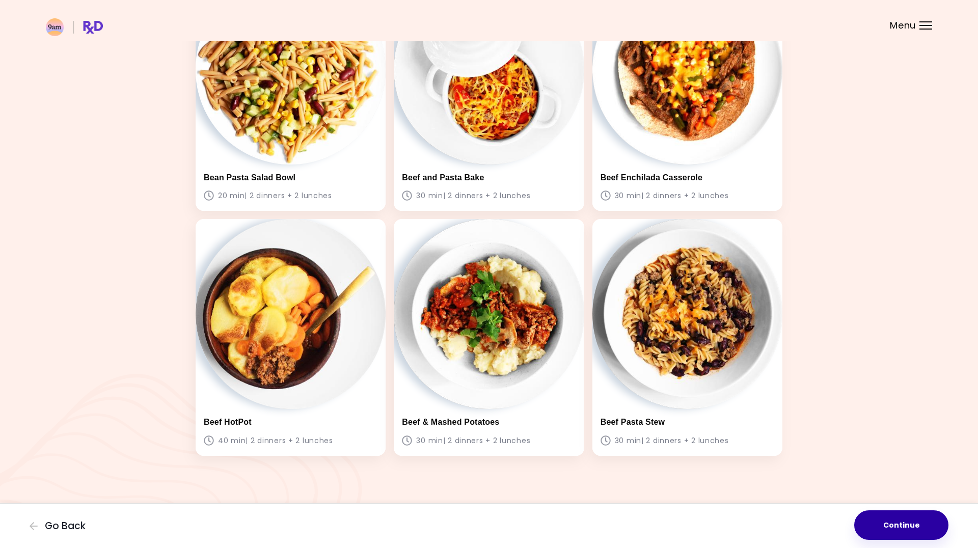
click at [905, 532] on button "Continue" at bounding box center [901, 525] width 94 height 30
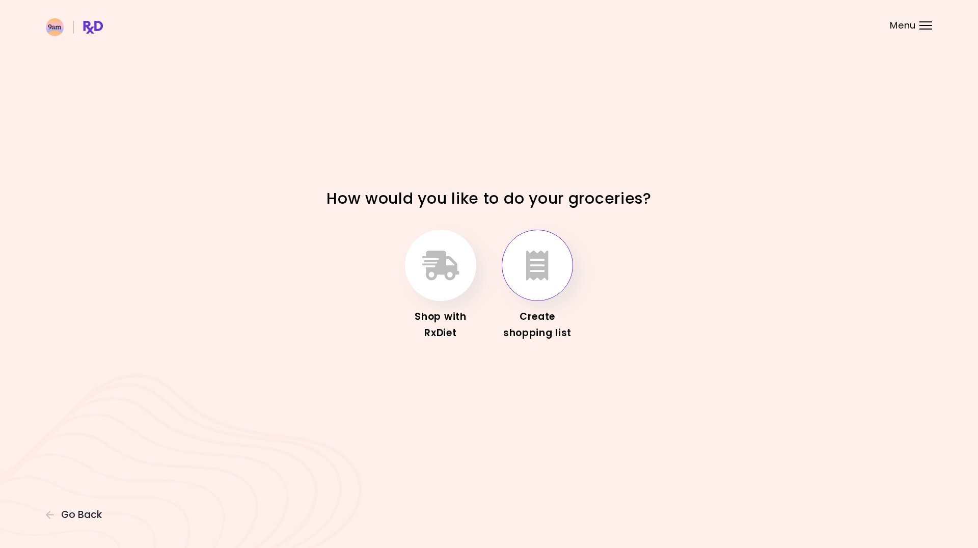
click at [539, 270] on icon "button" at bounding box center [537, 266] width 22 height 30
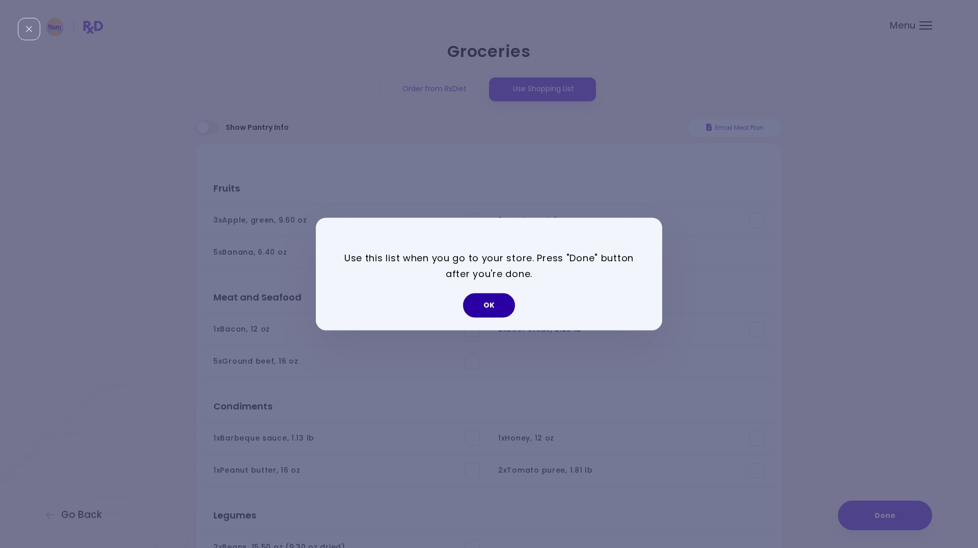
click at [492, 309] on button "OK" at bounding box center [489, 305] width 52 height 24
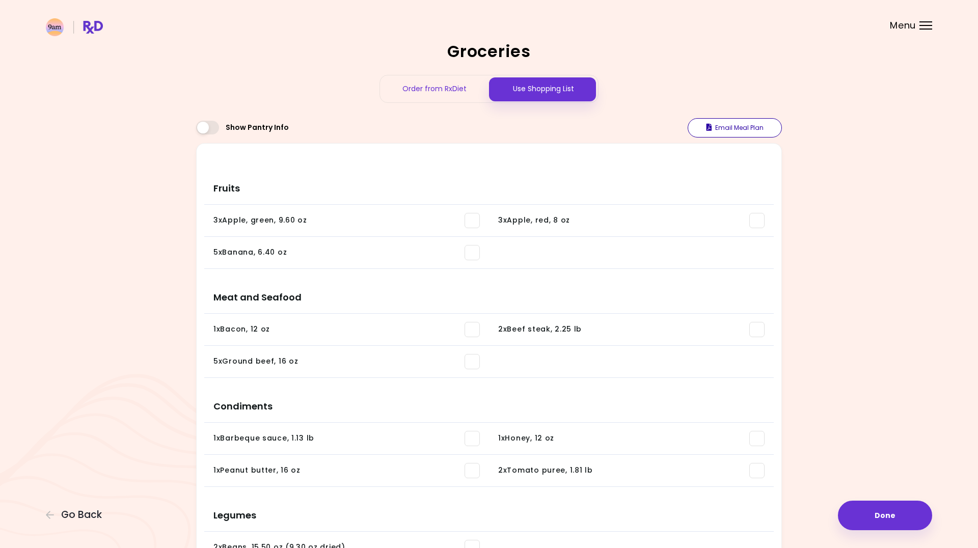
click at [736, 129] on button "Email Meal Plan" at bounding box center [735, 127] width 94 height 19
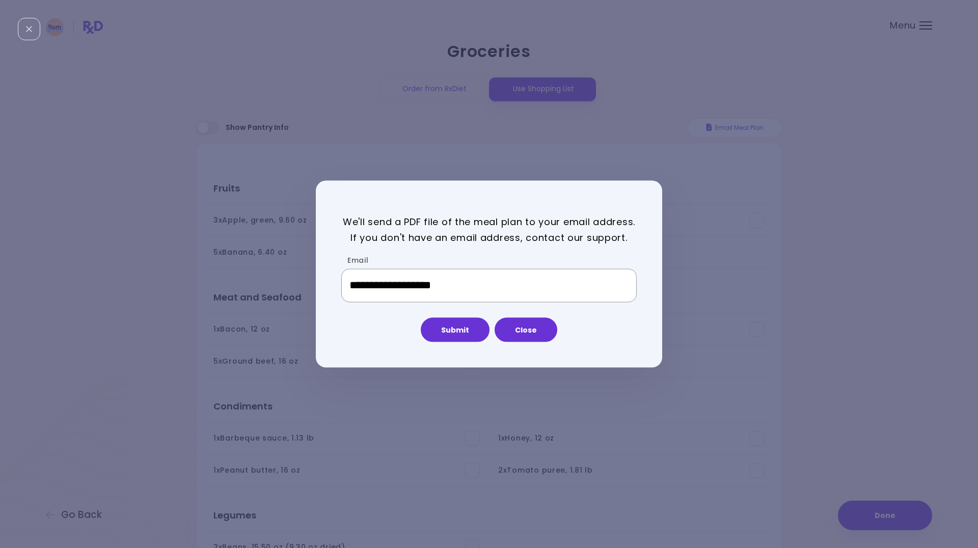
drag, startPoint x: 491, startPoint y: 285, endPoint x: 220, endPoint y: 274, distance: 271.2
click at [341, 277] on input "**********" at bounding box center [488, 286] width 295 height 34
type input "**********"
click at [464, 334] on button "Submit" at bounding box center [455, 329] width 69 height 24
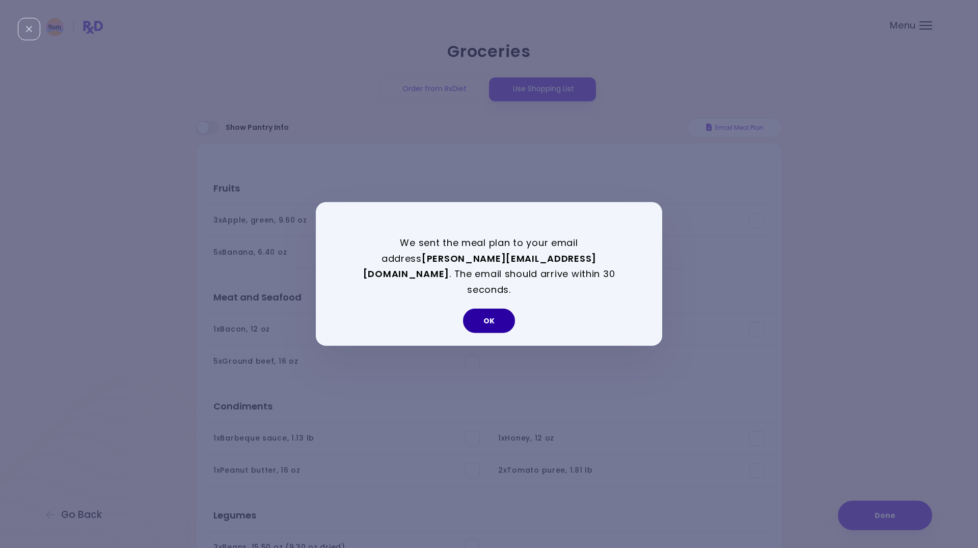
click at [499, 313] on button "OK" at bounding box center [489, 321] width 52 height 24
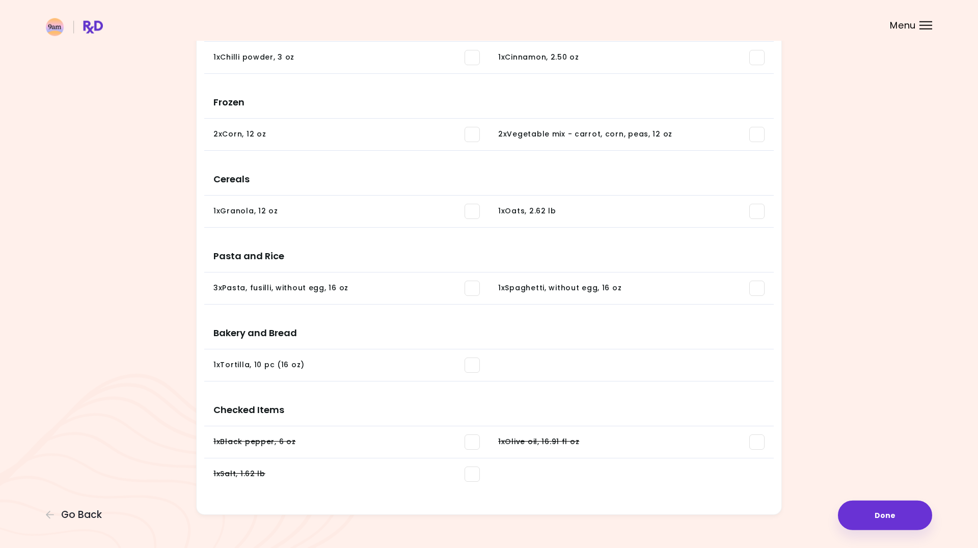
scroll to position [1033, 0]
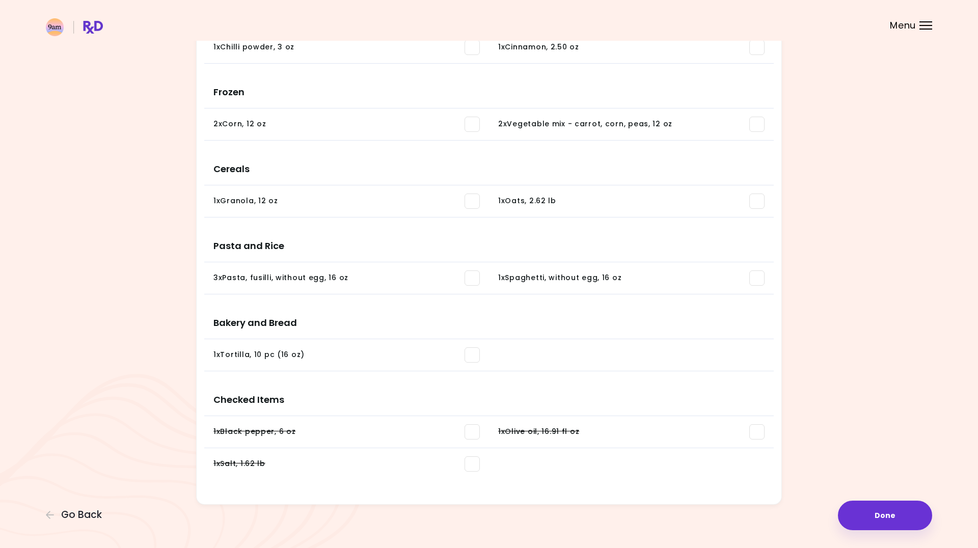
drag, startPoint x: 882, startPoint y: 507, endPoint x: 886, endPoint y: 500, distance: 8.2
click at [882, 508] on button "Done" at bounding box center [885, 516] width 94 height 30
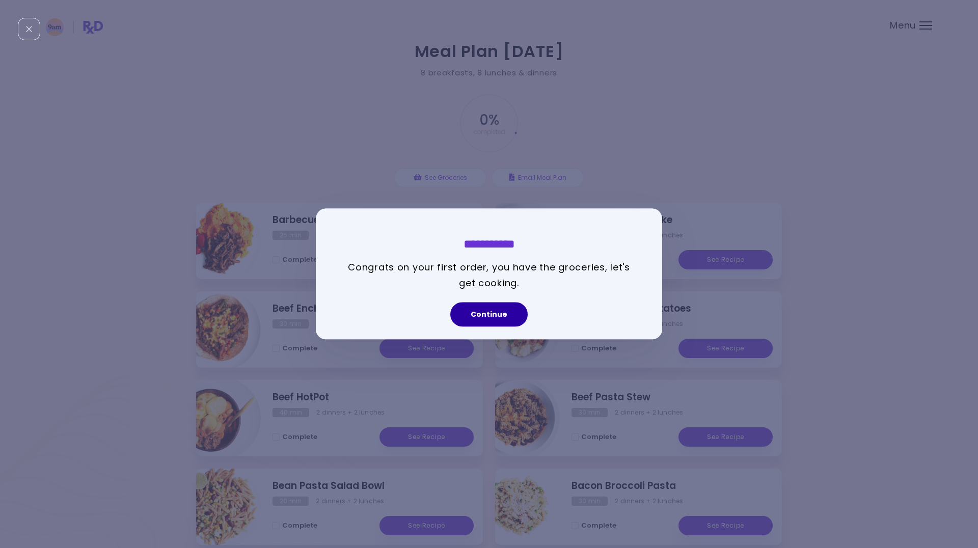
click at [486, 314] on button "Continue" at bounding box center [488, 315] width 77 height 24
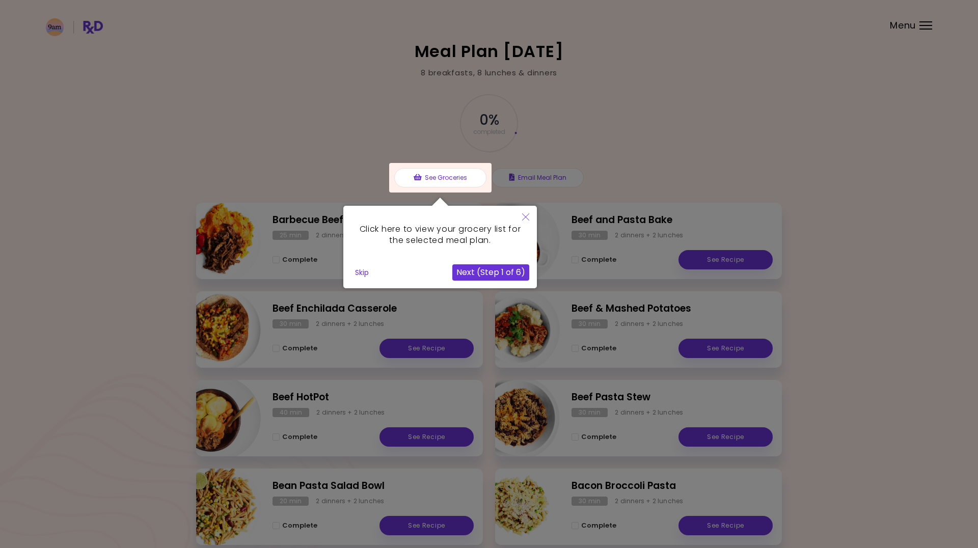
click at [525, 215] on icon "Close" at bounding box center [525, 216] width 7 height 7
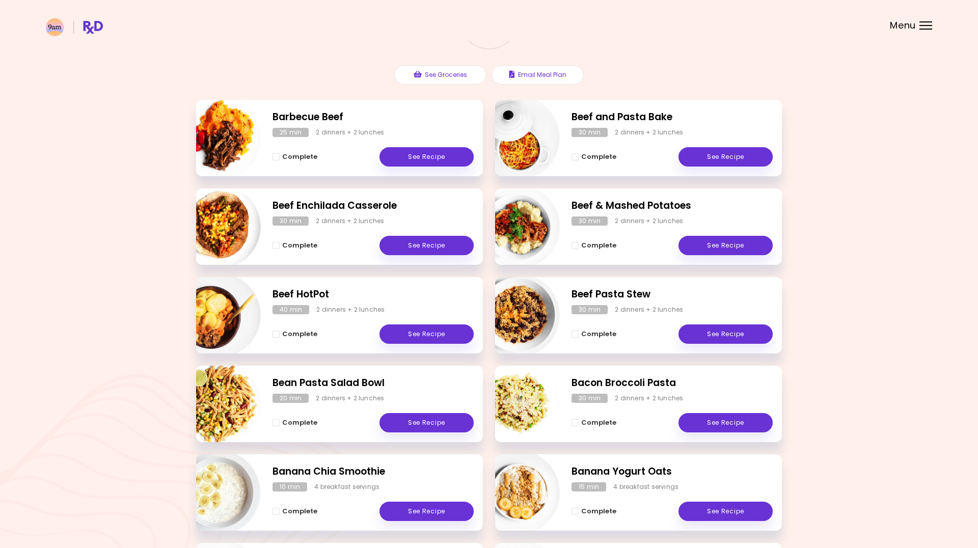
scroll to position [104, 0]
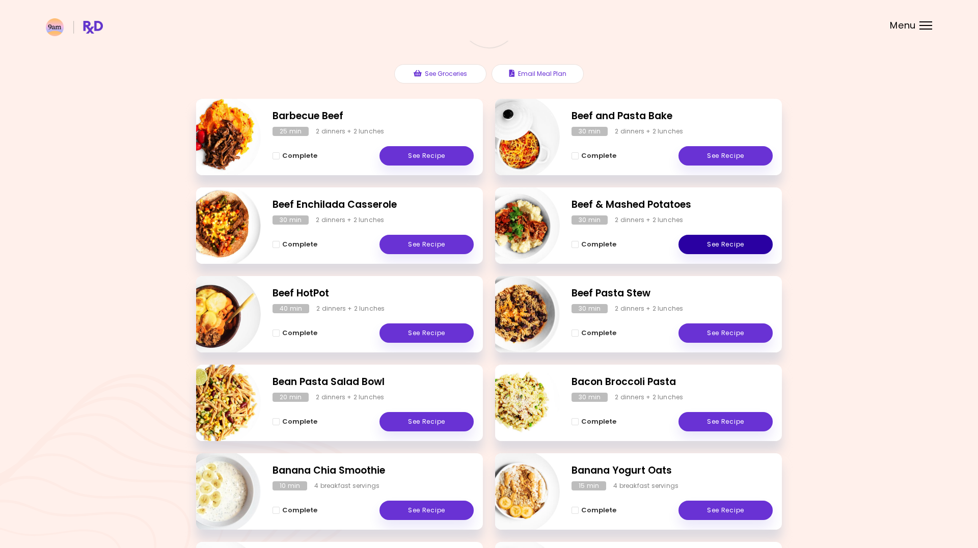
click at [730, 241] on link "See Recipe" at bounding box center [726, 244] width 94 height 19
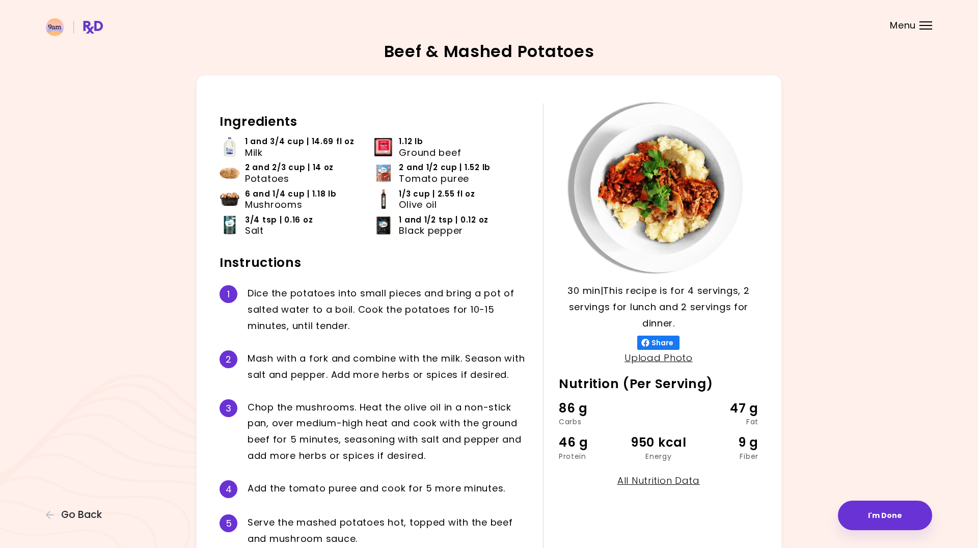
scroll to position [152, 0]
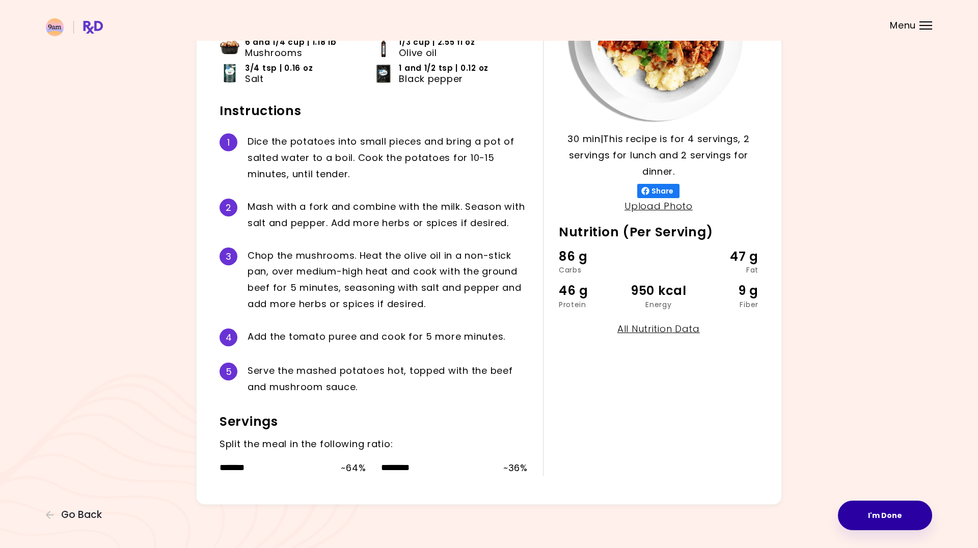
click at [878, 510] on button "I'm Done" at bounding box center [885, 516] width 94 height 30
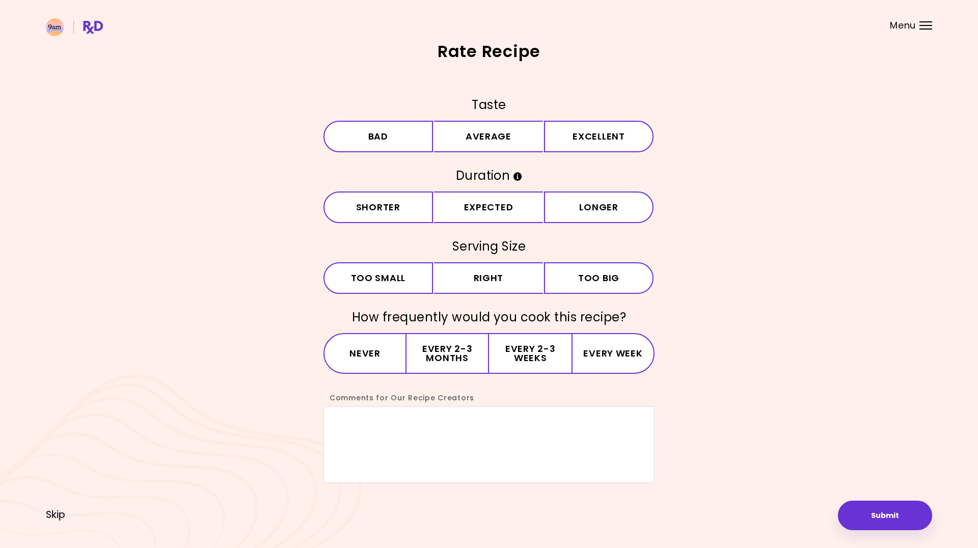
click at [921, 26] on div "Menu" at bounding box center [926, 25] width 13 height 8
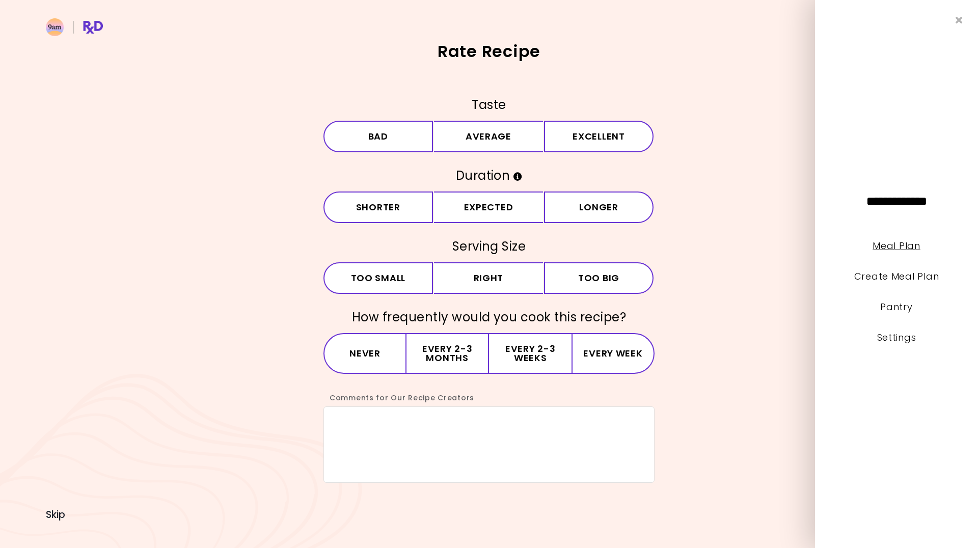
click at [890, 248] on link "Meal Plan" at bounding box center [896, 245] width 47 height 13
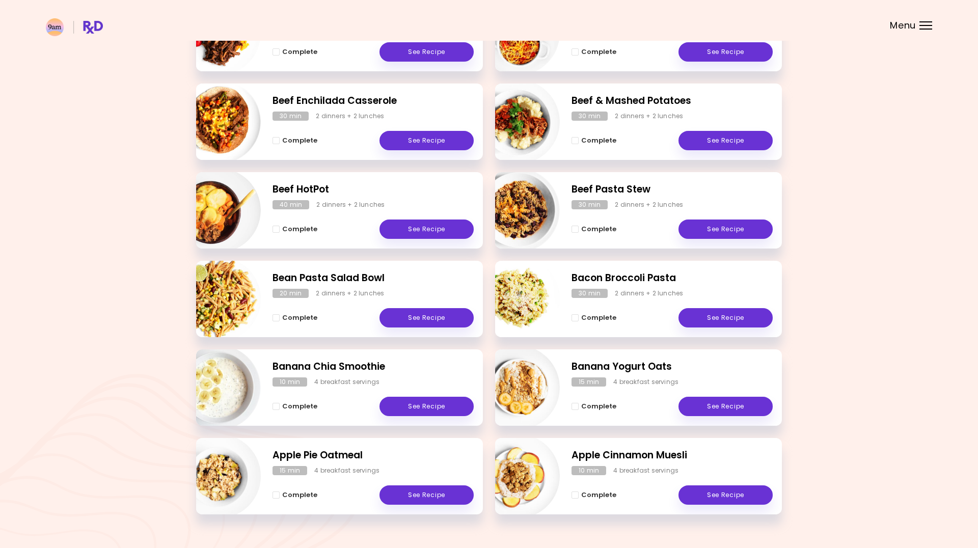
scroll to position [230, 0]
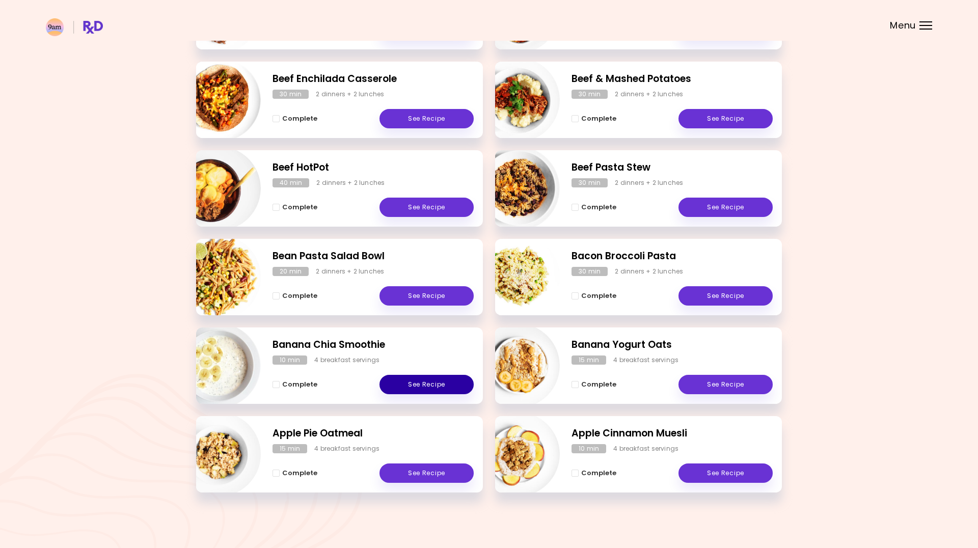
click at [426, 386] on link "See Recipe" at bounding box center [427, 384] width 94 height 19
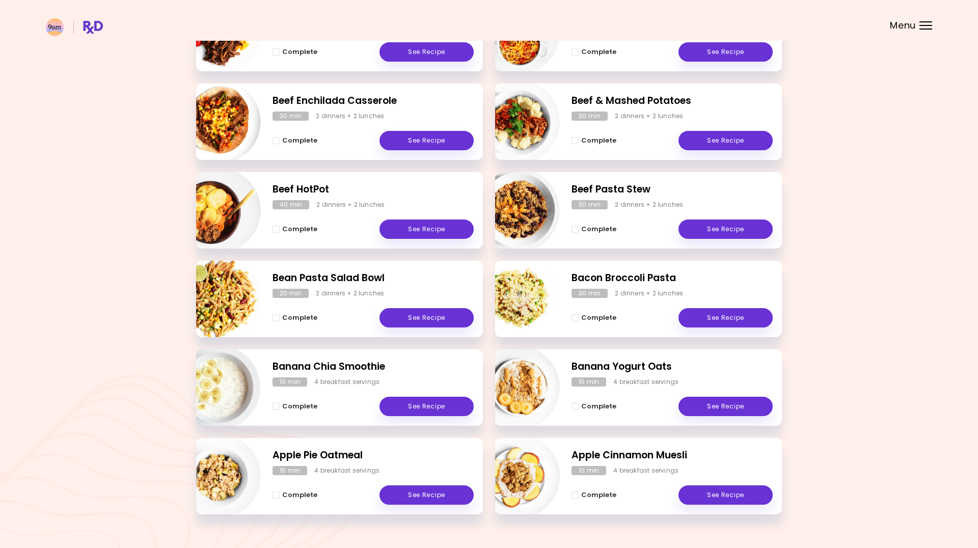
scroll to position [230, 0]
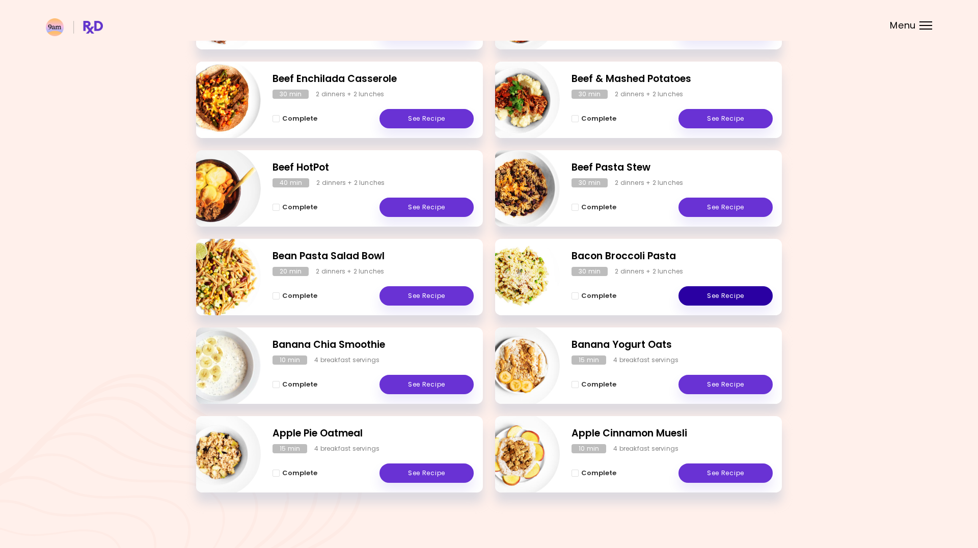
click at [721, 293] on link "See Recipe" at bounding box center [726, 295] width 94 height 19
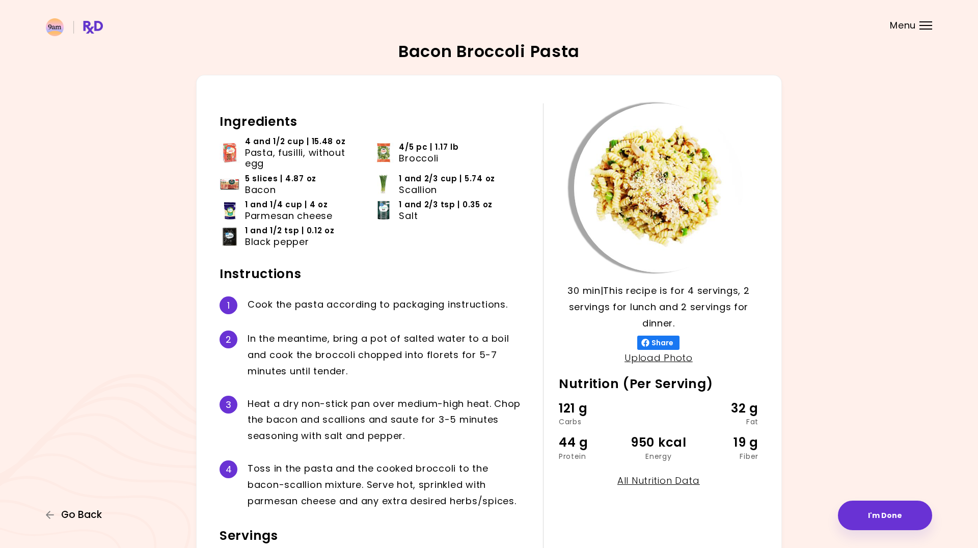
click at [65, 513] on span "Go Back" at bounding box center [81, 514] width 41 height 11
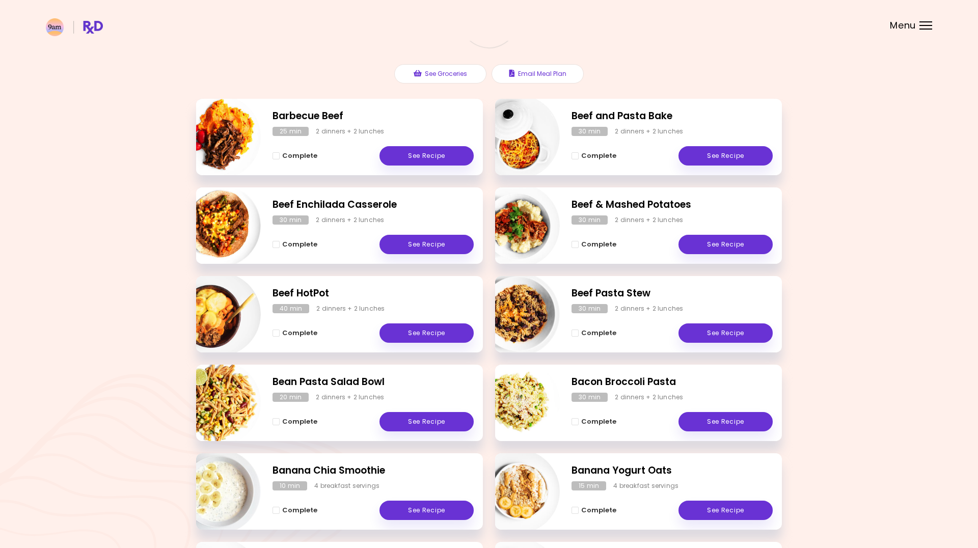
scroll to position [156, 0]
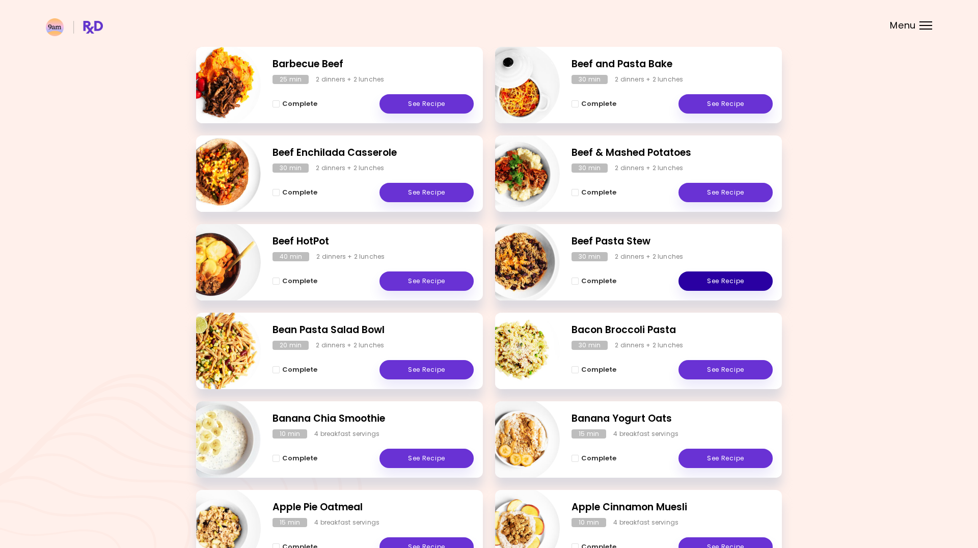
click at [737, 278] on link "See Recipe" at bounding box center [726, 281] width 94 height 19
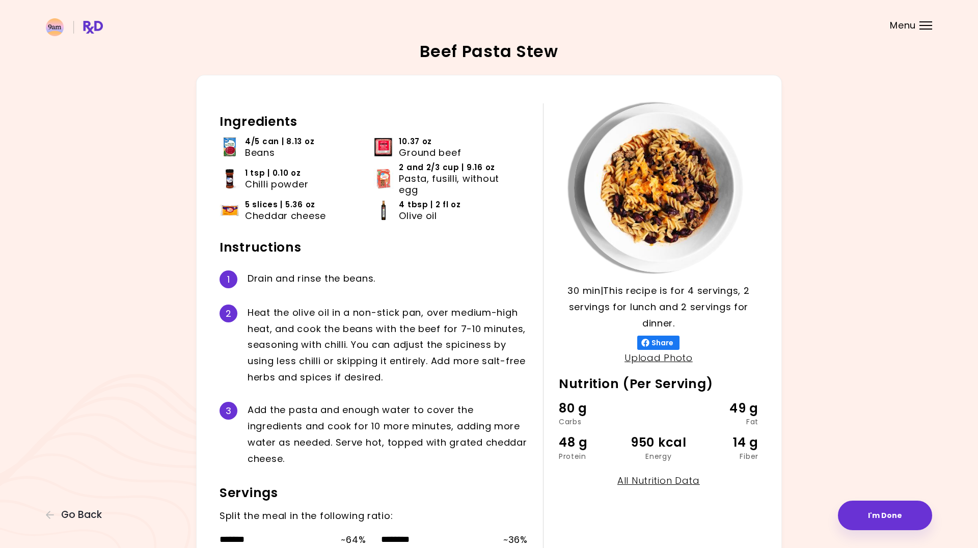
click at [232, 145] on img at bounding box center [230, 147] width 20 height 20
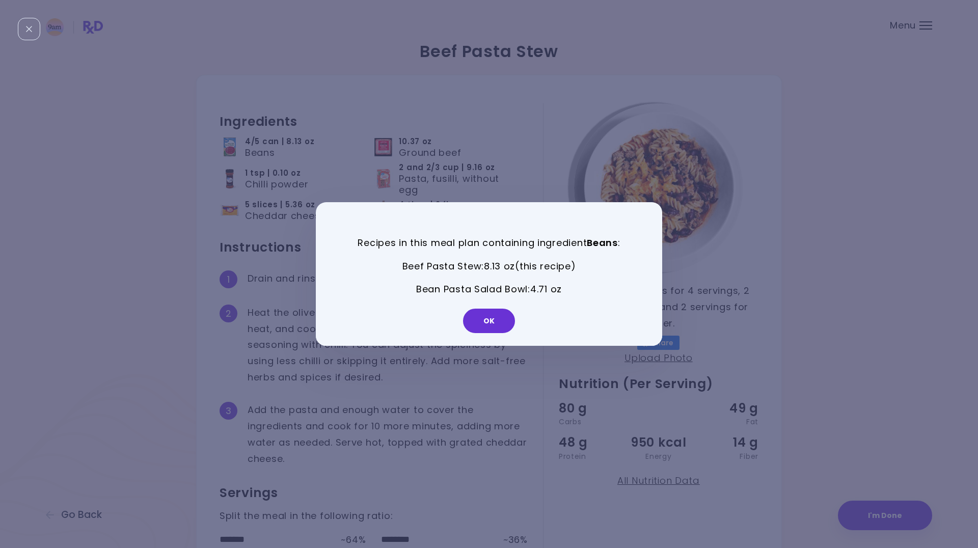
click at [494, 322] on button "OK" at bounding box center [489, 321] width 52 height 24
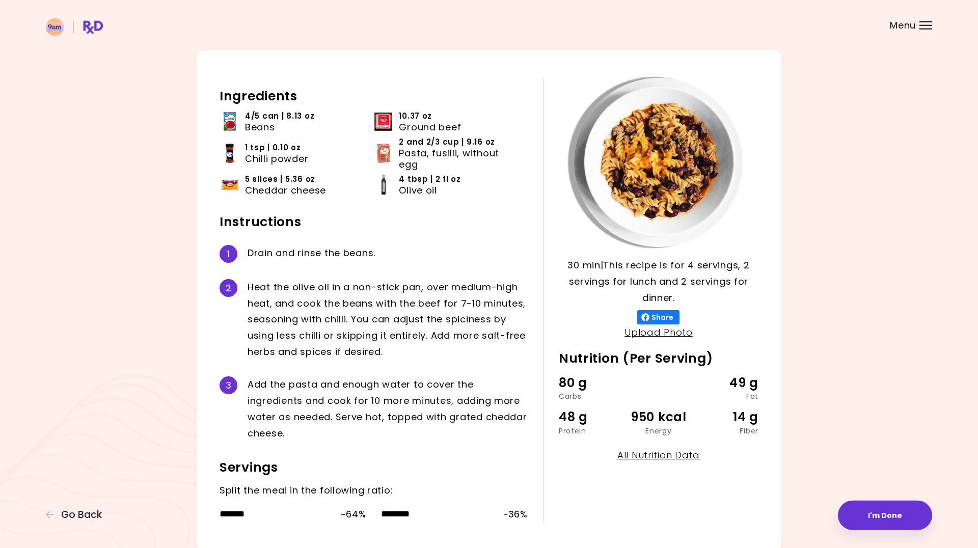
scroll to position [52, 0]
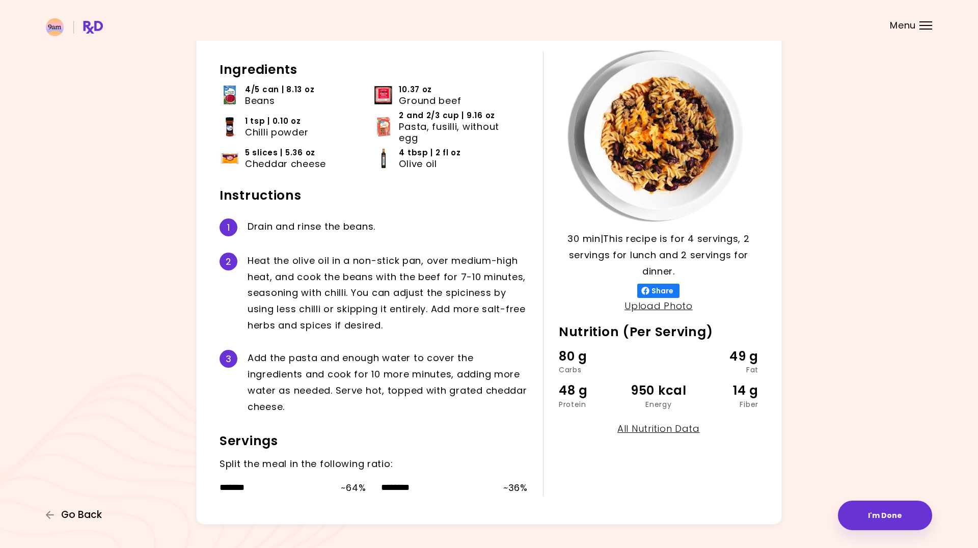
click at [62, 511] on span "Go Back" at bounding box center [81, 514] width 41 height 11
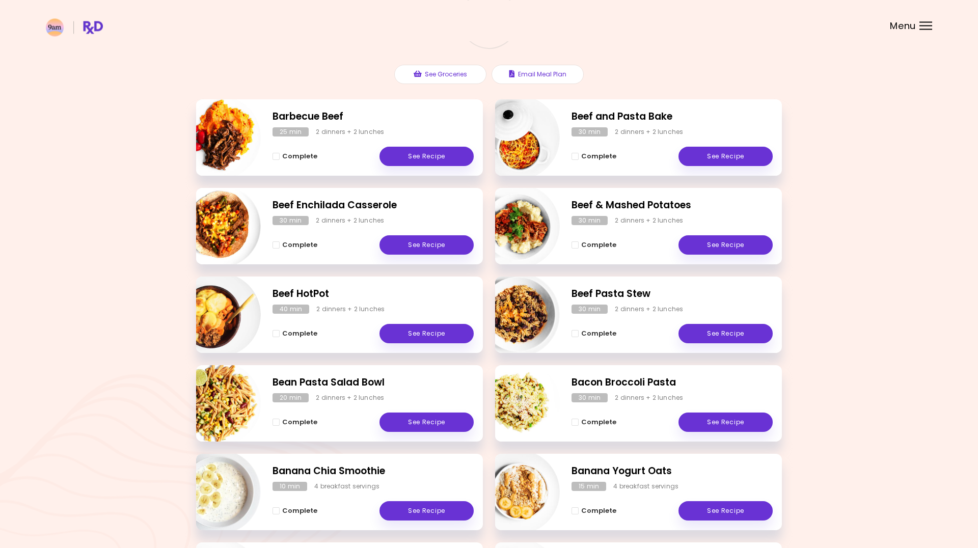
scroll to position [104, 0]
click at [724, 154] on link "See Recipe" at bounding box center [726, 155] width 94 height 19
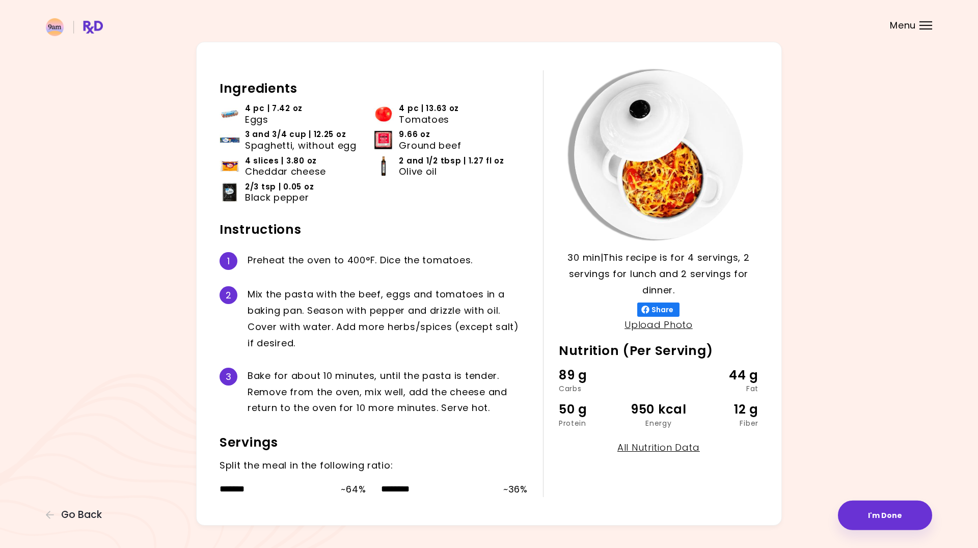
scroll to position [52, 0]
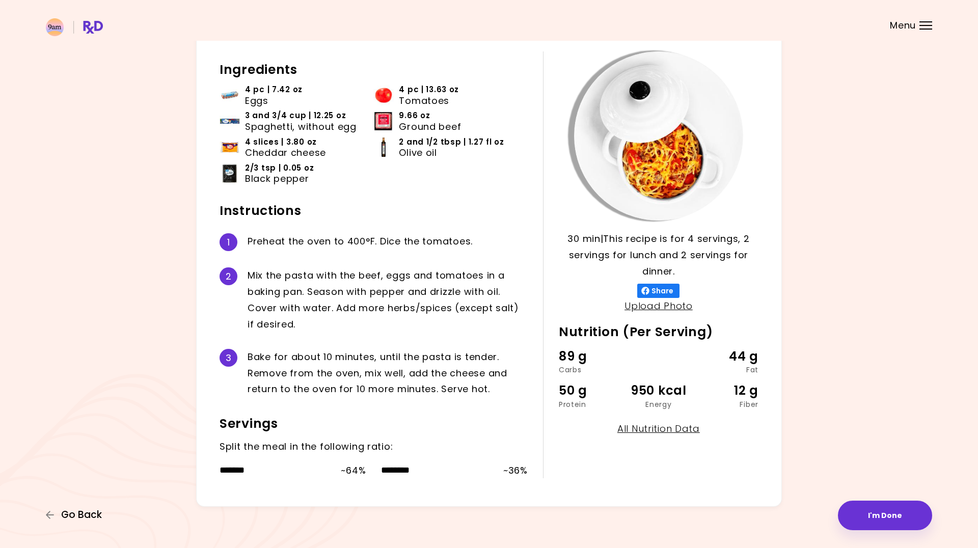
click at [74, 513] on span "Go Back" at bounding box center [81, 514] width 41 height 11
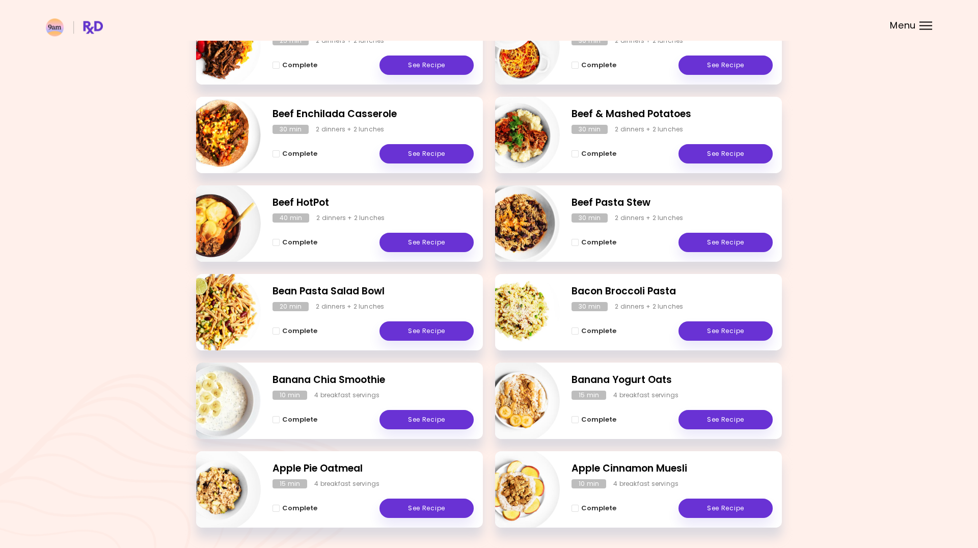
scroll to position [230, 0]
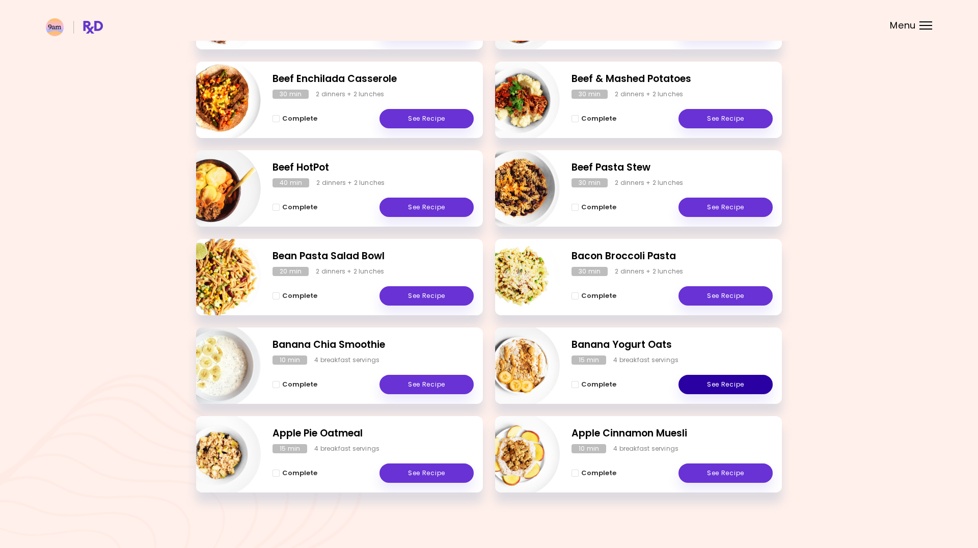
click at [726, 386] on link "See Recipe" at bounding box center [726, 384] width 94 height 19
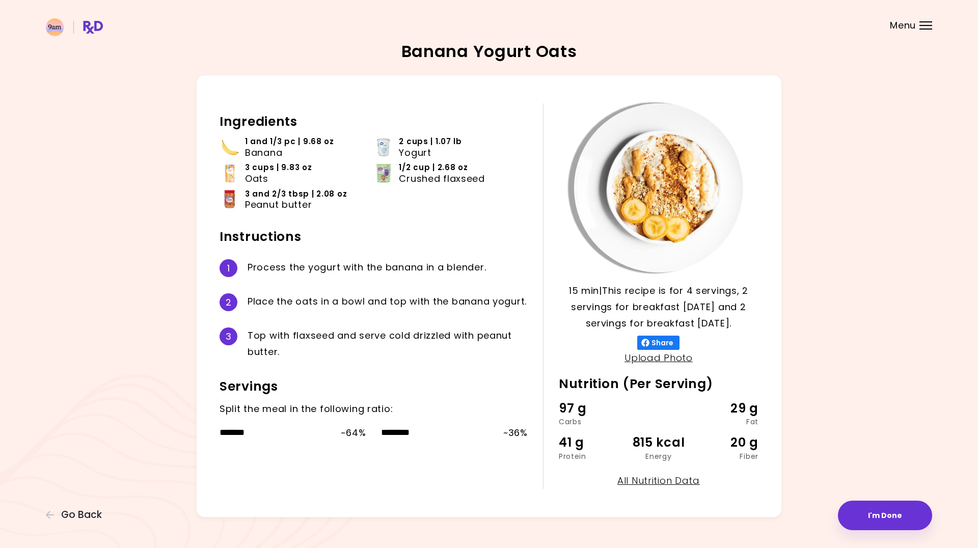
click at [88, 522] on div "Banana Yogurt Oats 15 min 15 min | This recipe is for 4 servings, 2 servings fo…" at bounding box center [489, 280] width 978 height 561
click at [78, 517] on span "Go Back" at bounding box center [81, 514] width 41 height 11
